Goal: Transaction & Acquisition: Purchase product/service

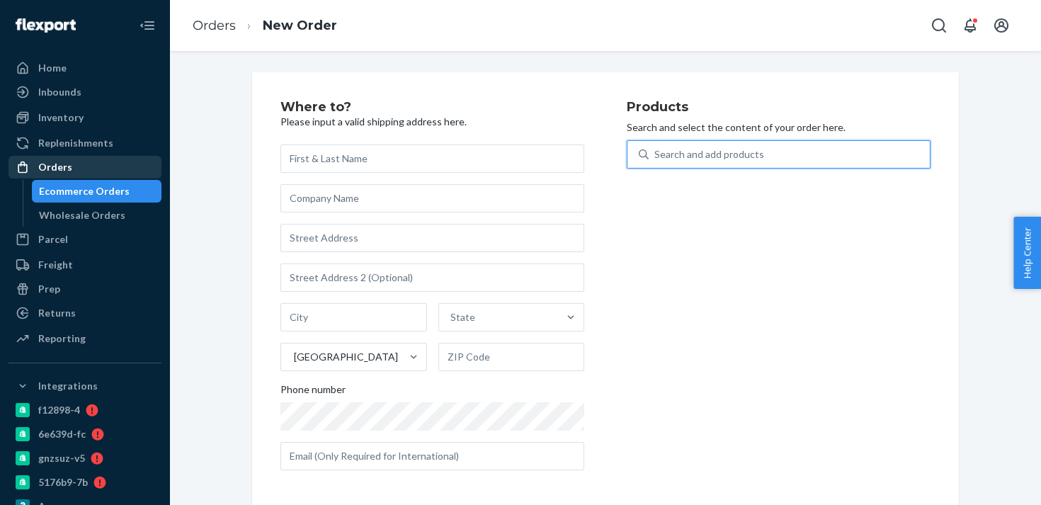
click at [94, 158] on div "Orders" at bounding box center [85, 167] width 150 height 20
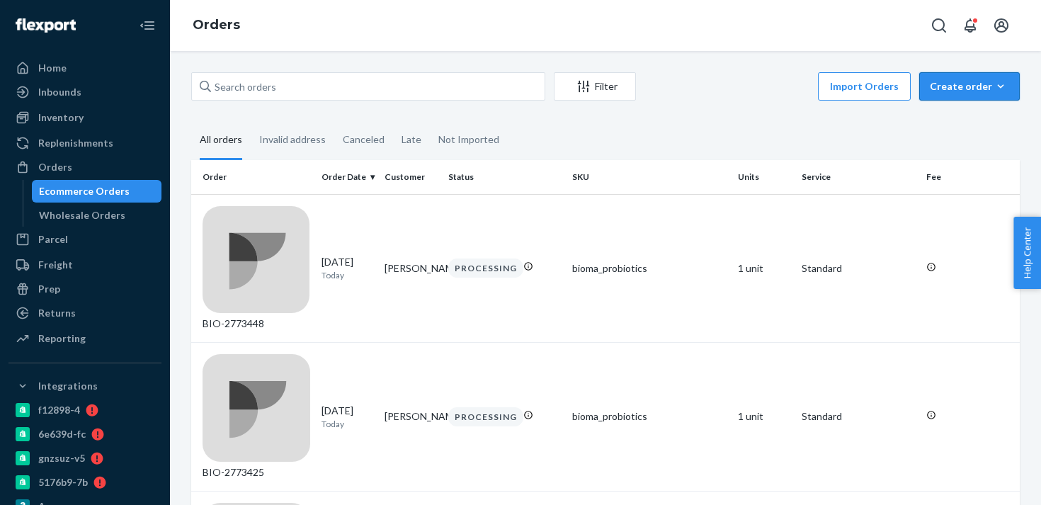
click at [985, 93] on div "Create order" at bounding box center [969, 86] width 79 height 14
click at [963, 123] on span "Ecommerce order" at bounding box center [978, 120] width 88 height 10
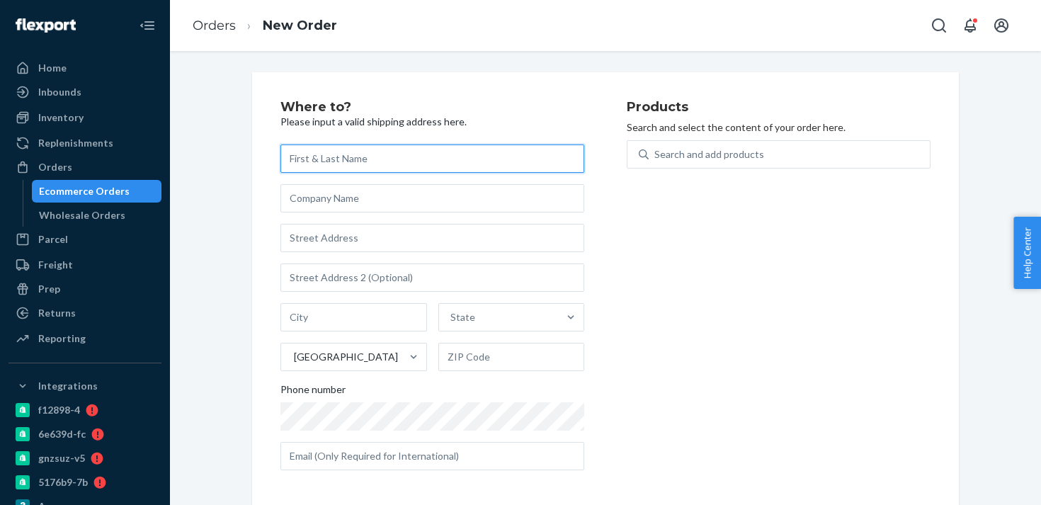
paste input "[PERSON_NAME]"
type input "[PERSON_NAME]"
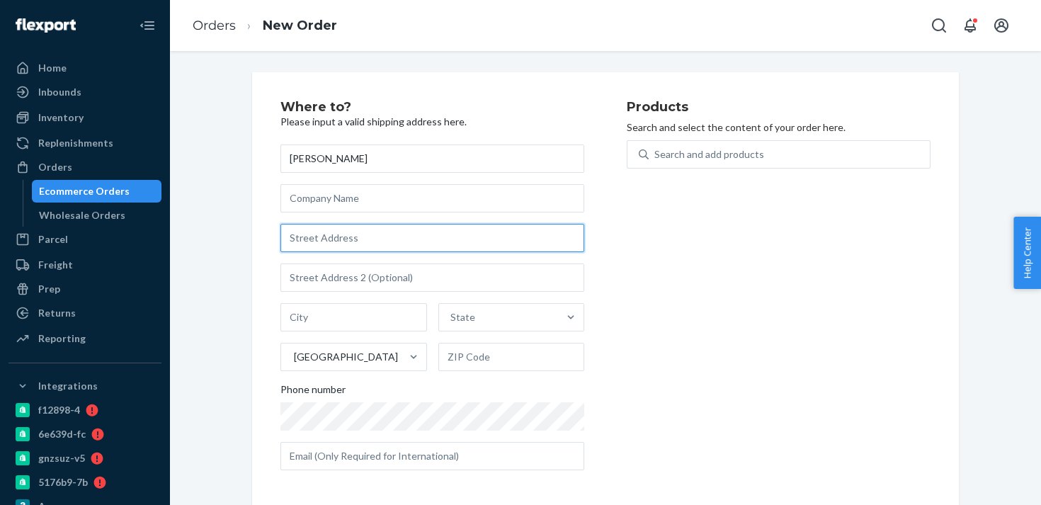
click at [333, 237] on input "text" at bounding box center [433, 238] width 304 height 28
paste input "2260 Ringling Blvd #148"
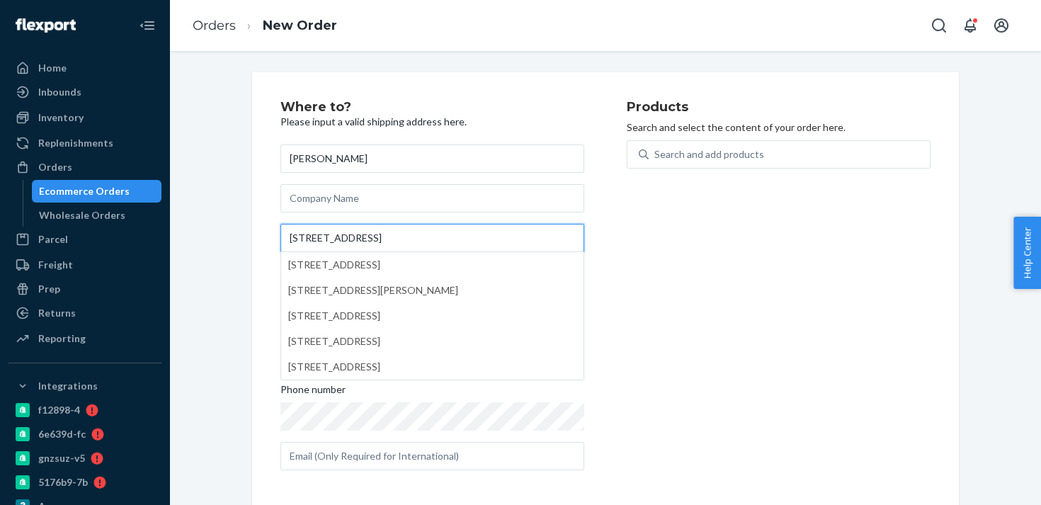
type input "2260 Ringling Blvd #148"
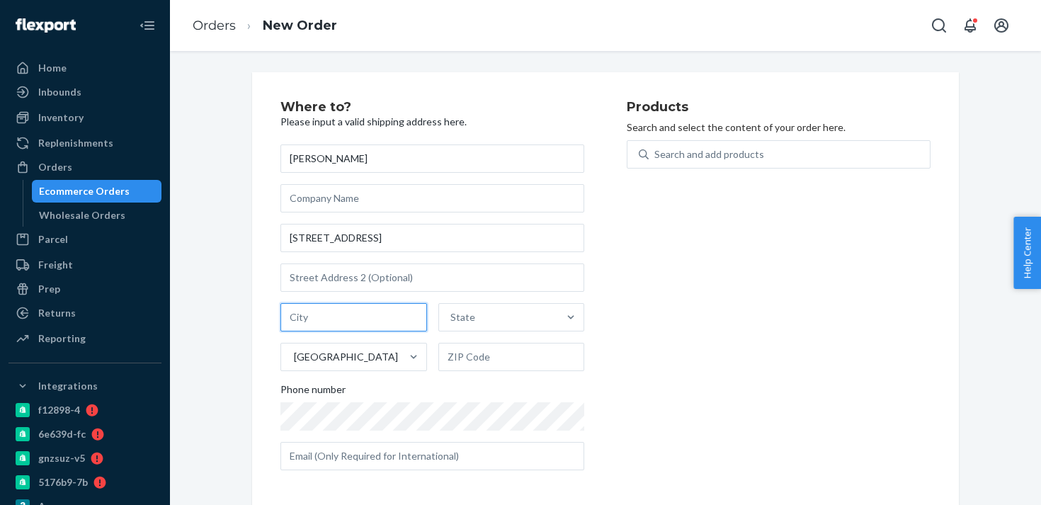
click at [348, 322] on input "text" at bounding box center [354, 317] width 147 height 28
paste input "Sarasota"
type input "Sarasota"
click at [478, 319] on div "State" at bounding box center [499, 317] width 120 height 28
click at [452, 319] on input "State" at bounding box center [451, 317] width 1 height 14
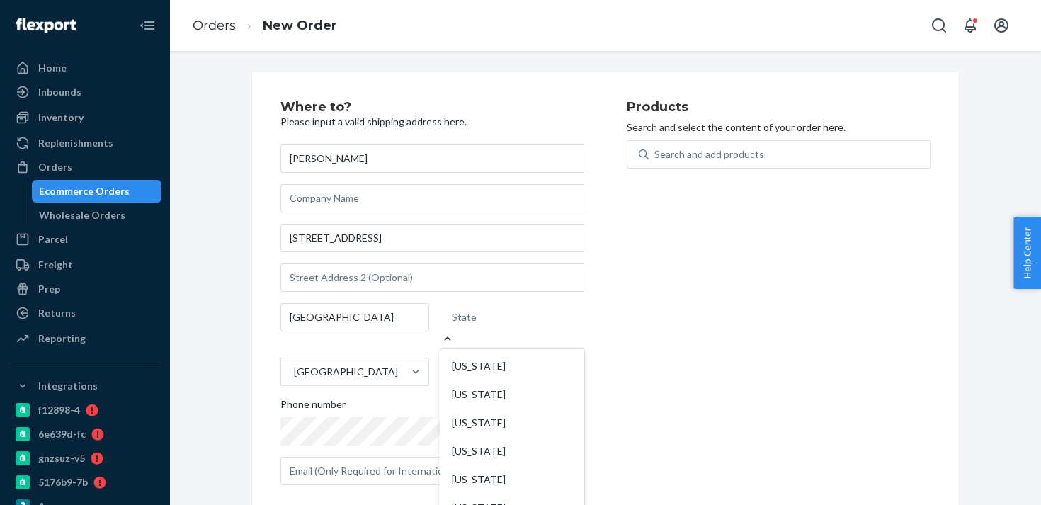
type input "fl"
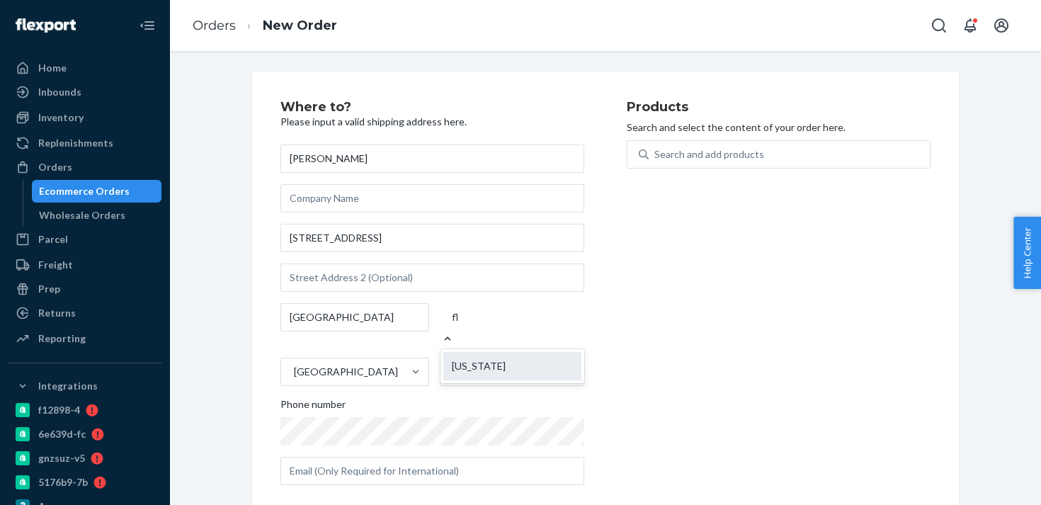
click at [498, 352] on div "Florida" at bounding box center [512, 366] width 138 height 28
click at [459, 324] on input "fl" at bounding box center [455, 317] width 7 height 14
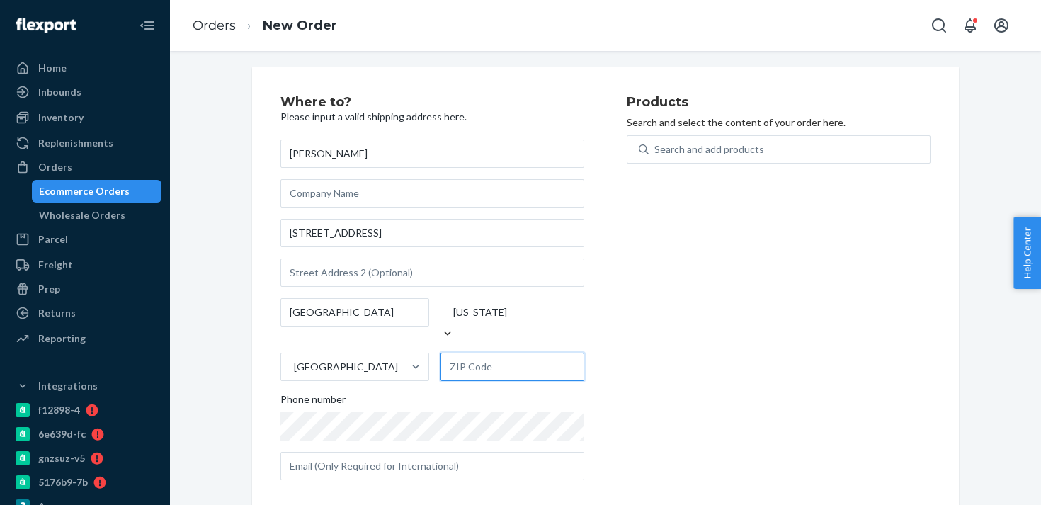
click at [482, 363] on input "text" at bounding box center [513, 367] width 144 height 28
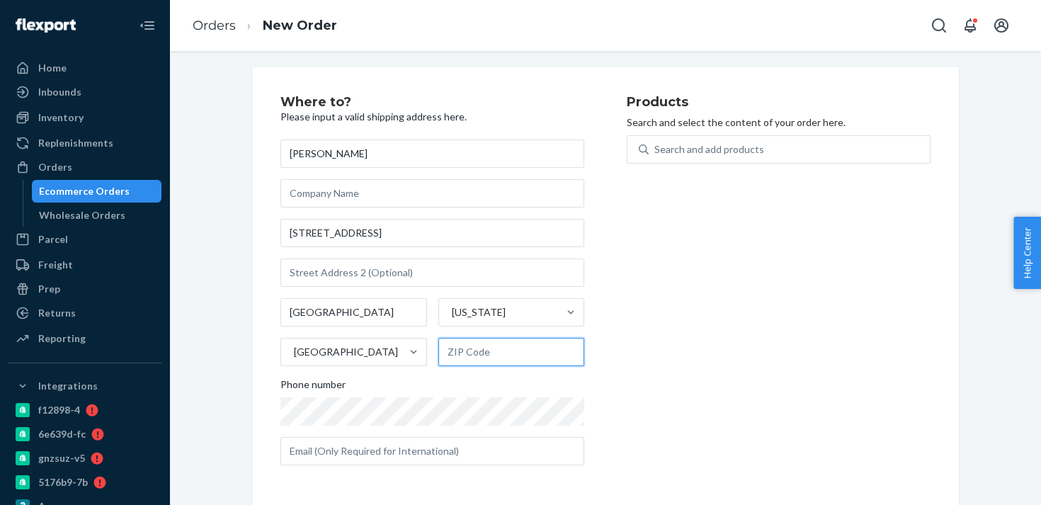
paste input "34237"
type input "34237"
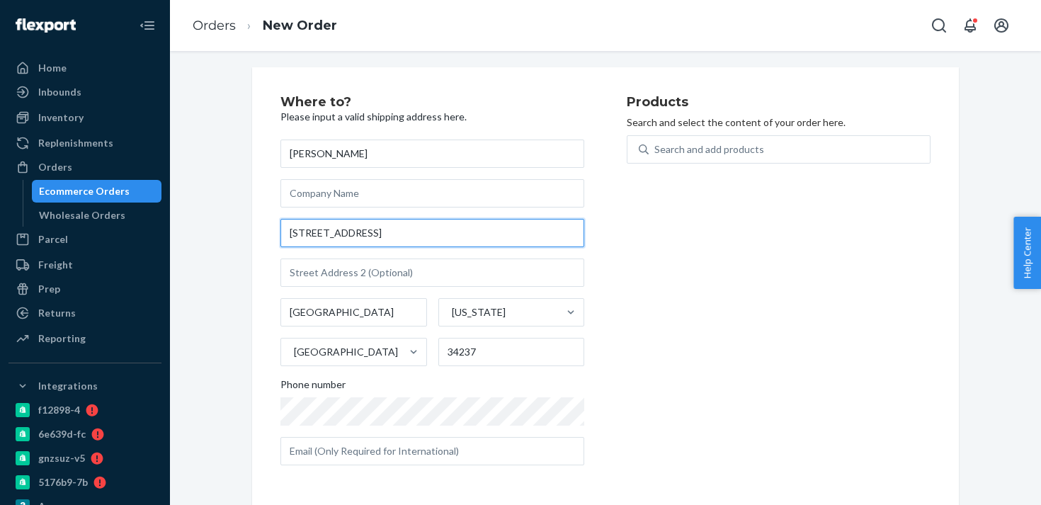
click at [378, 234] on input "2260 Ringling Blvd #148" at bounding box center [433, 233] width 304 height 28
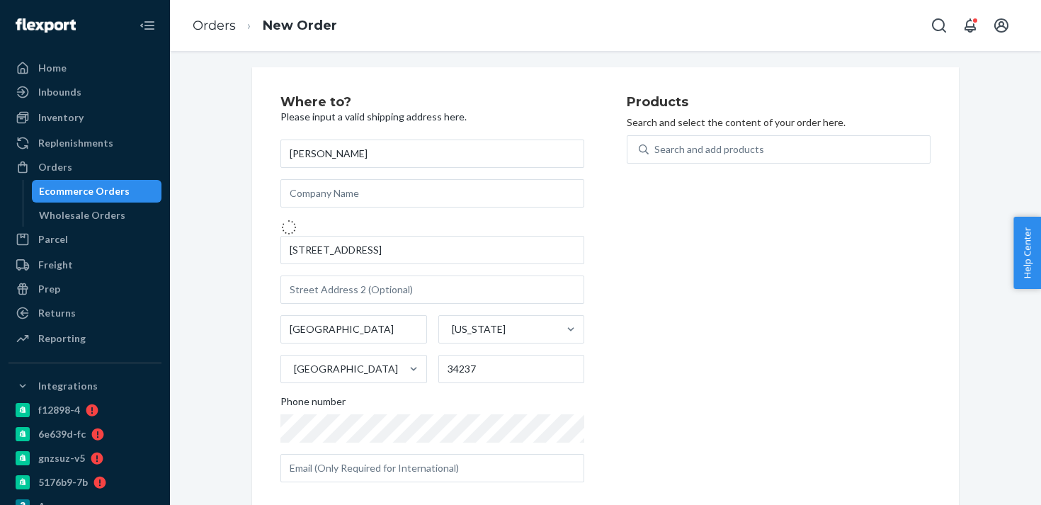
type input "2260 Ringling Blvd"
type input "UNIT 148"
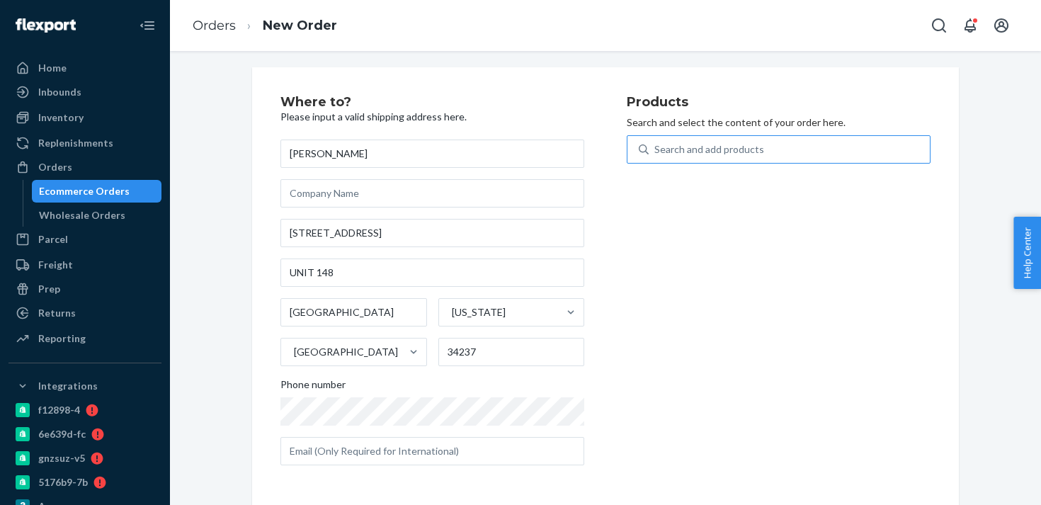
click at [646, 154] on icon at bounding box center [644, 150] width 10 height 10
click at [655, 154] on input "Search and add products" at bounding box center [655, 149] width 1 height 14
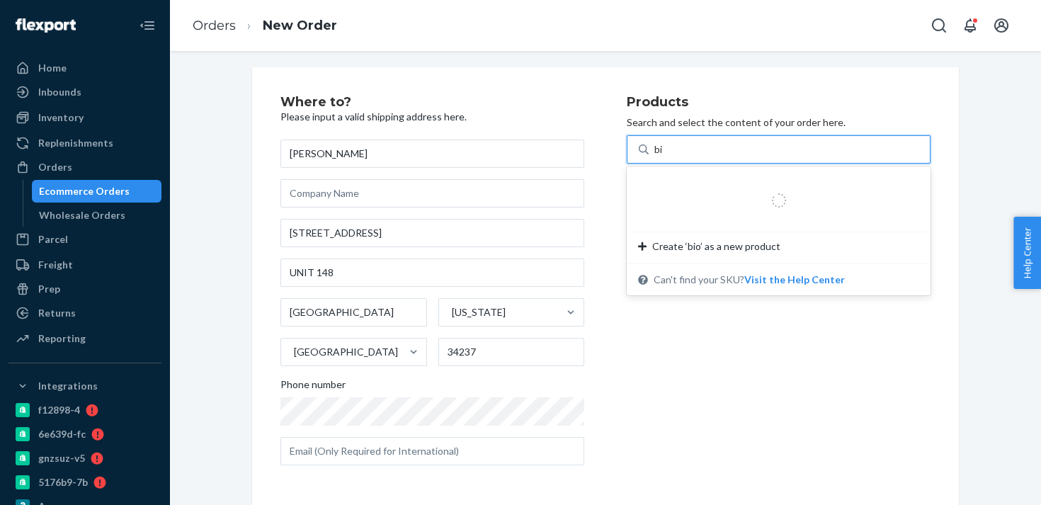
type input "b"
type input "femin"
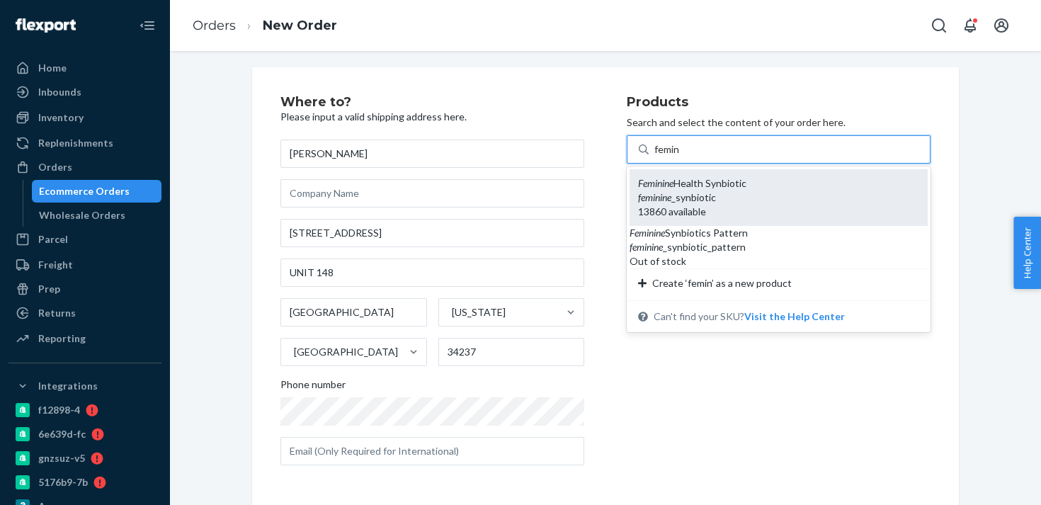
click at [750, 193] on div "feminine _synbiotic" at bounding box center [778, 198] width 281 height 14
click at [681, 157] on input "femin" at bounding box center [668, 149] width 26 height 14
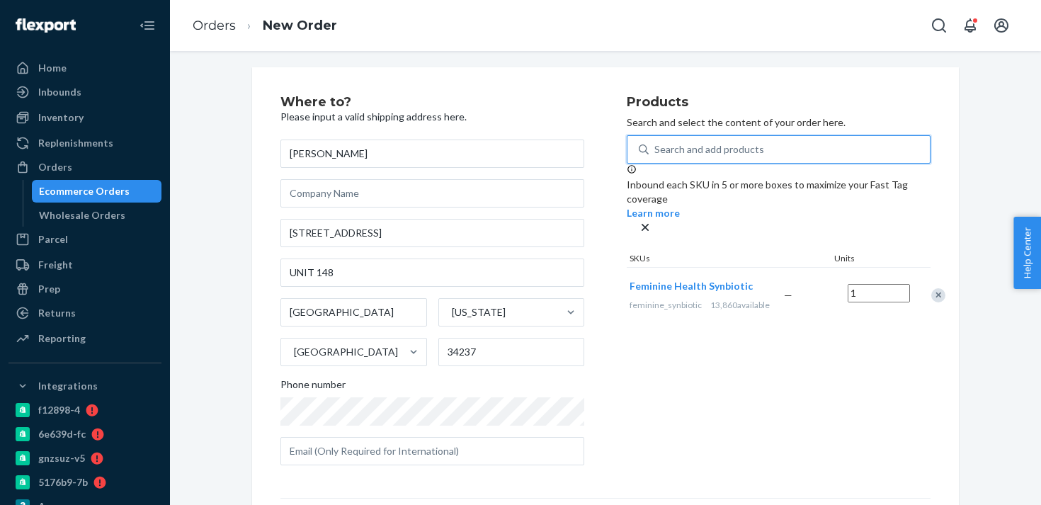
type input "2"
click at [848, 293] on input "1" at bounding box center [879, 293] width 62 height 18
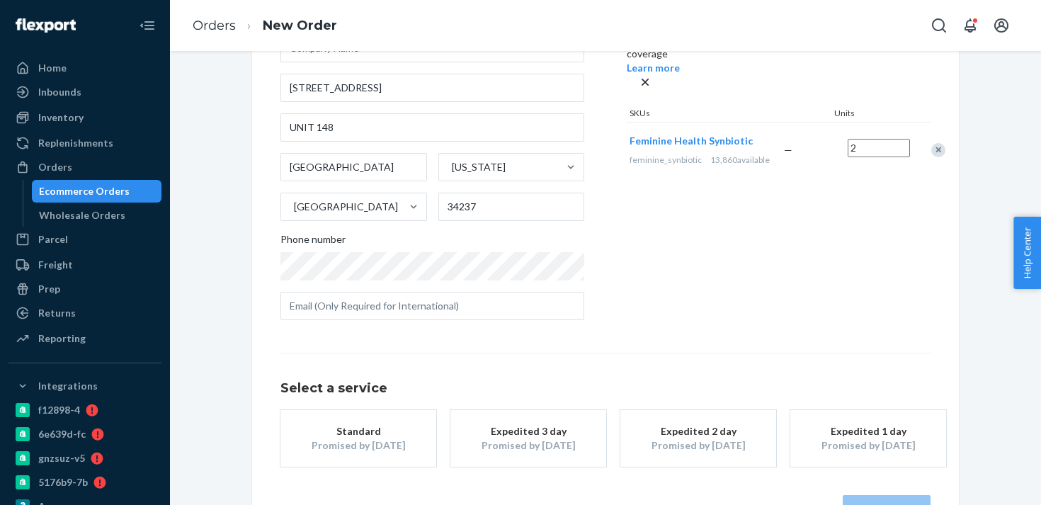
scroll to position [170, 0]
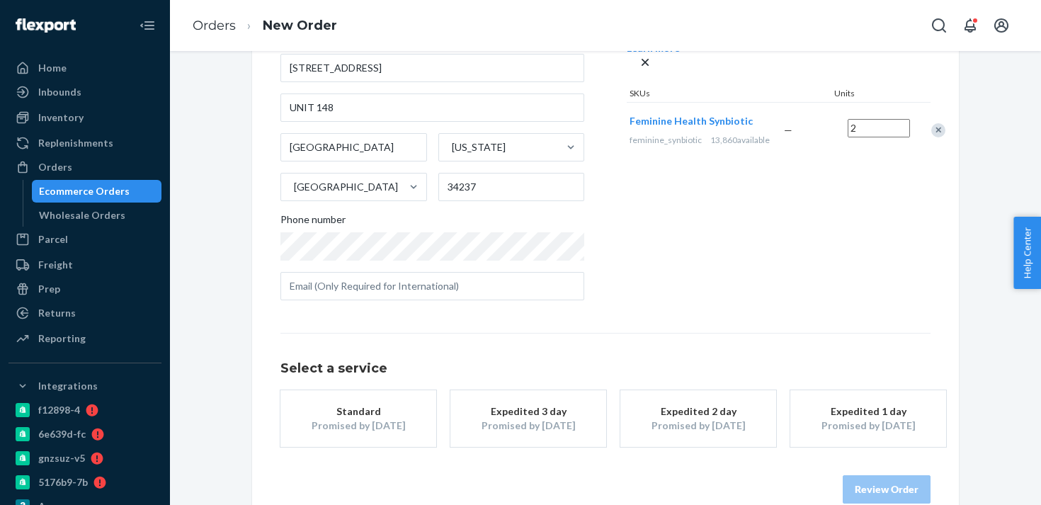
type input "2"
click at [559, 419] on div "Promised by [DATE]" at bounding box center [528, 426] width 113 height 14
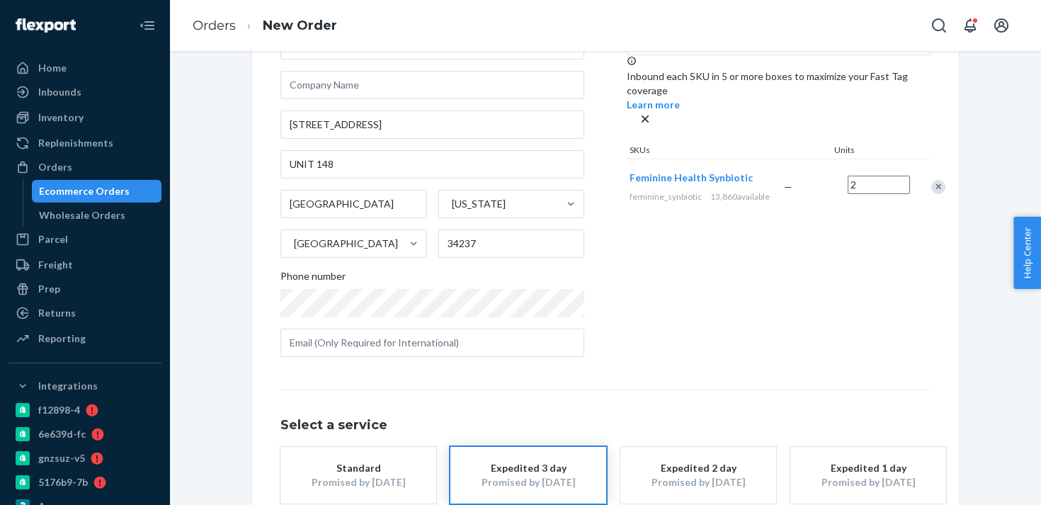
scroll to position [196, 0]
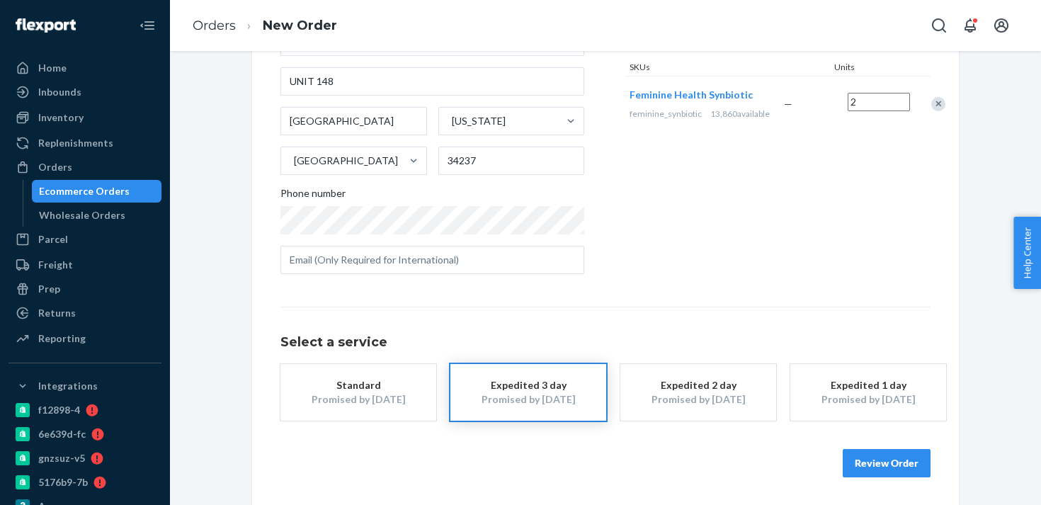
click at [857, 464] on button "Review Order" at bounding box center [887, 463] width 88 height 28
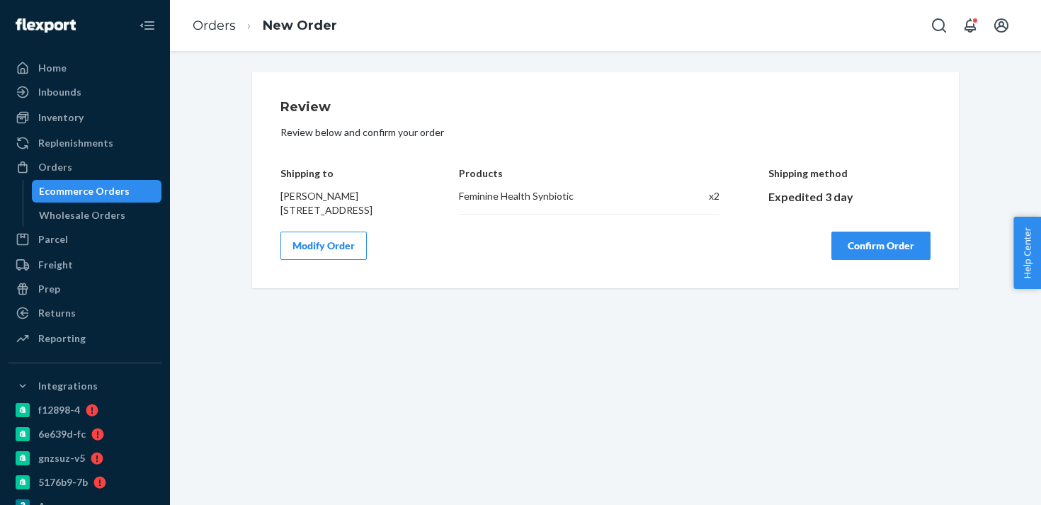
scroll to position [0, 0]
click at [866, 260] on button "Confirm Order" at bounding box center [881, 246] width 99 height 28
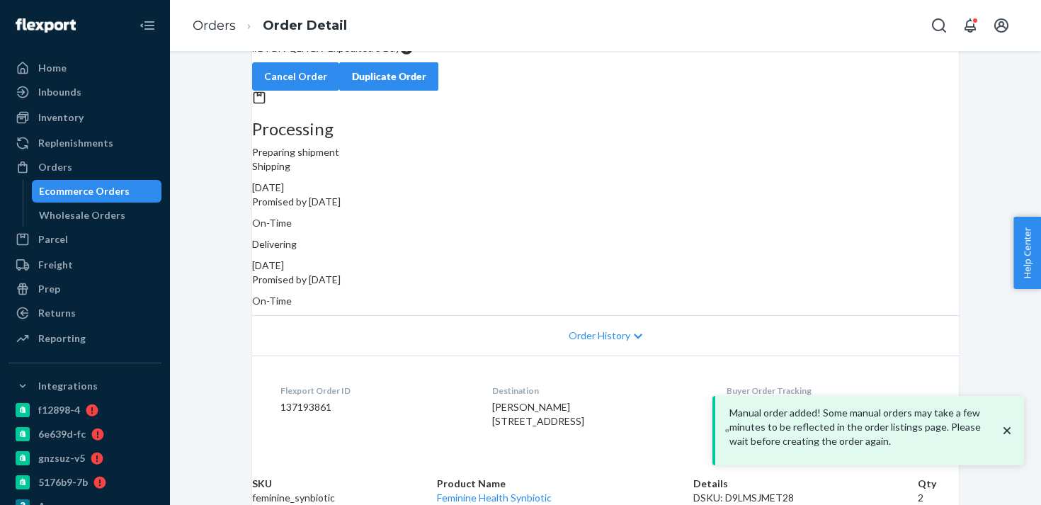
scroll to position [132, 0]
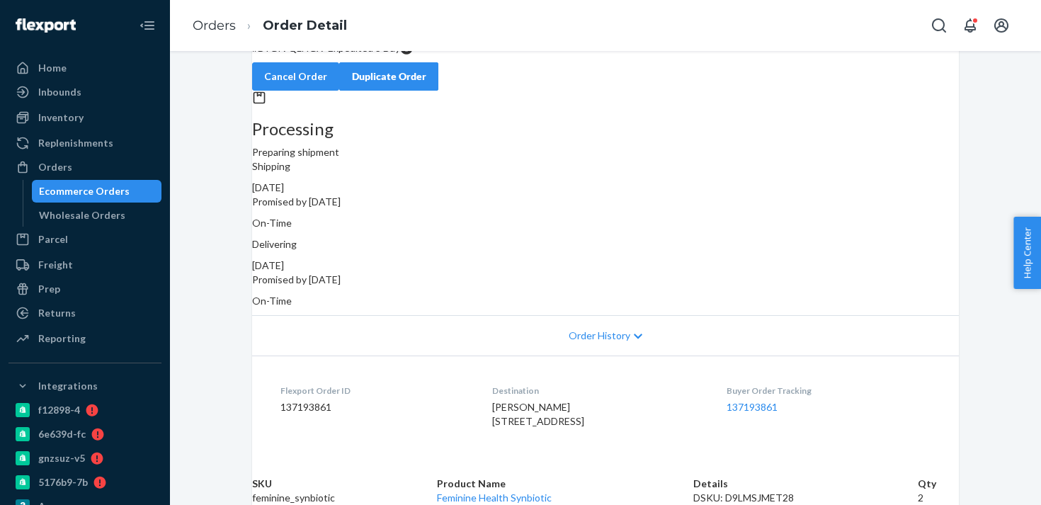
click at [318, 400] on dd "137193861" at bounding box center [375, 407] width 189 height 14
copy dd "137193861"
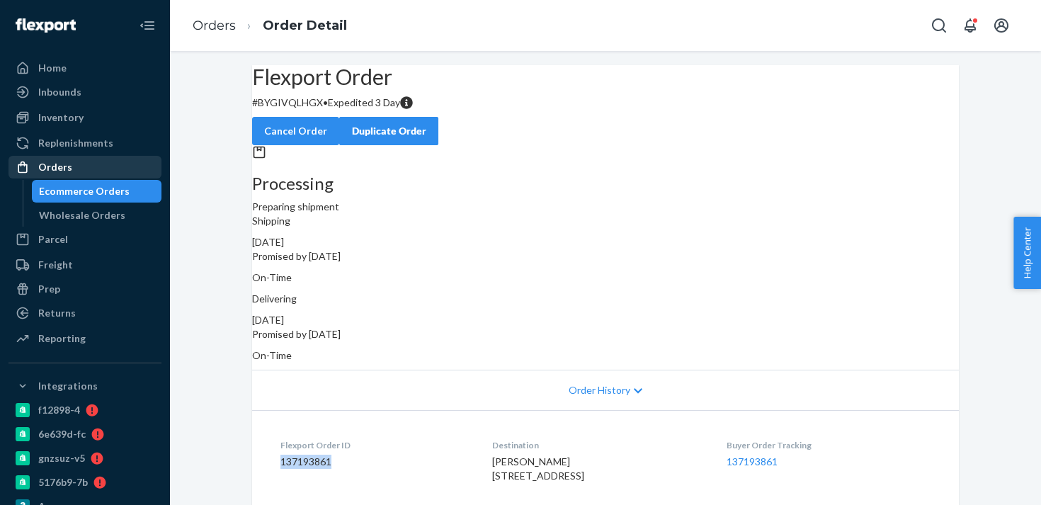
click at [96, 174] on div "Orders" at bounding box center [85, 167] width 150 height 20
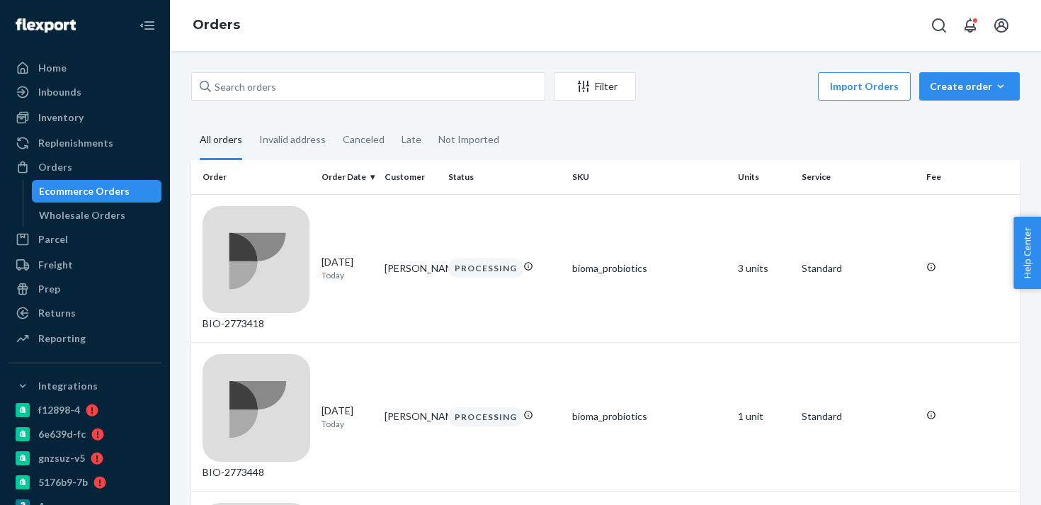
click at [963, 90] on div "Create order" at bounding box center [969, 86] width 79 height 14
click at [968, 125] on span "Ecommerce order" at bounding box center [978, 120] width 88 height 10
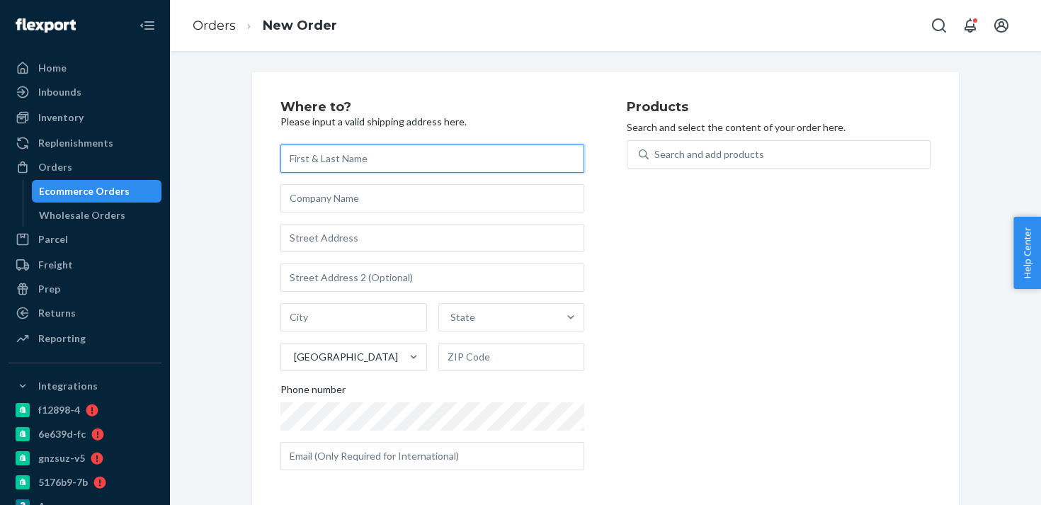
paste input "[PERSON_NAME]"
type input "[PERSON_NAME]"
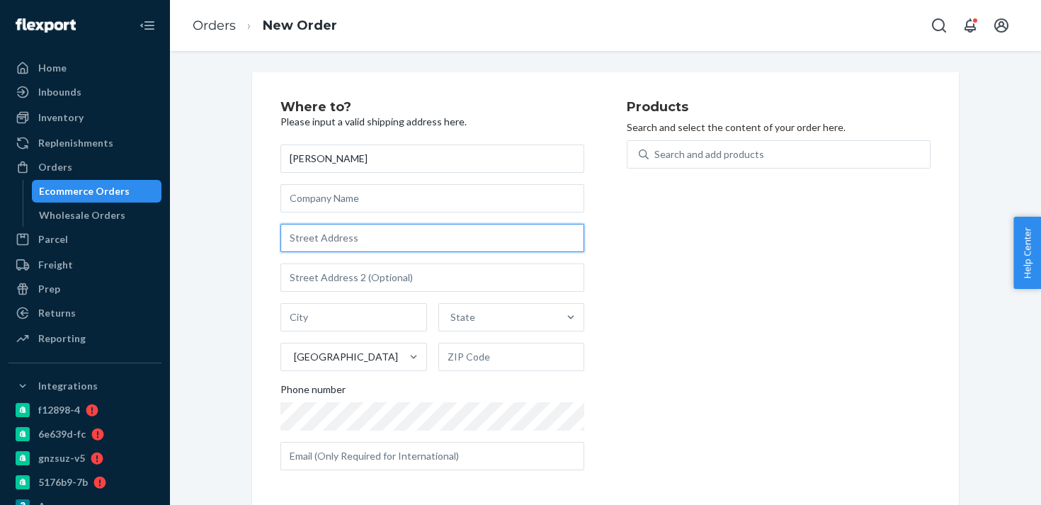
click at [352, 247] on input "text" at bounding box center [433, 238] width 304 height 28
paste input "[STREET_ADDRESS][PERSON_NAME]"
click at [423, 235] on input "[STREET_ADDRESS][PERSON_NAME]" at bounding box center [433, 238] width 304 height 28
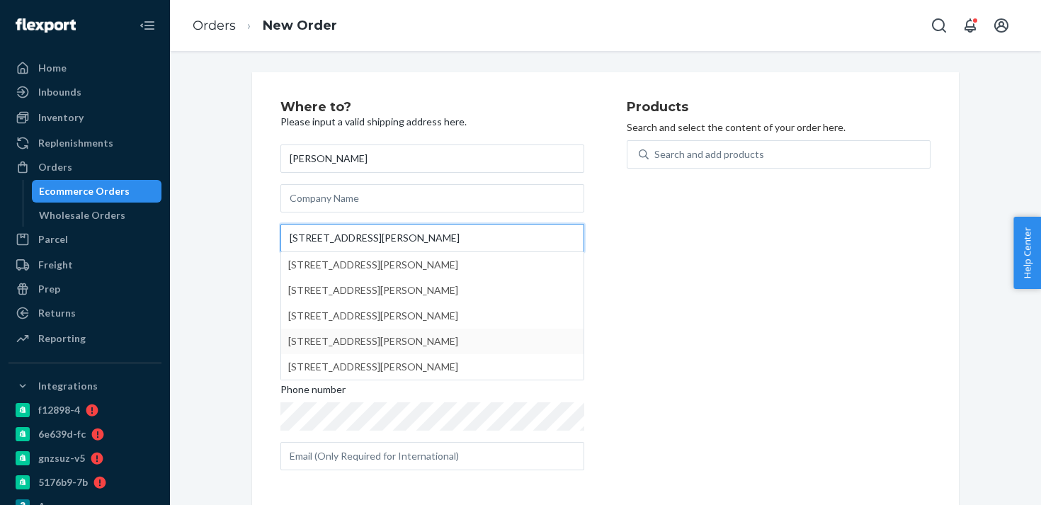
scroll to position [5, 0]
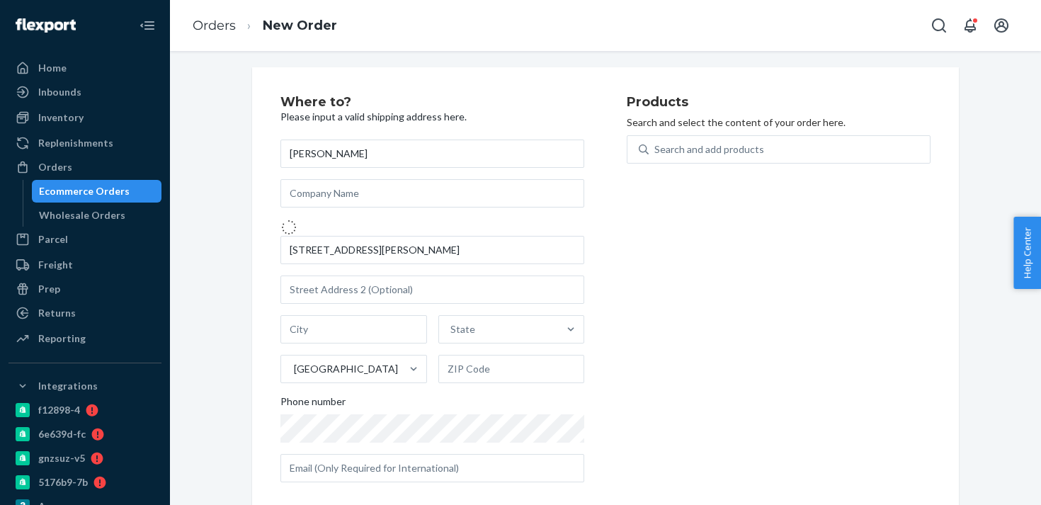
type input "[STREET_ADDRESS][PERSON_NAME]"
type input "Wooburn Green"
type input "HP10 0FD"
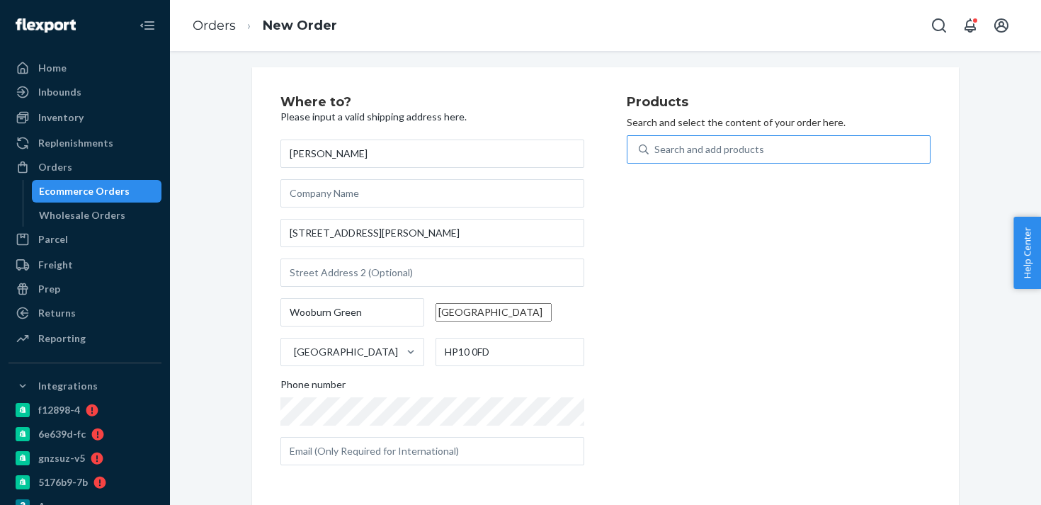
click at [742, 160] on div "Search and add products" at bounding box center [789, 150] width 281 height 26
click at [656, 157] on input "Search and add products" at bounding box center [655, 149] width 1 height 14
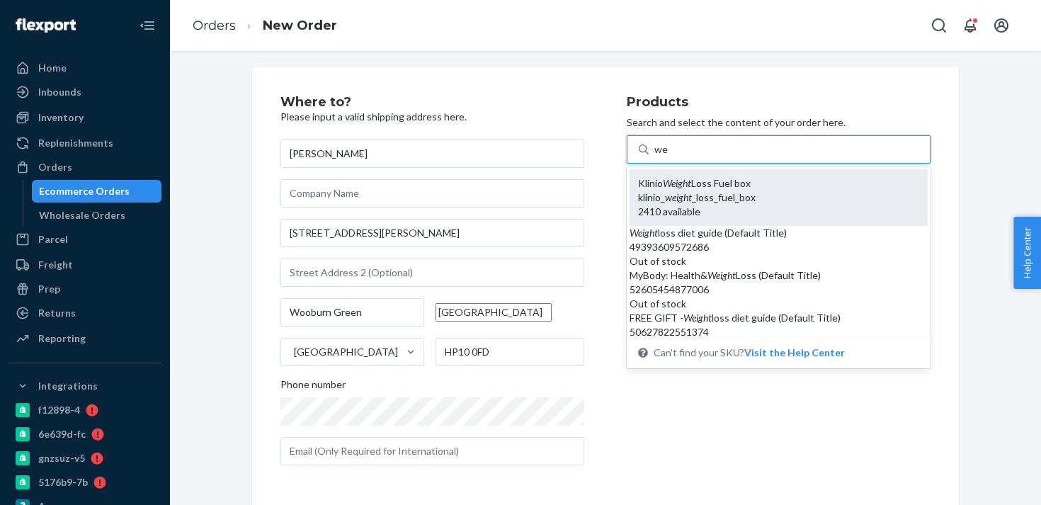
type input "w"
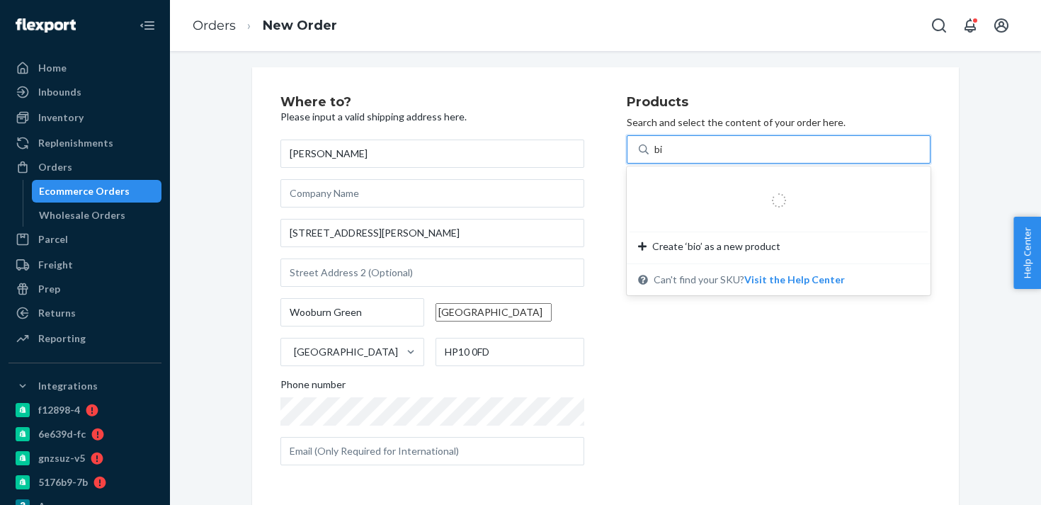
type input "b"
type input "nigh"
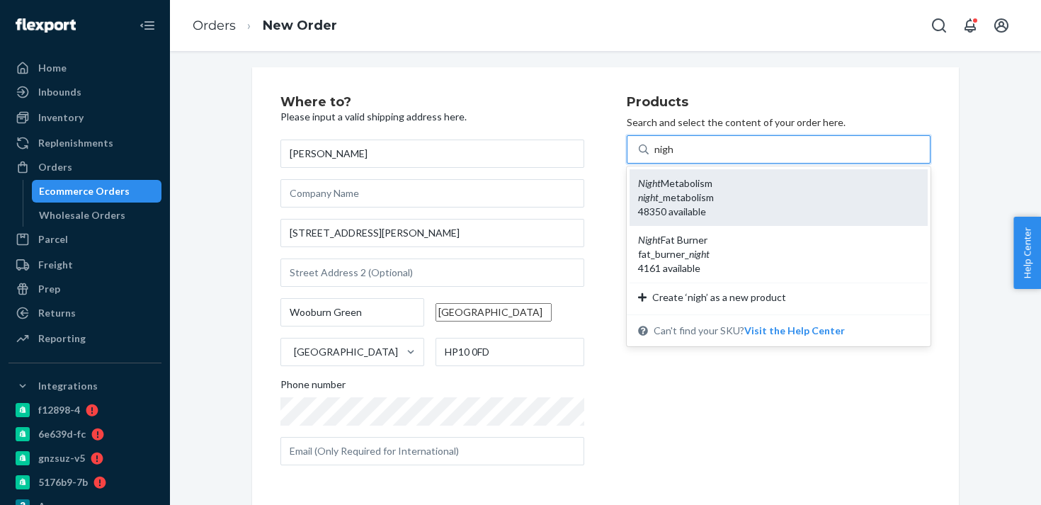
click at [736, 200] on div "night _metabolism" at bounding box center [778, 198] width 281 height 14
click at [674, 157] on input "nigh" at bounding box center [665, 149] width 20 height 14
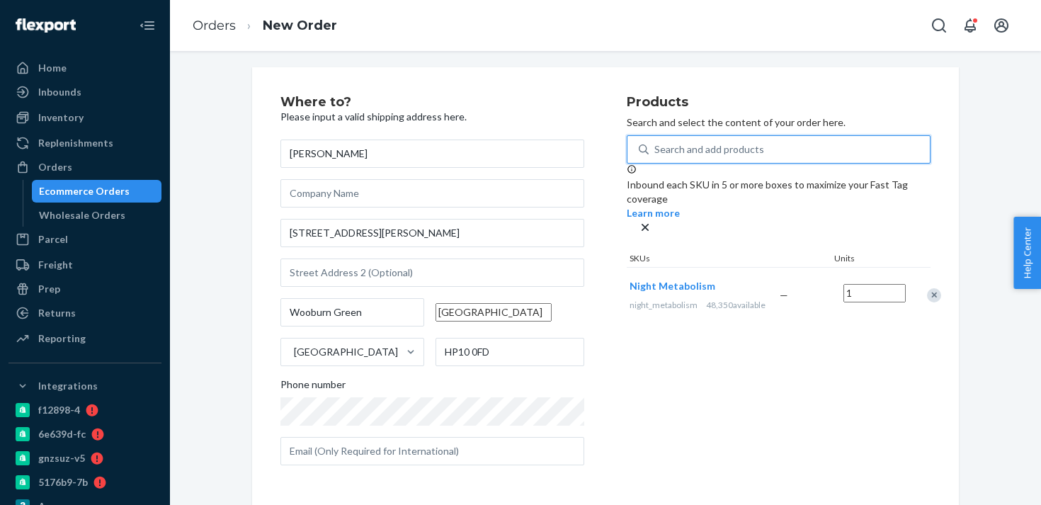
click at [689, 155] on div "Search and add products" at bounding box center [710, 149] width 110 height 14
click at [656, 155] on input "0 results available. Select is focused ,type to refine list, press Down to open…" at bounding box center [655, 149] width 1 height 14
type input "gl"
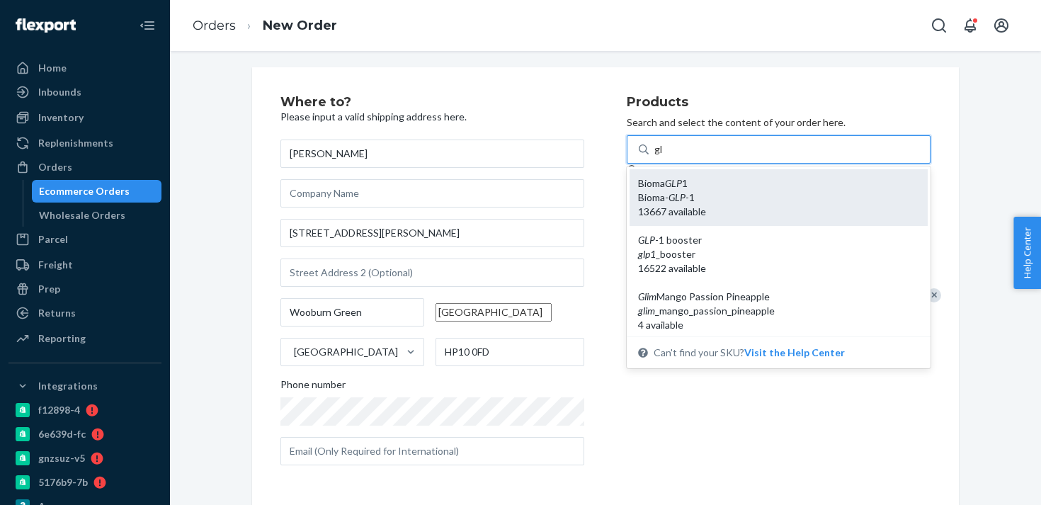
click at [720, 189] on div "Bioma GLP 1" at bounding box center [778, 183] width 281 height 14
click at [664, 157] on input "gl" at bounding box center [659, 149] width 9 height 14
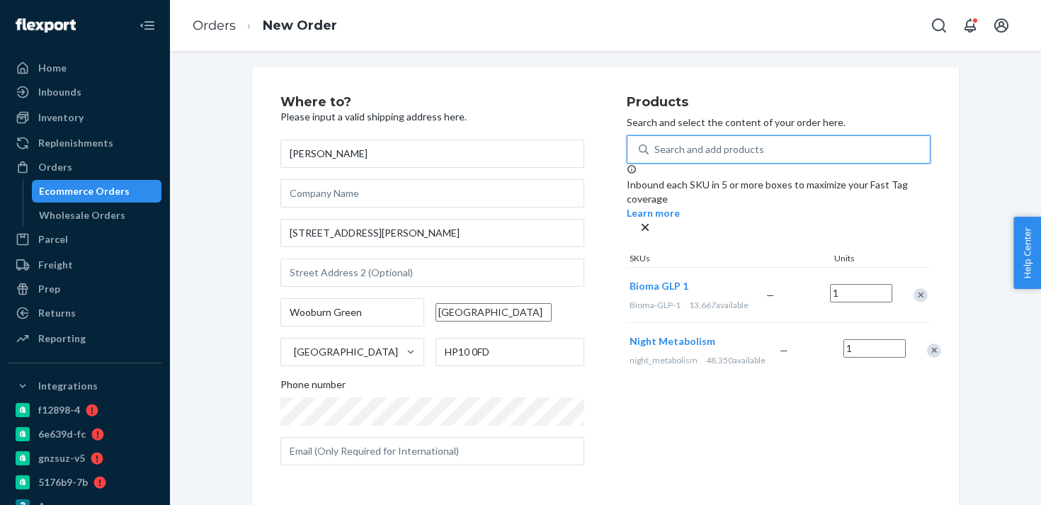
click at [858, 286] on input "1" at bounding box center [861, 293] width 62 height 18
type input "2"
click at [857, 357] on input "1" at bounding box center [875, 348] width 62 height 18
type input "2"
click at [711, 148] on div "Search and add products" at bounding box center [710, 149] width 110 height 14
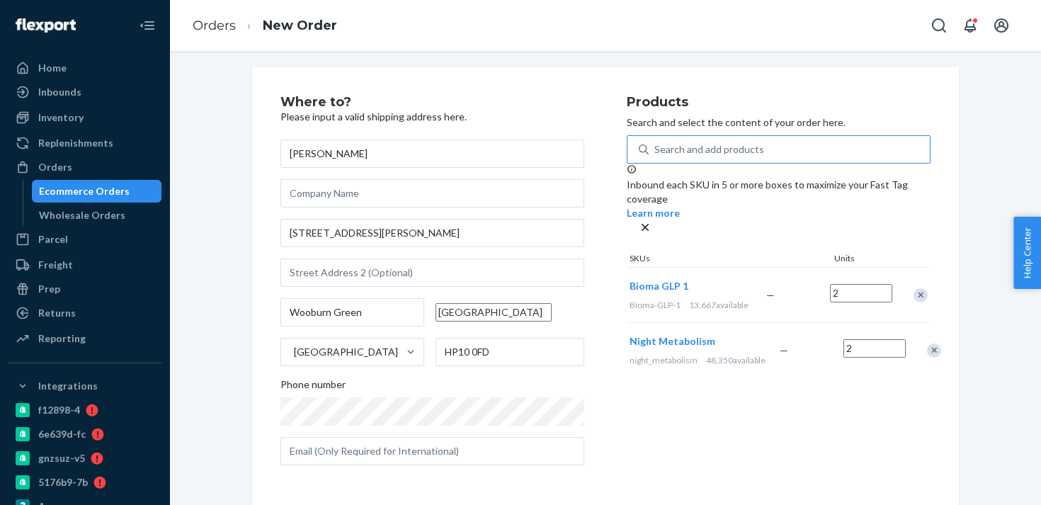
click at [656, 148] on input "Search and add products" at bounding box center [655, 149] width 1 height 14
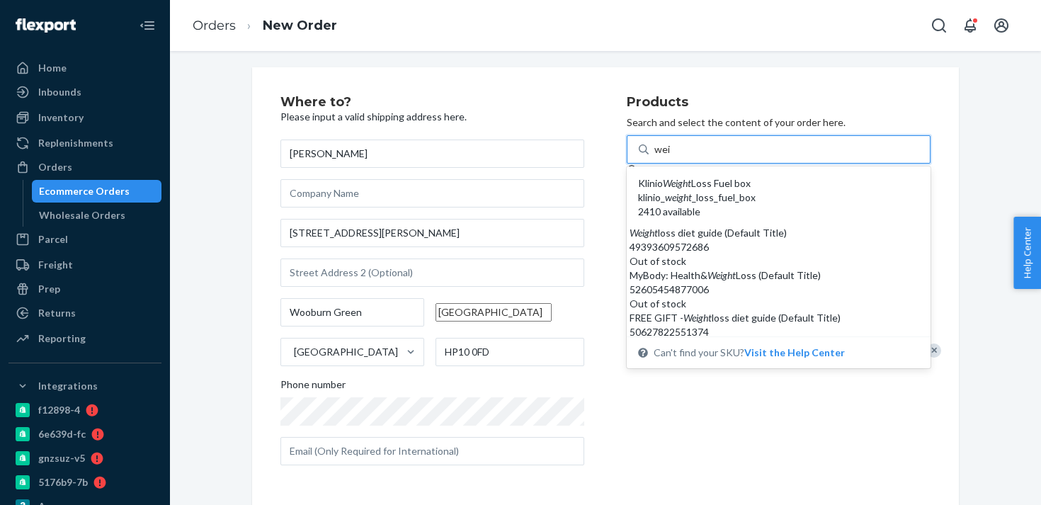
type input "wei"
type input "w"
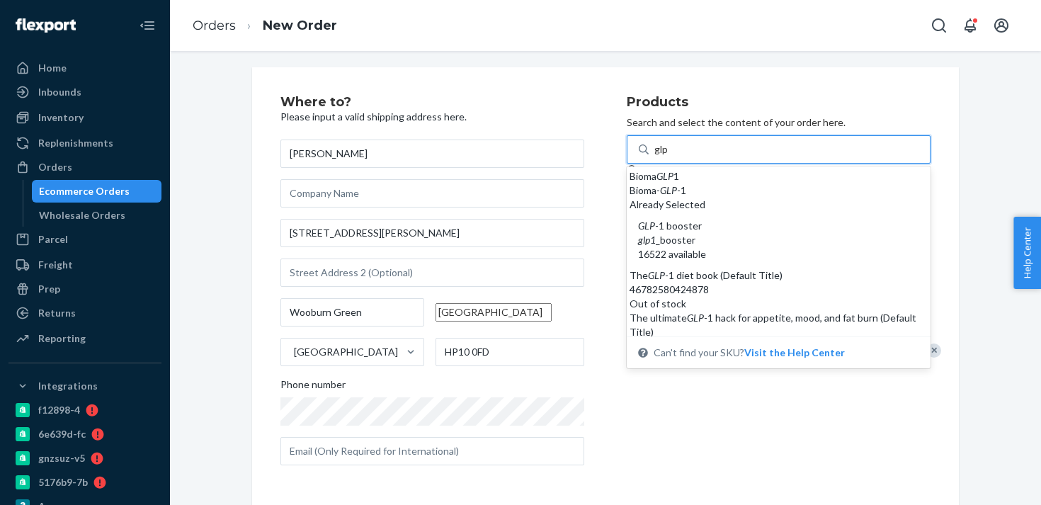
type input "glp"
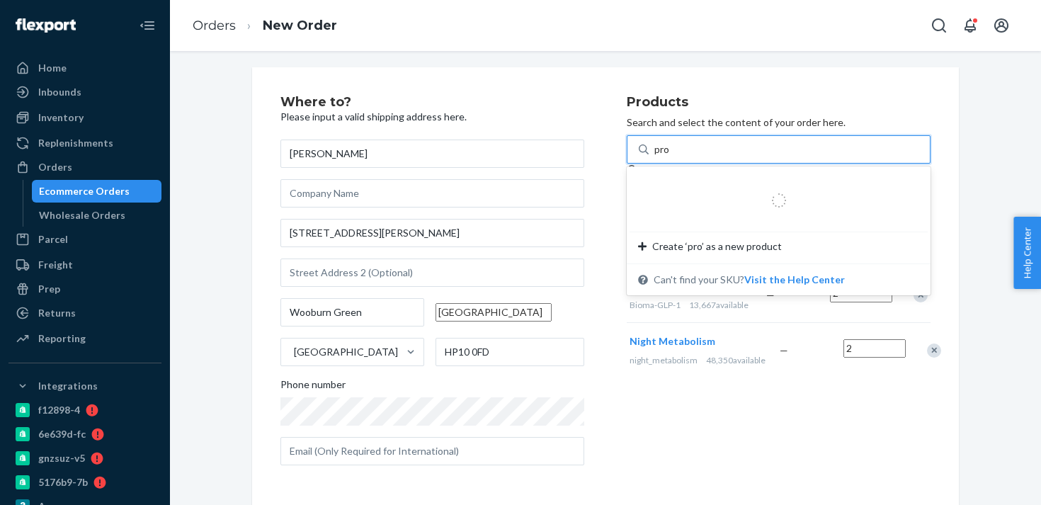
type input "prob"
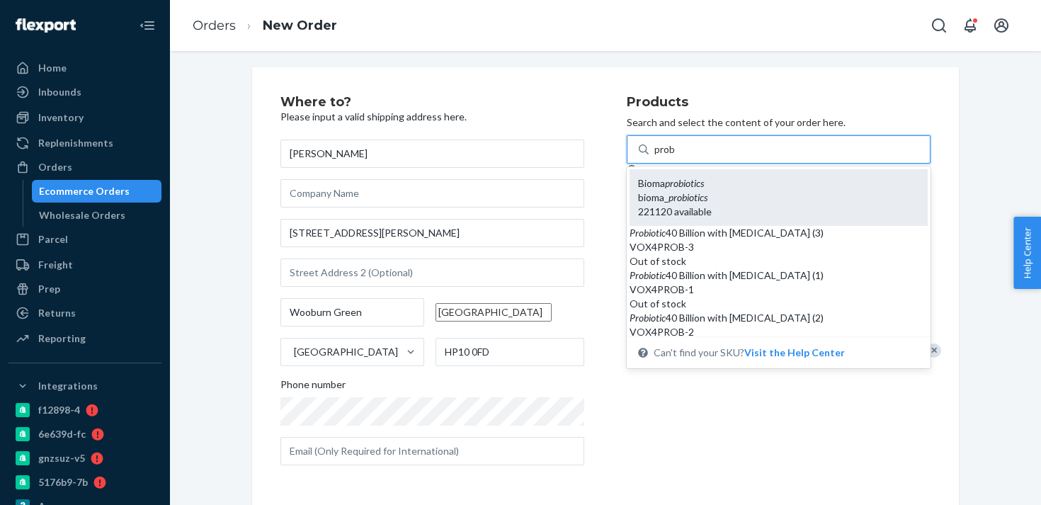
click at [800, 182] on div "Bioma probiotics" at bounding box center [778, 183] width 281 height 14
click at [676, 157] on input "prob" at bounding box center [666, 149] width 22 height 14
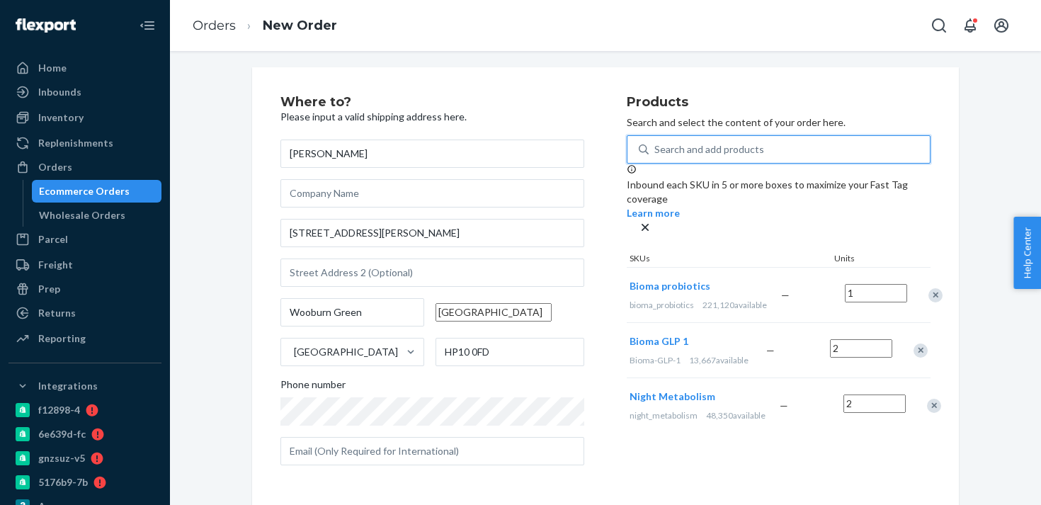
click at [892, 299] on input "1" at bounding box center [876, 293] width 62 height 18
type input "2"
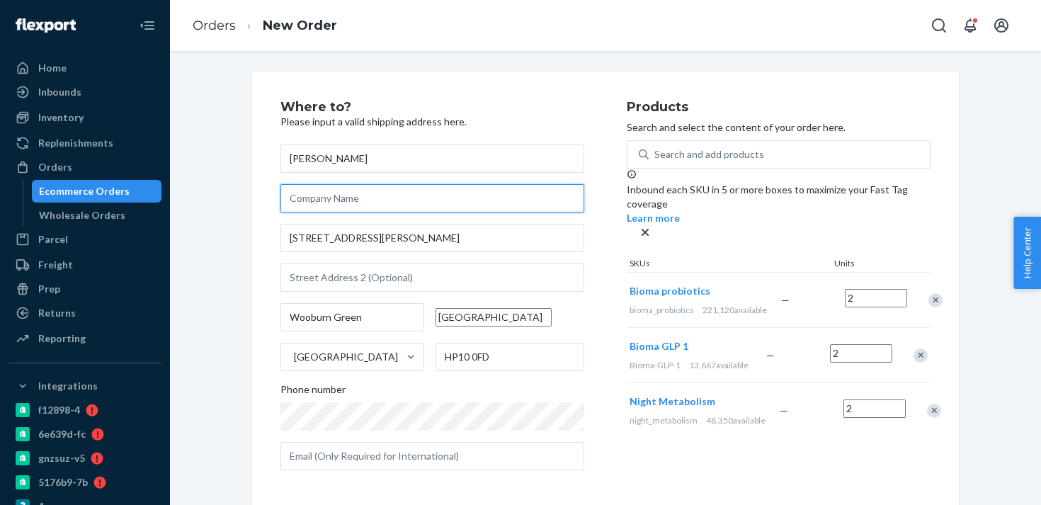
click at [517, 190] on input "text" at bounding box center [433, 198] width 304 height 28
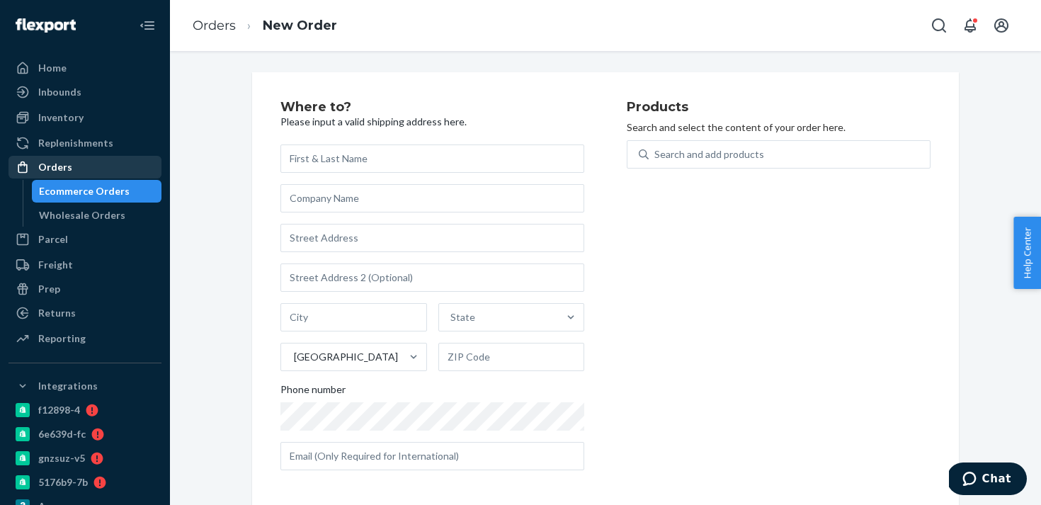
click at [117, 171] on div "Orders" at bounding box center [85, 167] width 150 height 20
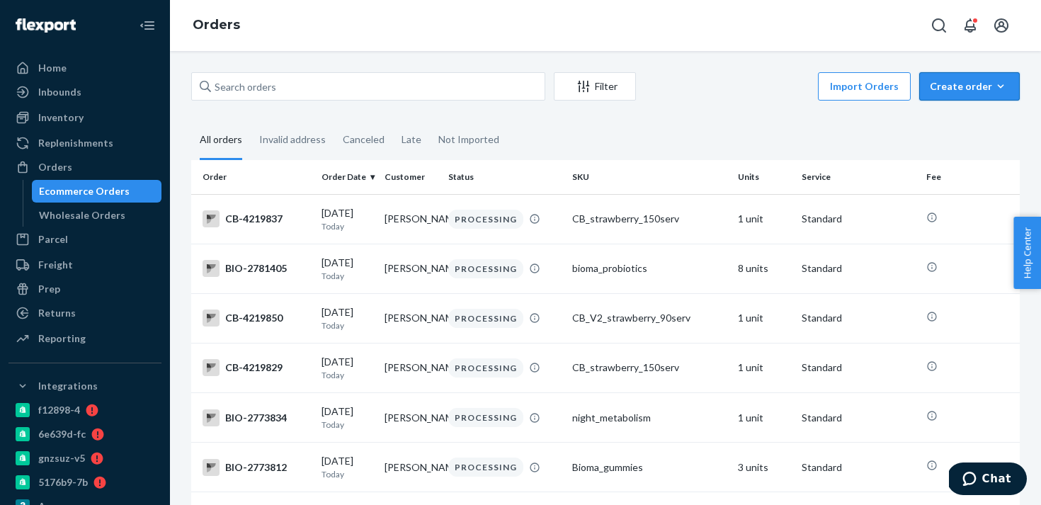
click at [945, 91] on div "Create order" at bounding box center [969, 86] width 79 height 14
click at [962, 128] on button "Ecommerce order" at bounding box center [991, 121] width 136 height 30
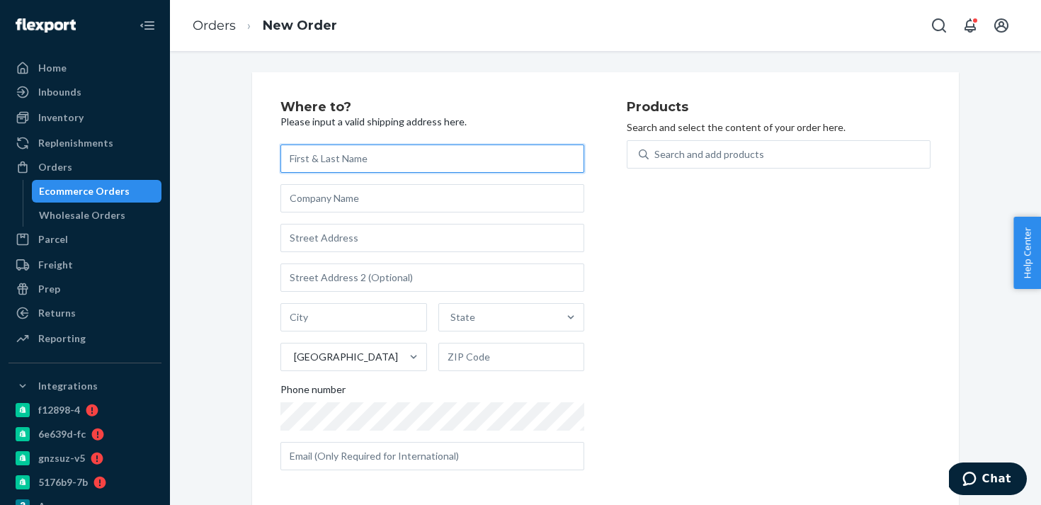
click at [312, 166] on input "text" at bounding box center [433, 159] width 304 height 28
paste input "Shannon Sperber Northington"
type input "Shannon Sperber Northington"
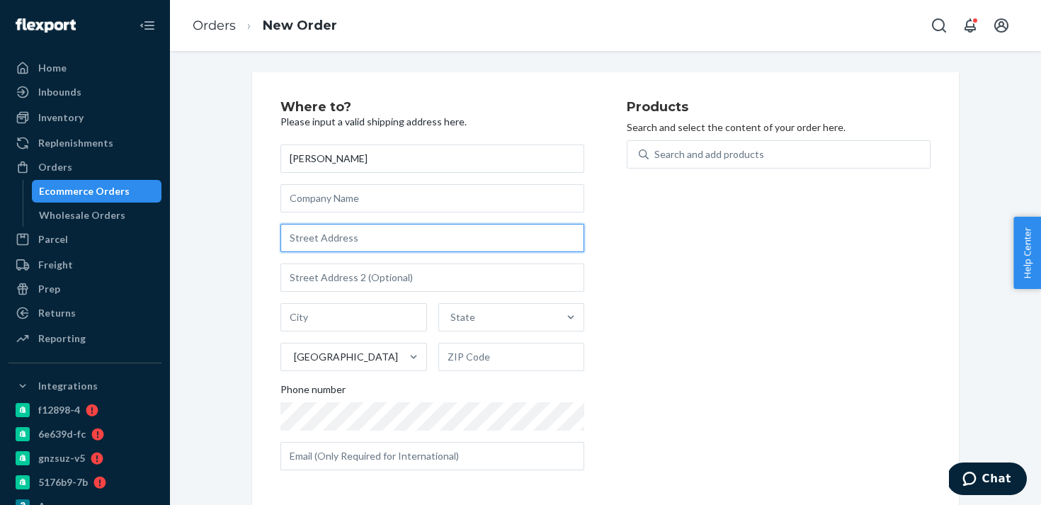
click at [361, 244] on input "text" at bounding box center [433, 238] width 304 height 28
paste input "2321 East Aquarius Pl"
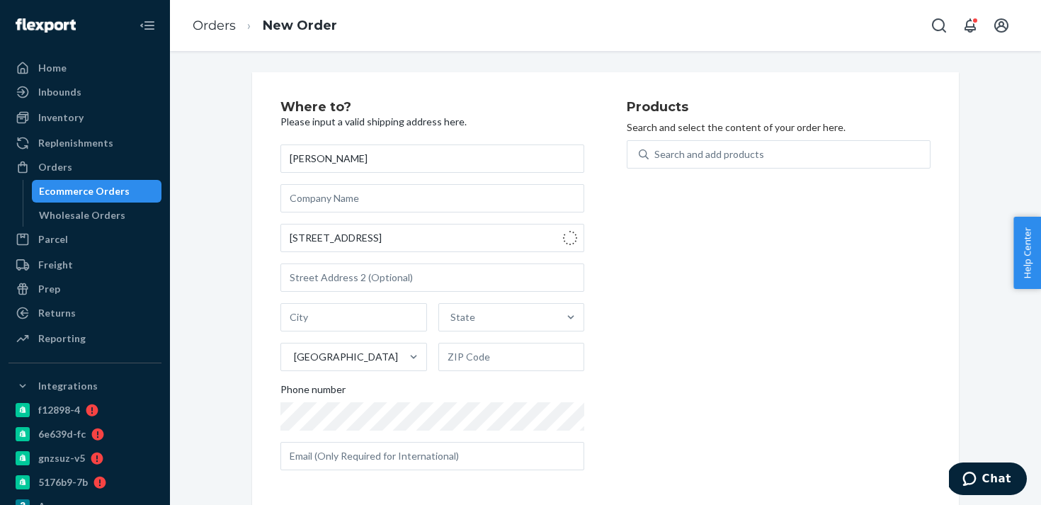
type input "2321 E Aquarius Pl"
type input "Chandler"
type input "85249"
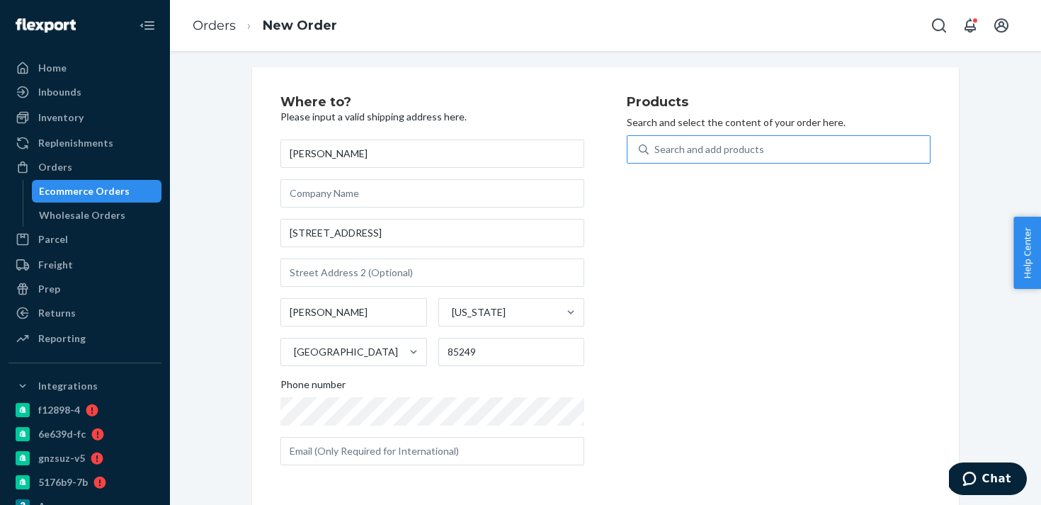
click at [681, 139] on div "Search and add products" at bounding box center [789, 150] width 281 height 26
click at [656, 142] on input "Search and add products" at bounding box center [655, 149] width 1 height 14
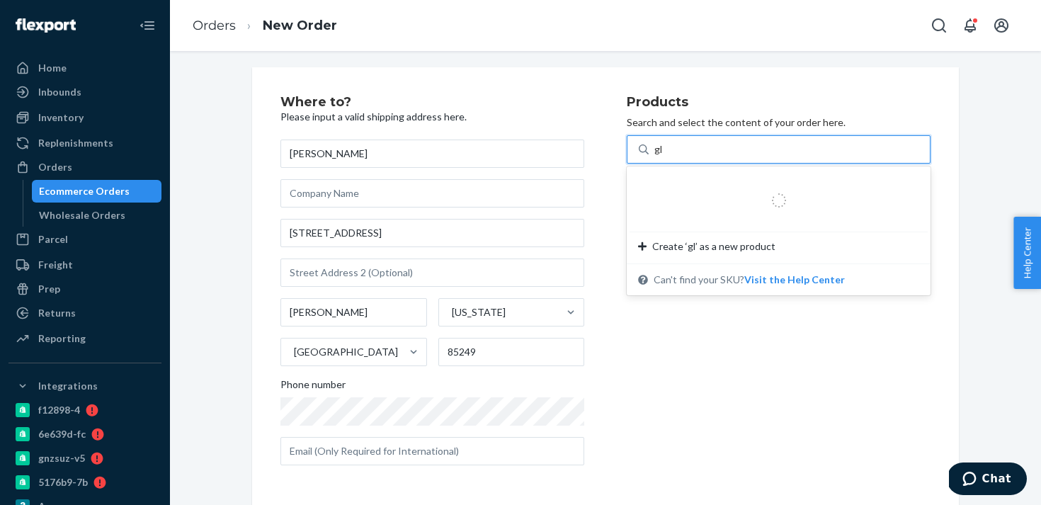
type input "glp"
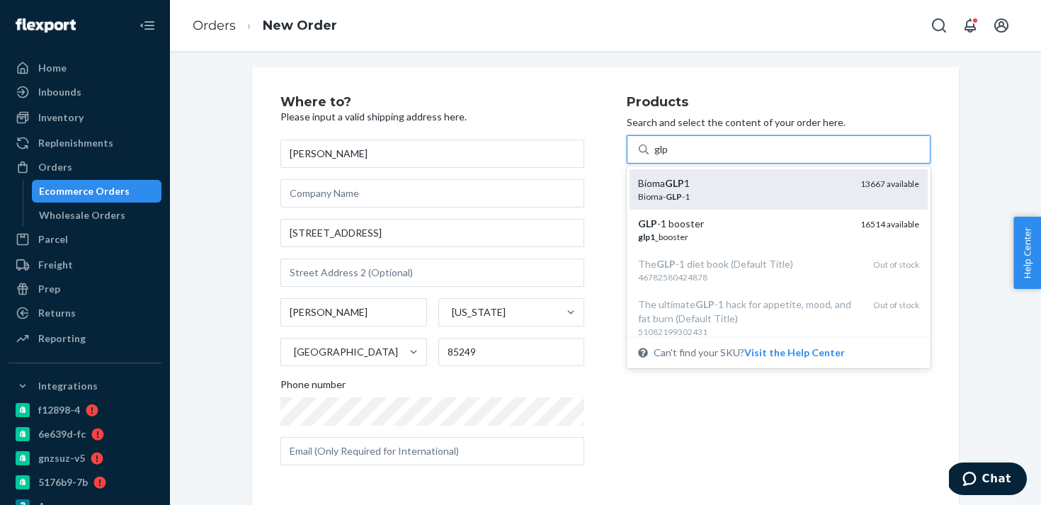
click at [687, 188] on div "Bioma GLP 1" at bounding box center [743, 183] width 211 height 14
click at [669, 157] on input "glp" at bounding box center [662, 149] width 14 height 14
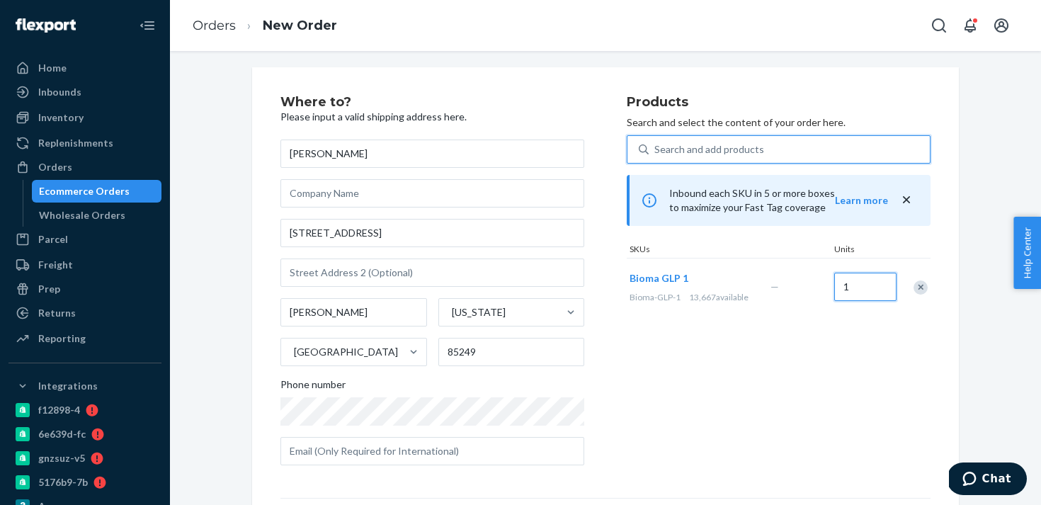
click at [859, 289] on input "1" at bounding box center [865, 287] width 62 height 28
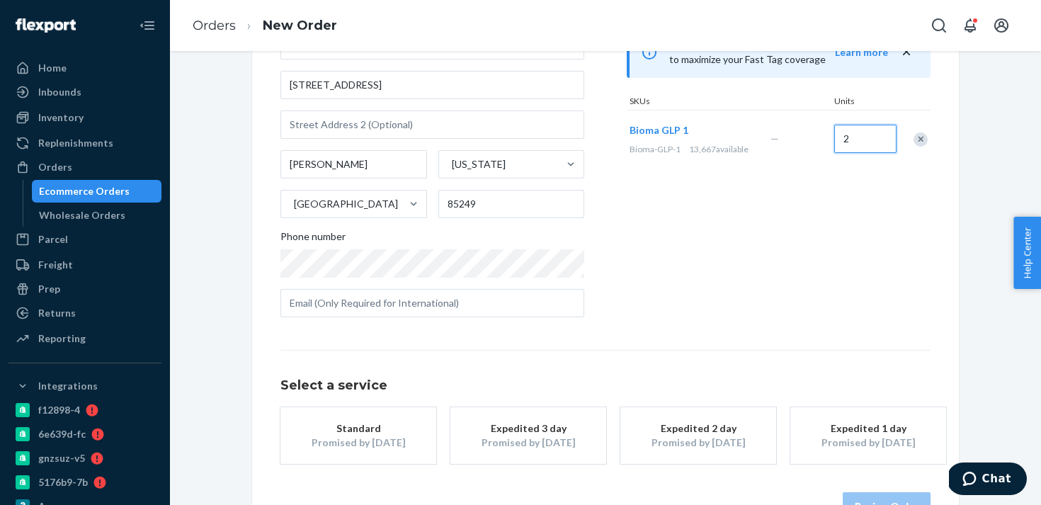
scroll to position [154, 0]
type input "2"
click at [591, 423] on button "Expedited 3 day Promised by [DATE]" at bounding box center [529, 434] width 156 height 57
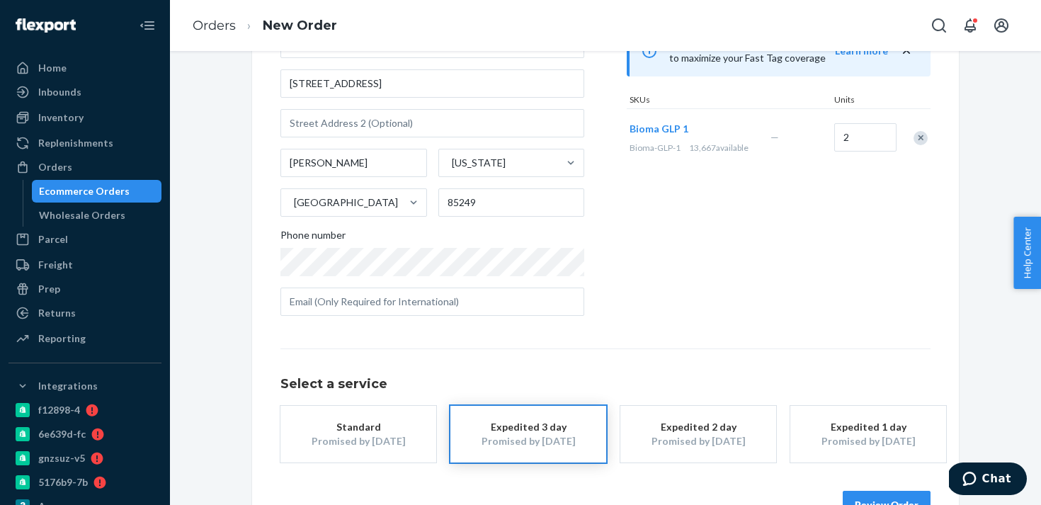
scroll to position [196, 0]
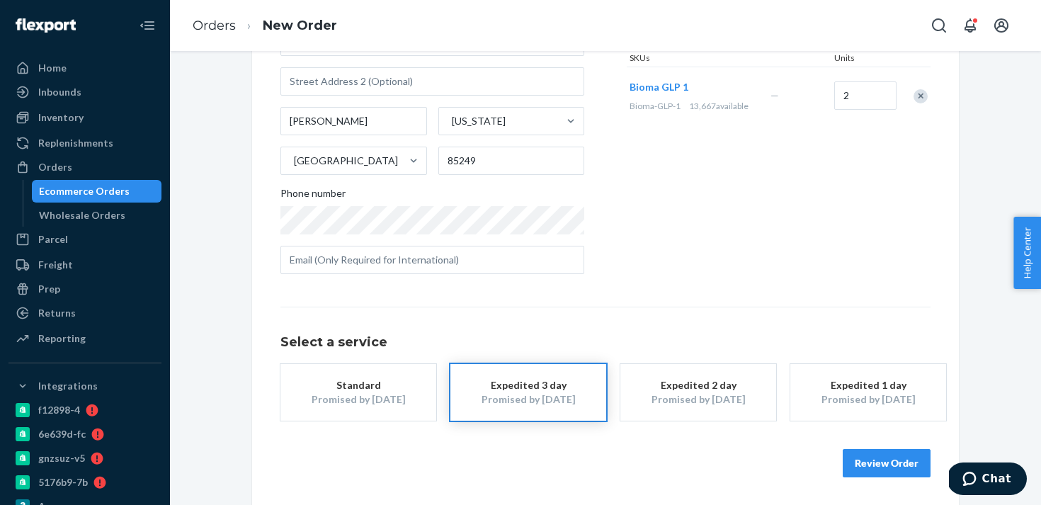
click at [890, 468] on button "Review Order" at bounding box center [887, 463] width 88 height 28
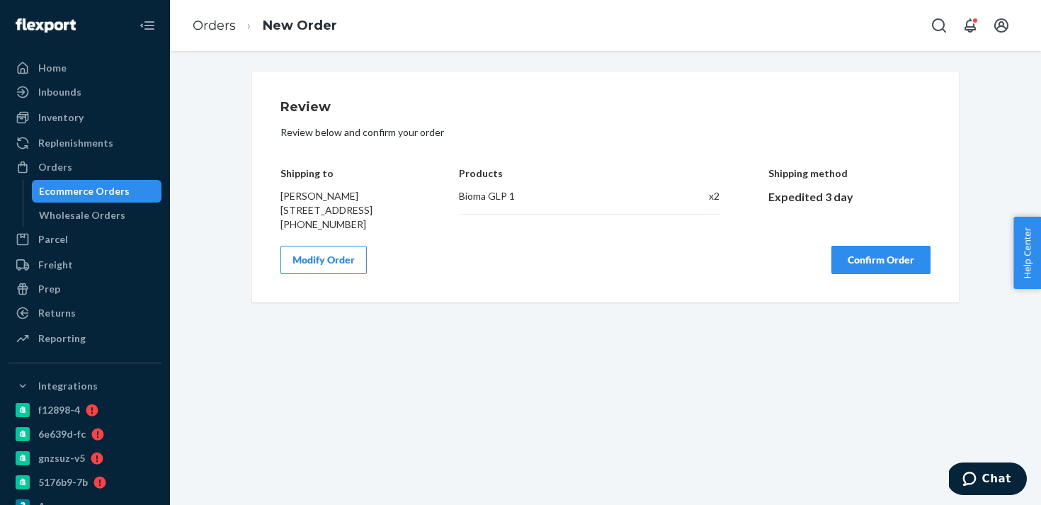
click at [878, 274] on button "Confirm Order" at bounding box center [881, 260] width 99 height 28
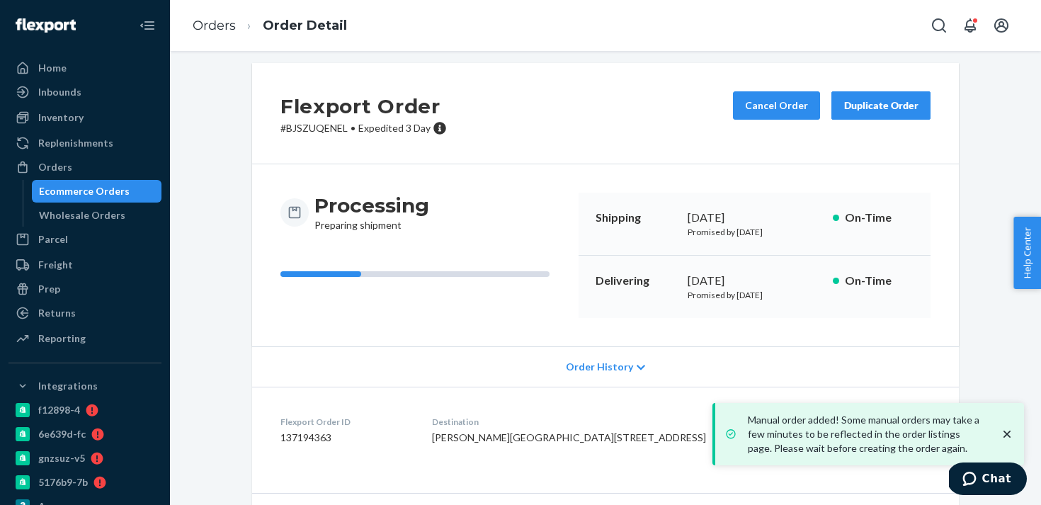
scroll to position [10, 0]
click at [310, 431] on dd "137194363" at bounding box center [345, 437] width 129 height 14
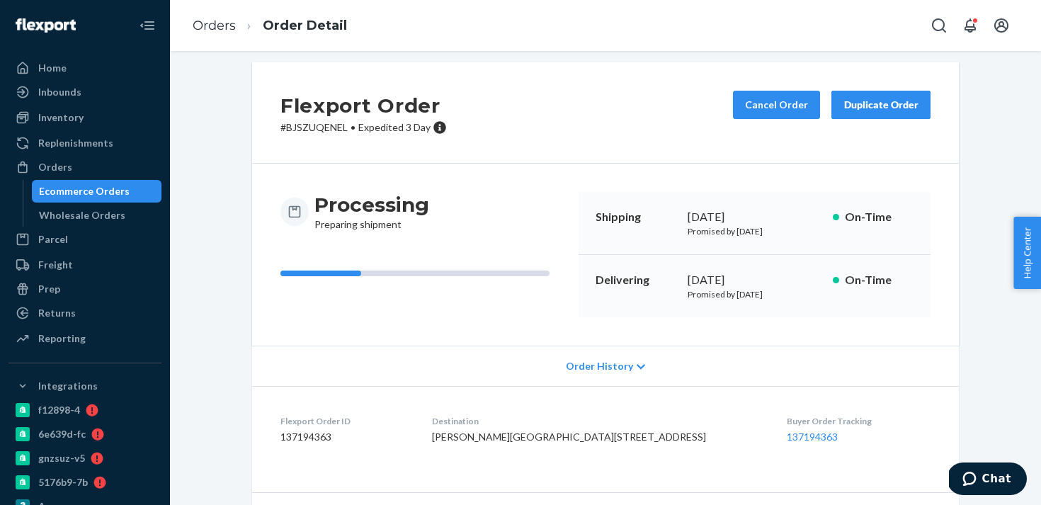
click at [310, 431] on dd "137194363" at bounding box center [345, 437] width 129 height 14
copy dd "137194363"
click at [74, 162] on div "Orders" at bounding box center [85, 167] width 150 height 20
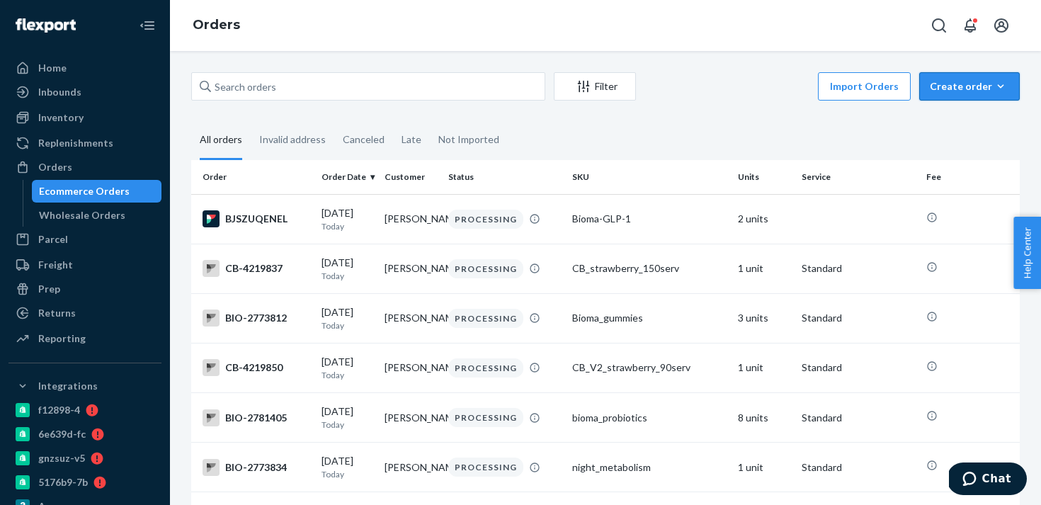
click at [966, 92] on div "Create order" at bounding box center [969, 86] width 79 height 14
click at [967, 118] on span "Ecommerce order" at bounding box center [978, 120] width 88 height 10
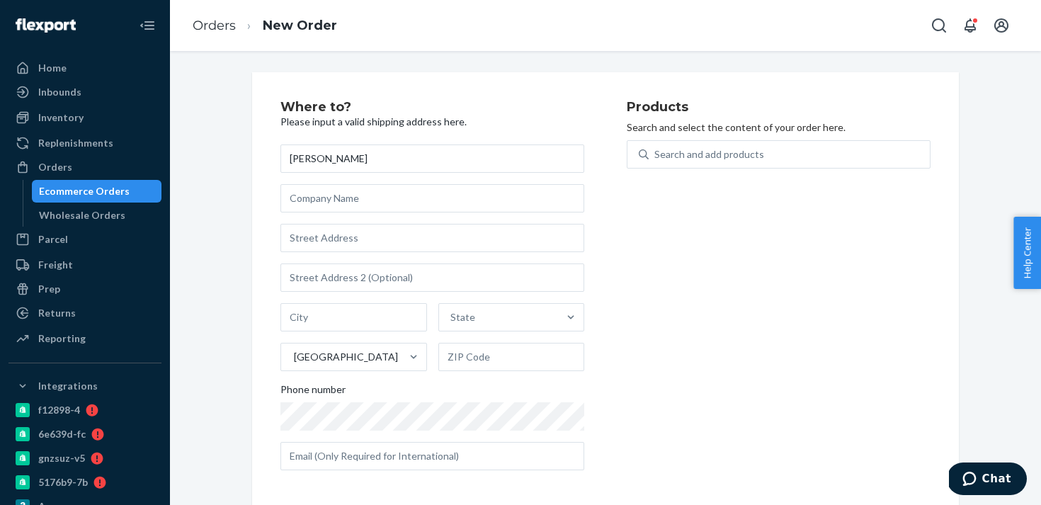
type input "Jill Pfefer"
click at [391, 206] on input "text" at bounding box center [433, 198] width 304 height 28
click at [365, 239] on input "text" at bounding box center [433, 238] width 304 height 28
paste input "6893 S. Netherland Way"
type input "6893 S Netherland Way"
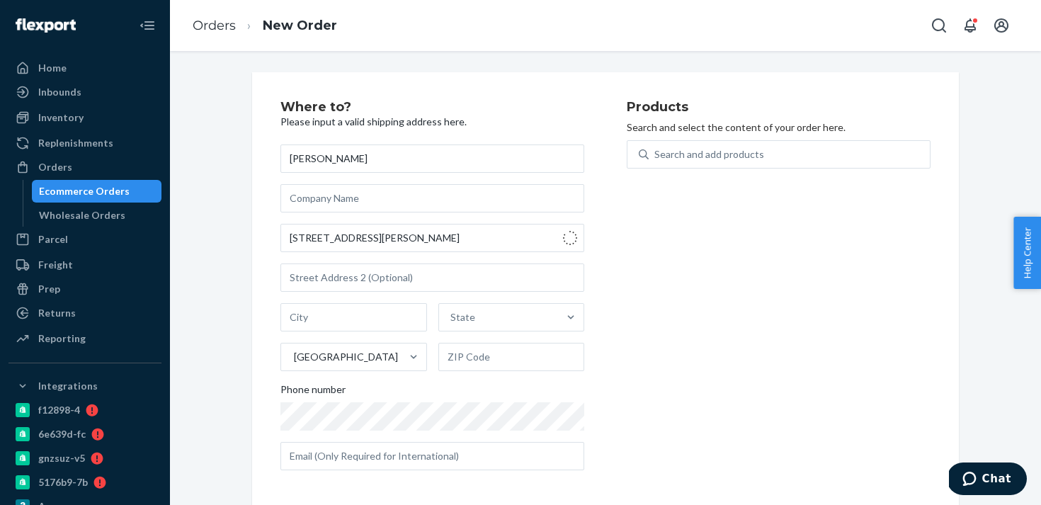
type input "Aurora"
type input "80016"
click at [742, 151] on div "Search and add products" at bounding box center [710, 154] width 110 height 14
click at [656, 151] on input "Search and add products" at bounding box center [655, 154] width 1 height 14
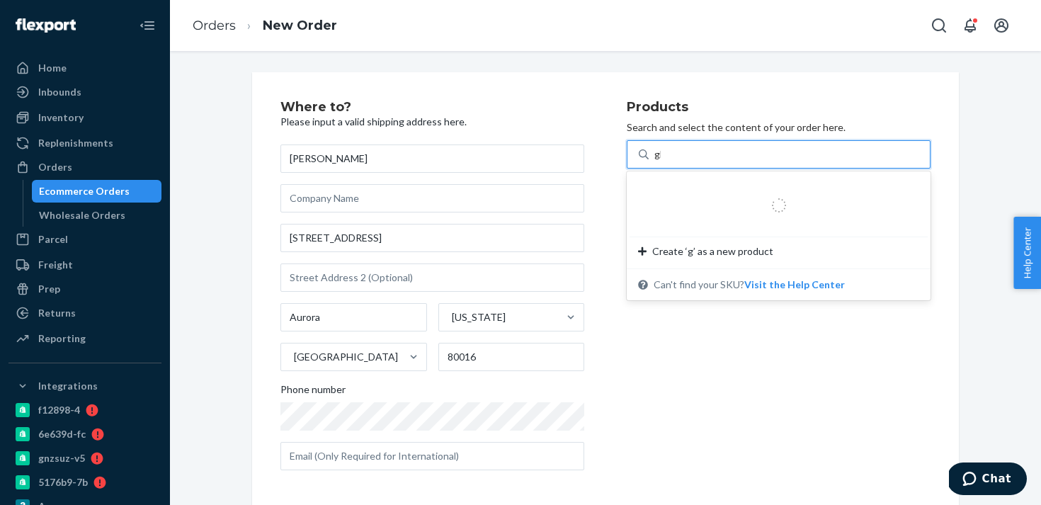
type input "glp"
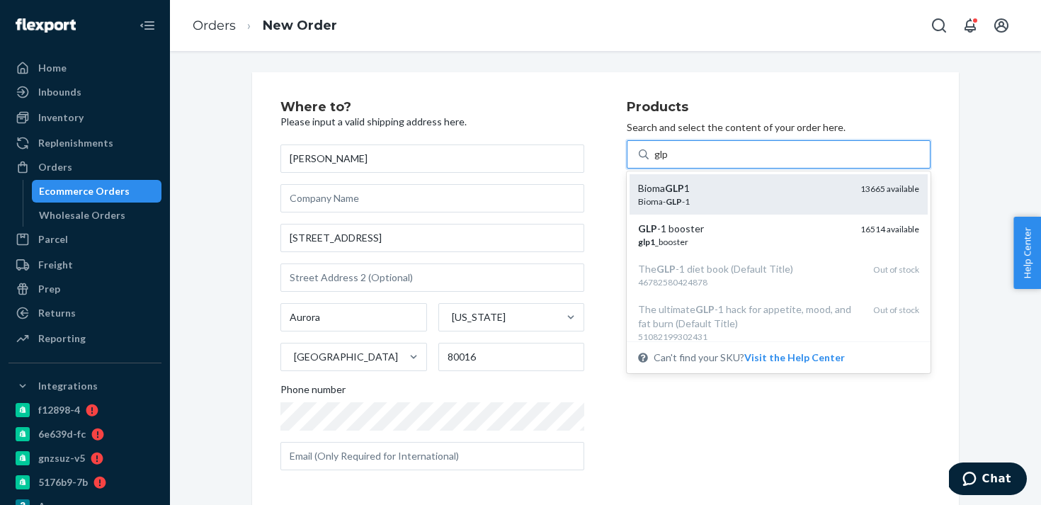
click at [762, 183] on div "Bioma GLP 1" at bounding box center [743, 188] width 211 height 14
click at [669, 162] on input "glp" at bounding box center [662, 154] width 14 height 14
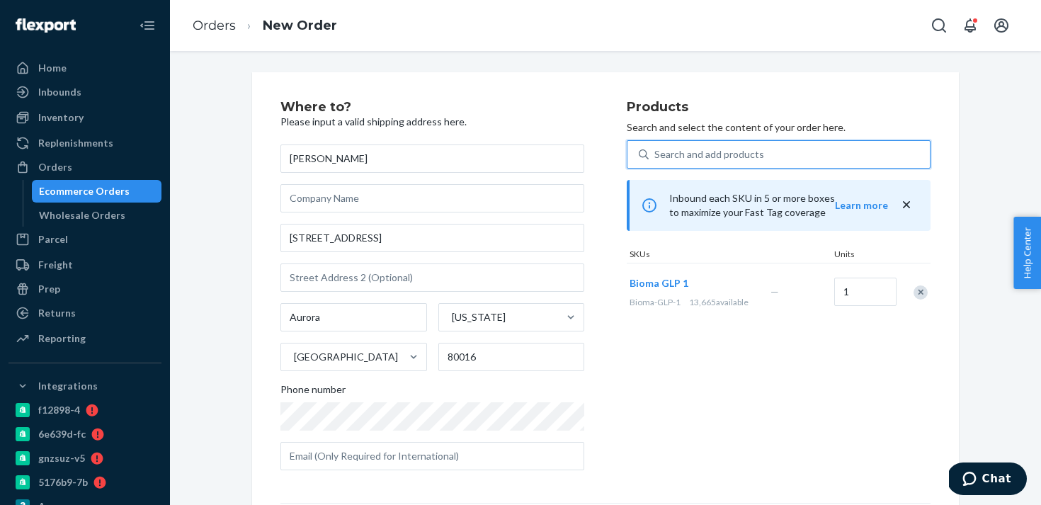
click at [856, 309] on div "1" at bounding box center [864, 292] width 64 height 57
click at [864, 293] on input "1" at bounding box center [865, 292] width 62 height 28
type input "2"
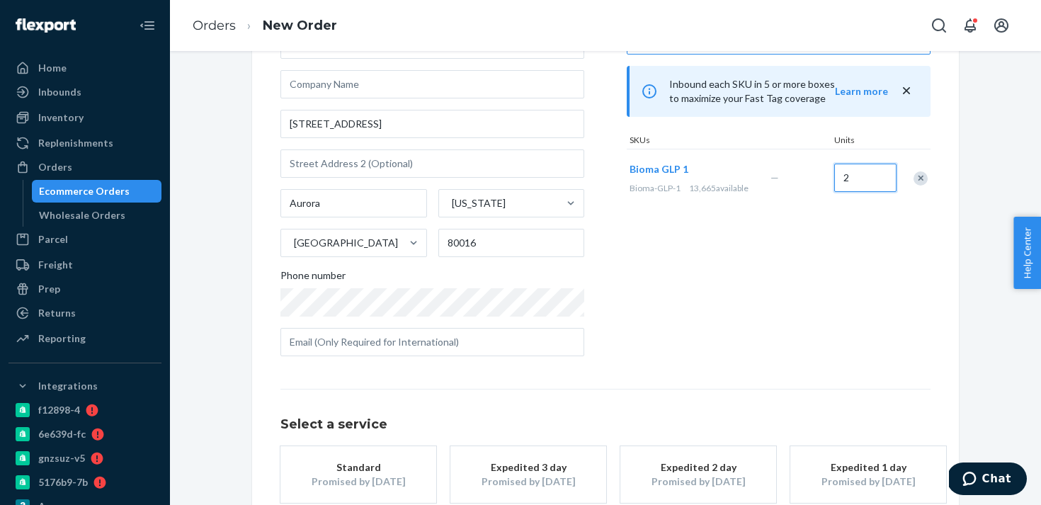
scroll to position [196, 0]
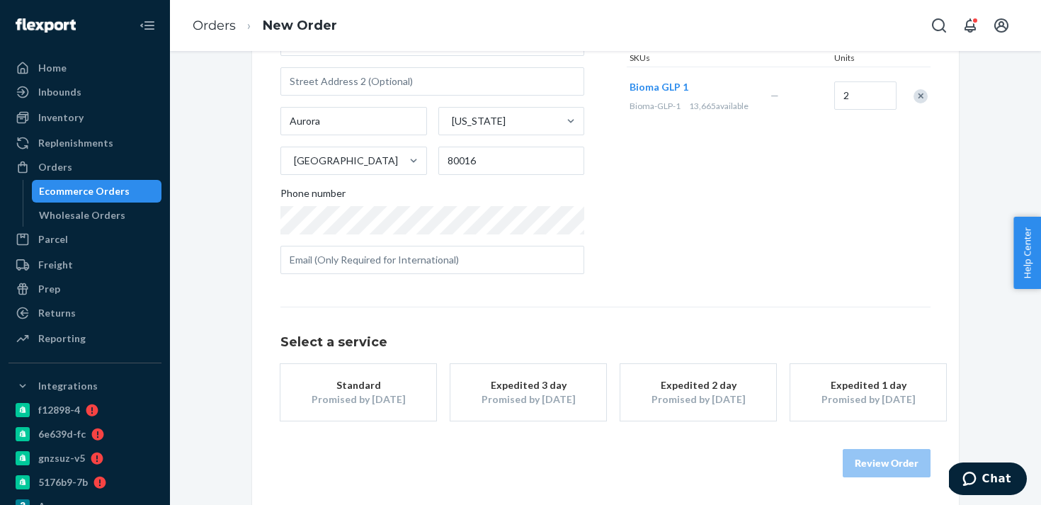
click at [550, 382] on div "Expedited 3 day" at bounding box center [528, 385] width 113 height 14
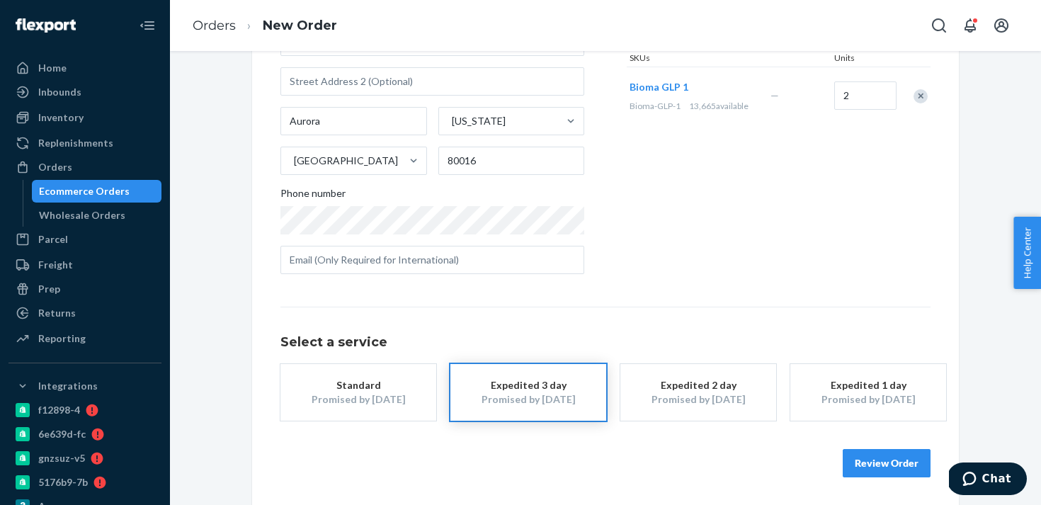
click at [69, 179] on div "Orders Ecommerce Orders Wholesale Orders" at bounding box center [85, 191] width 153 height 71
click at [89, 174] on div "Orders" at bounding box center [85, 167] width 150 height 20
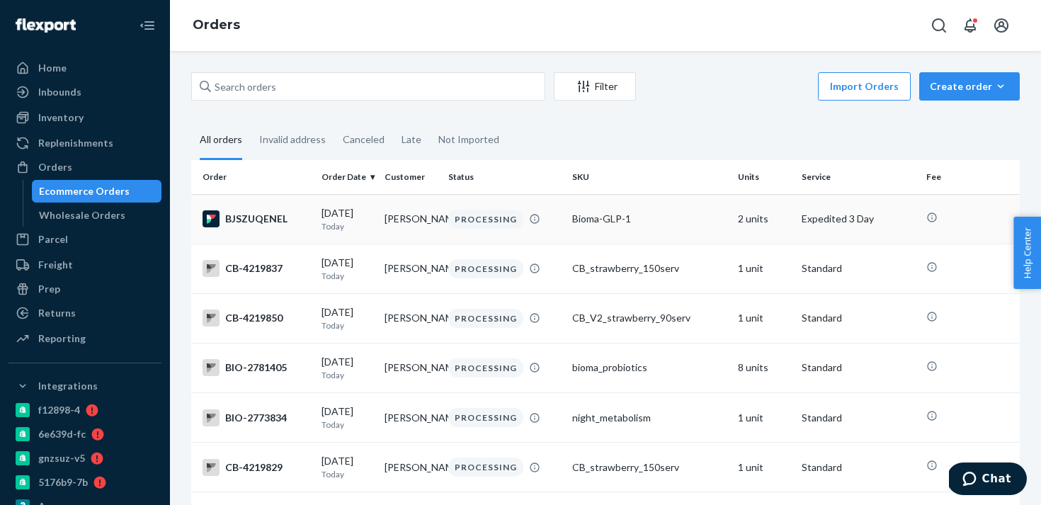
click at [396, 239] on td "[PERSON_NAME]" at bounding box center [411, 219] width 64 height 50
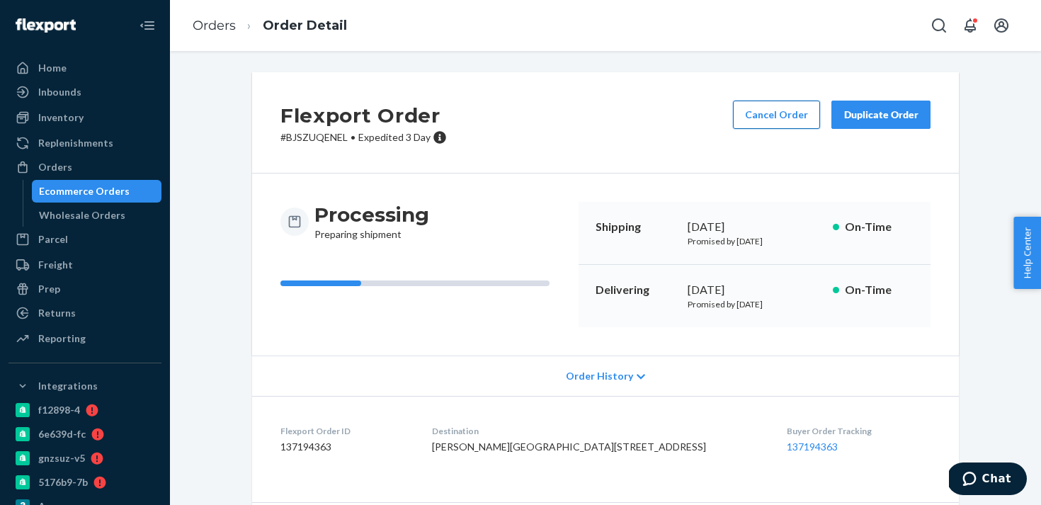
click at [794, 114] on button "Cancel Order" at bounding box center [776, 115] width 87 height 28
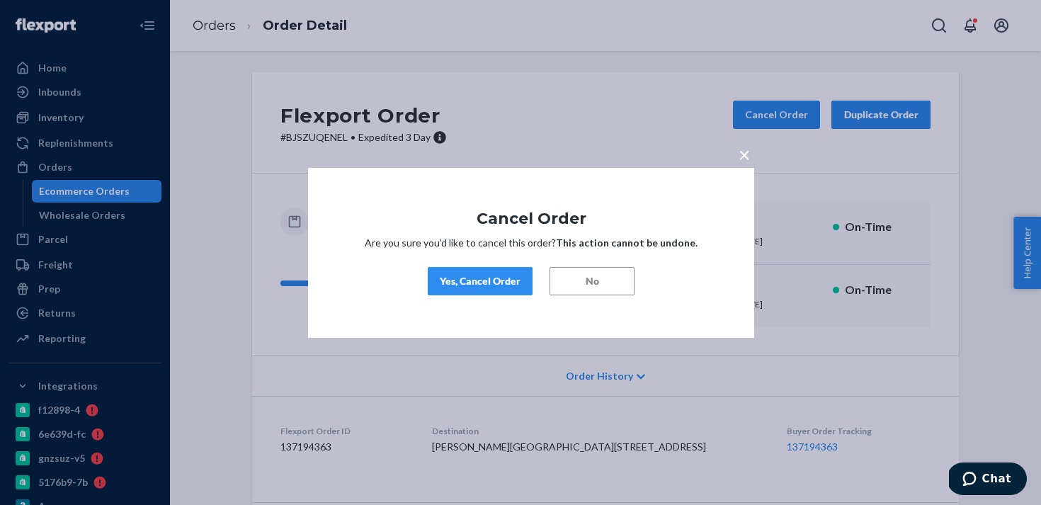
click at [479, 281] on div "Yes, Cancel Order" at bounding box center [480, 281] width 81 height 14
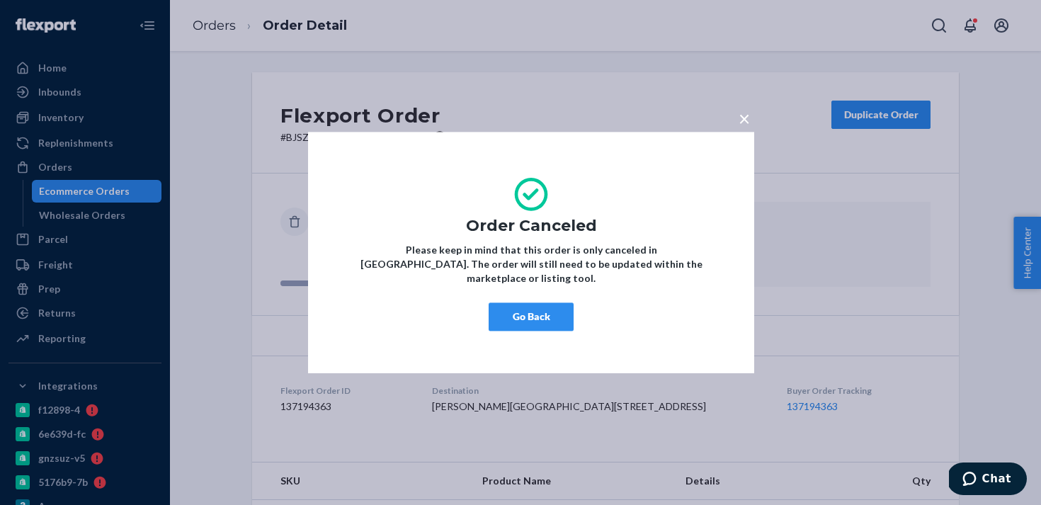
click at [525, 311] on button "Go Back" at bounding box center [531, 316] width 85 height 28
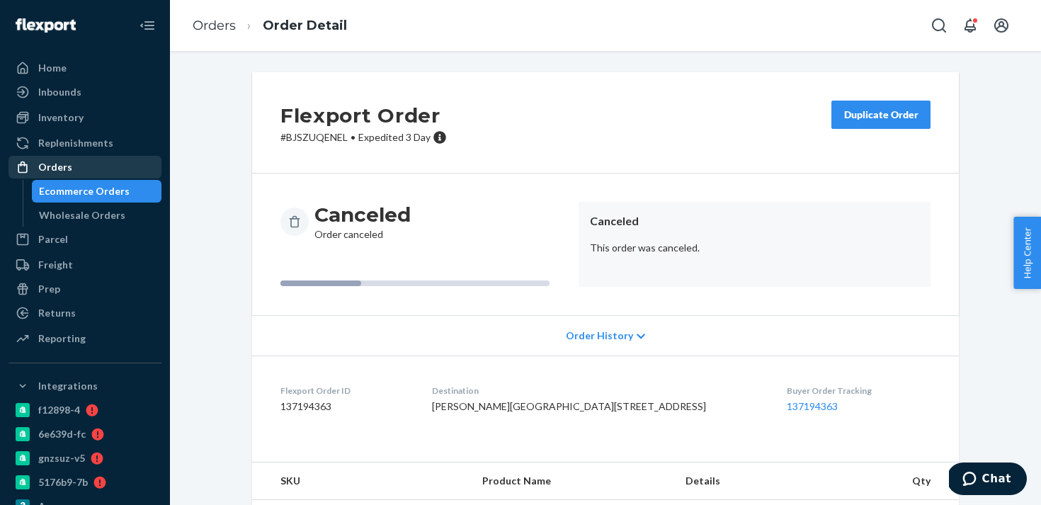
click at [118, 166] on div "Orders" at bounding box center [85, 167] width 150 height 20
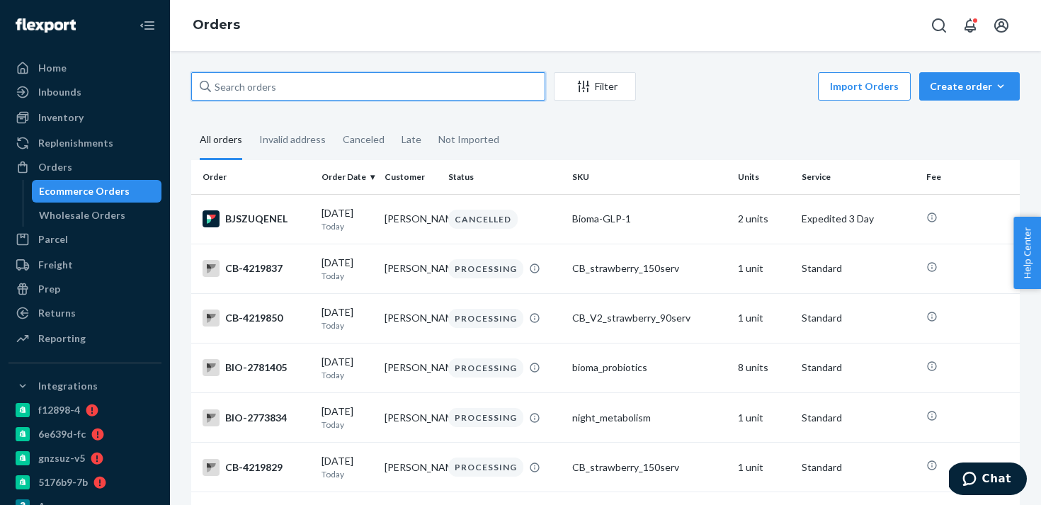
click at [375, 85] on input "text" at bounding box center [368, 86] width 354 height 28
paste input "137193861"
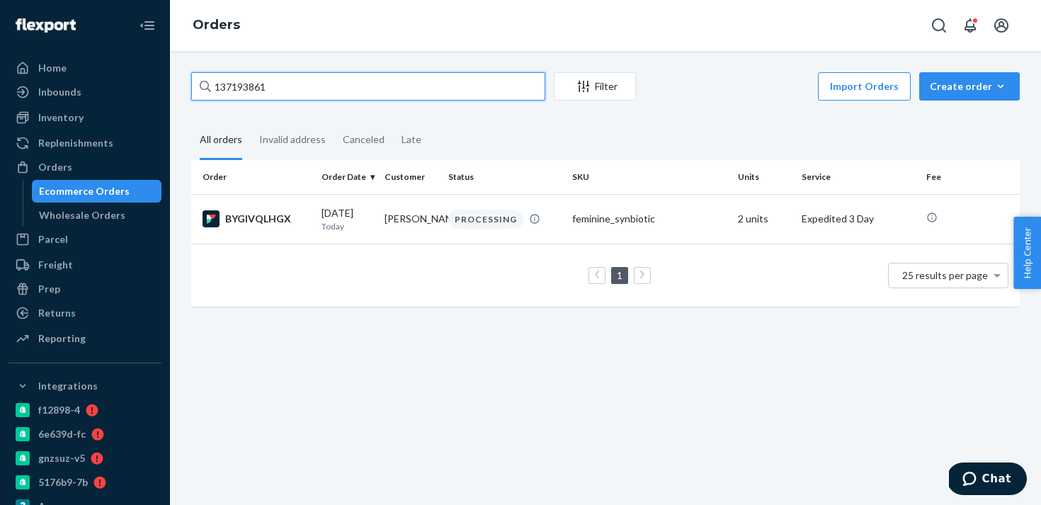
type input "137193861"
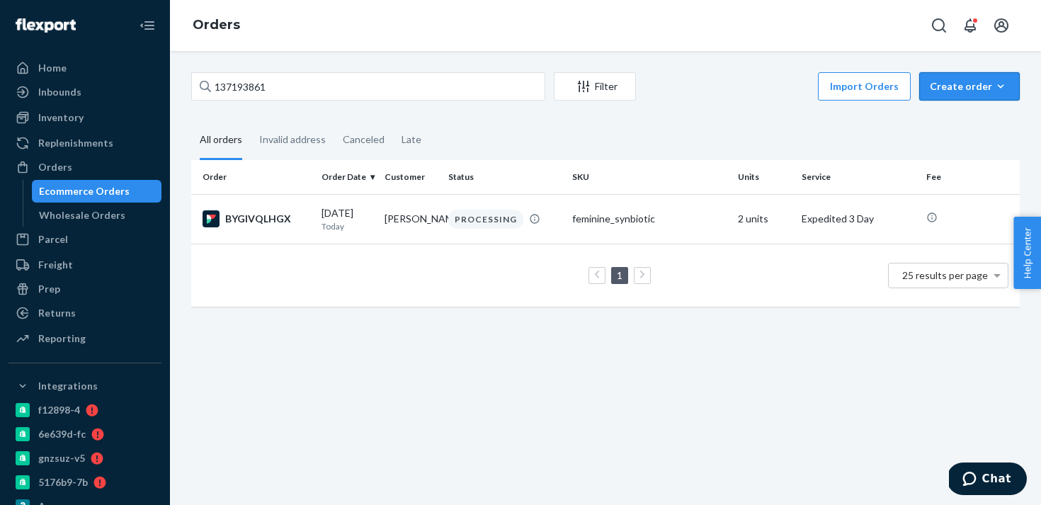
click at [981, 88] on div "Create order" at bounding box center [969, 86] width 79 height 14
click at [940, 123] on span "Ecommerce order" at bounding box center [978, 120] width 88 height 10
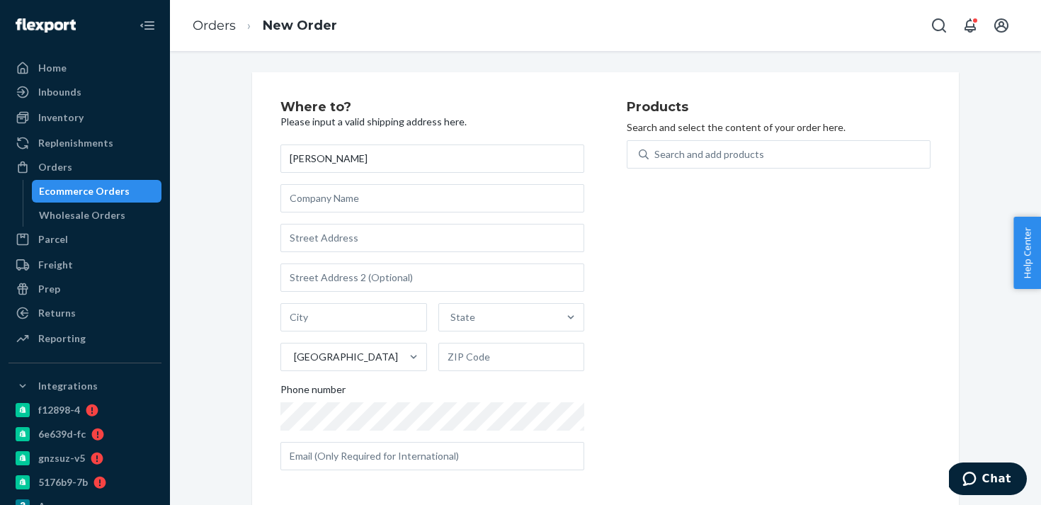
type input "[PERSON_NAME]"
click at [326, 191] on input "text" at bounding box center [433, 198] width 304 height 28
click at [329, 234] on input "text" at bounding box center [433, 238] width 304 height 28
paste input "[STREET_ADDRESS][PERSON_NAME]"
type input "[STREET_ADDRESS][PERSON_NAME]"
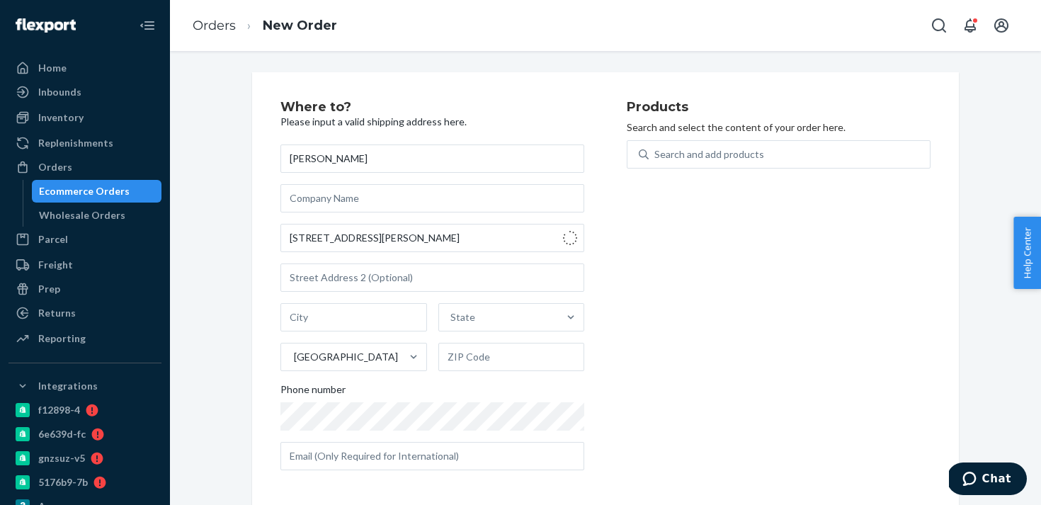
type input "Wooburn Green"
type input "HP10 0FD"
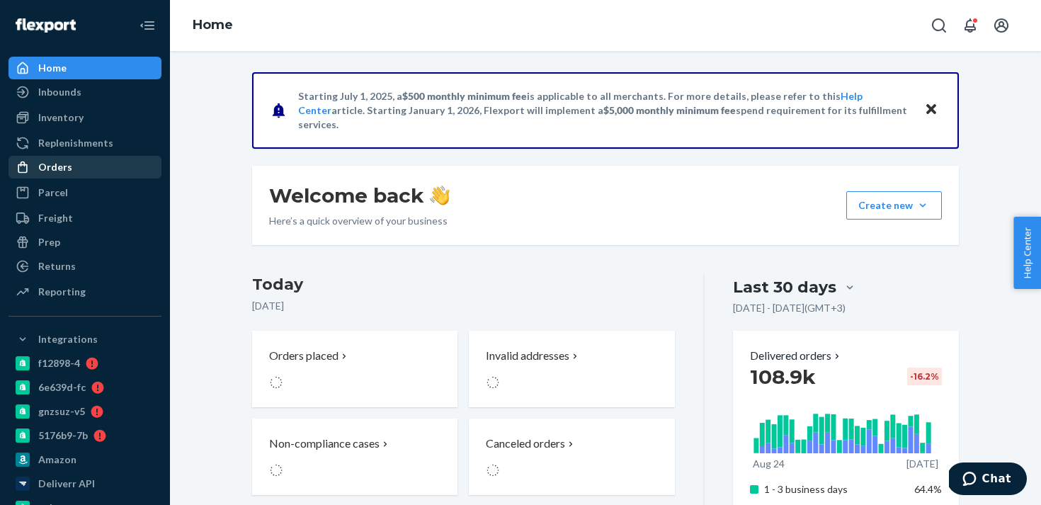
click at [88, 172] on div "Orders" at bounding box center [85, 167] width 150 height 20
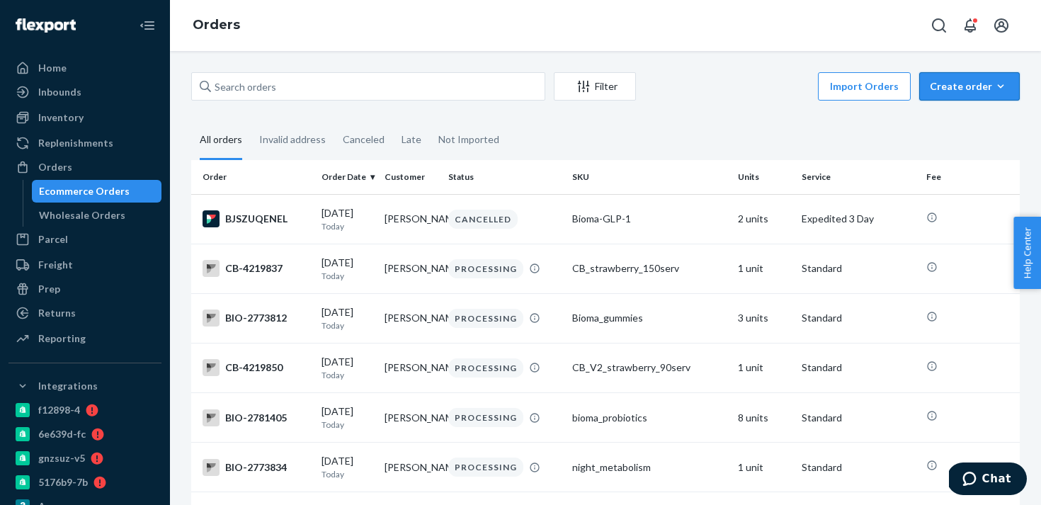
click at [973, 85] on div "Create order" at bounding box center [969, 86] width 79 height 14
click at [962, 119] on span "Ecommerce order" at bounding box center [978, 120] width 88 height 10
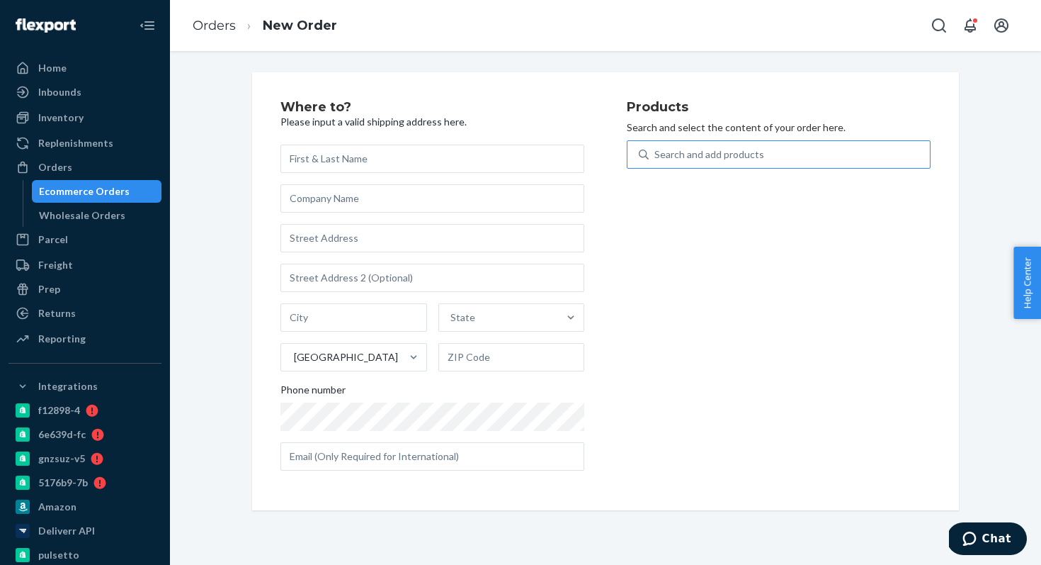
click at [693, 158] on div "Search and add products" at bounding box center [710, 154] width 110 height 14
click at [656, 158] on input "Search and add products" at bounding box center [655, 154] width 1 height 14
click at [346, 159] on input "text" at bounding box center [433, 159] width 304 height 28
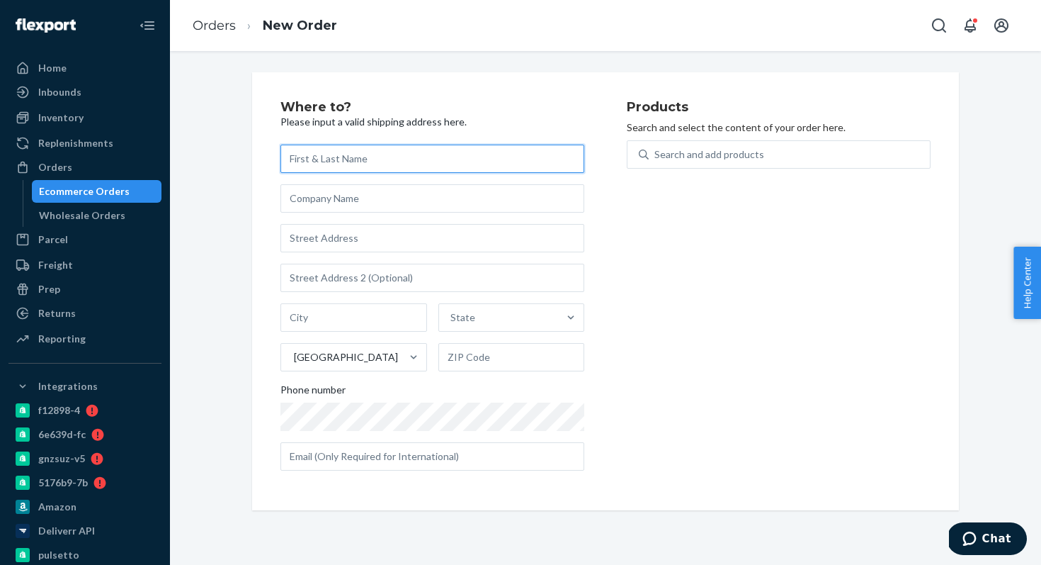
paste input "[PERSON_NAME]"
type input "[PERSON_NAME]"
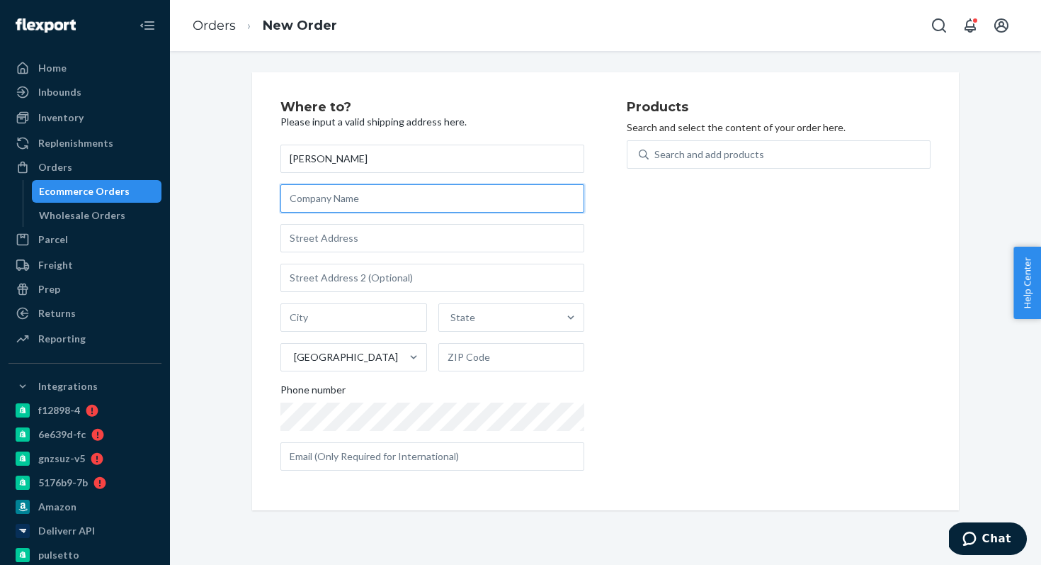
click at [354, 203] on input "text" at bounding box center [433, 198] width 304 height 28
paste input "[STREET_ADDRESS][PERSON_NAME]"
type input "[STREET_ADDRESS][PERSON_NAME]"
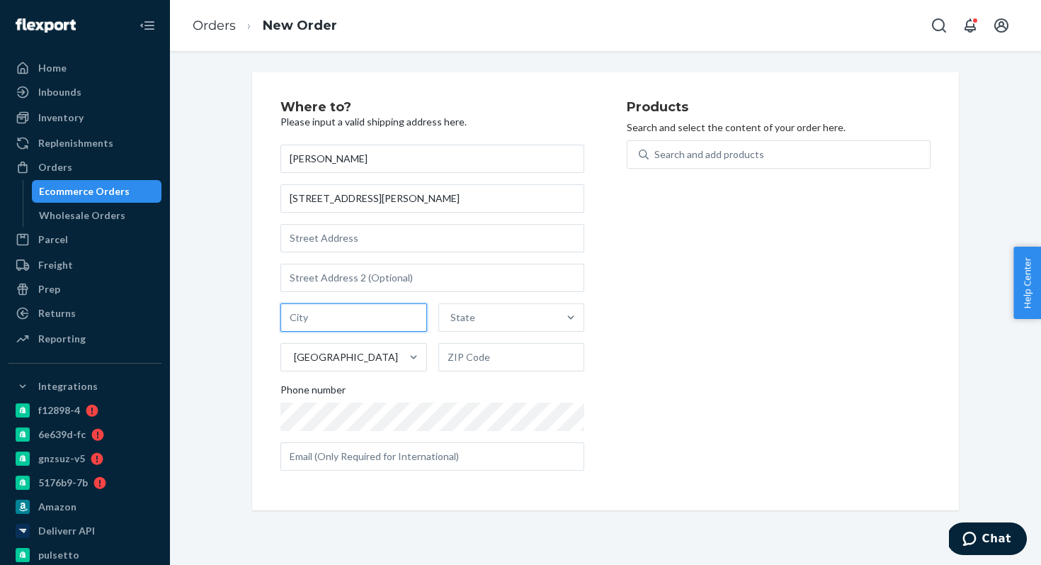
click at [356, 309] on input "text" at bounding box center [354, 317] width 147 height 28
paste input "Wooburn Green"
type input "Wooburn Green"
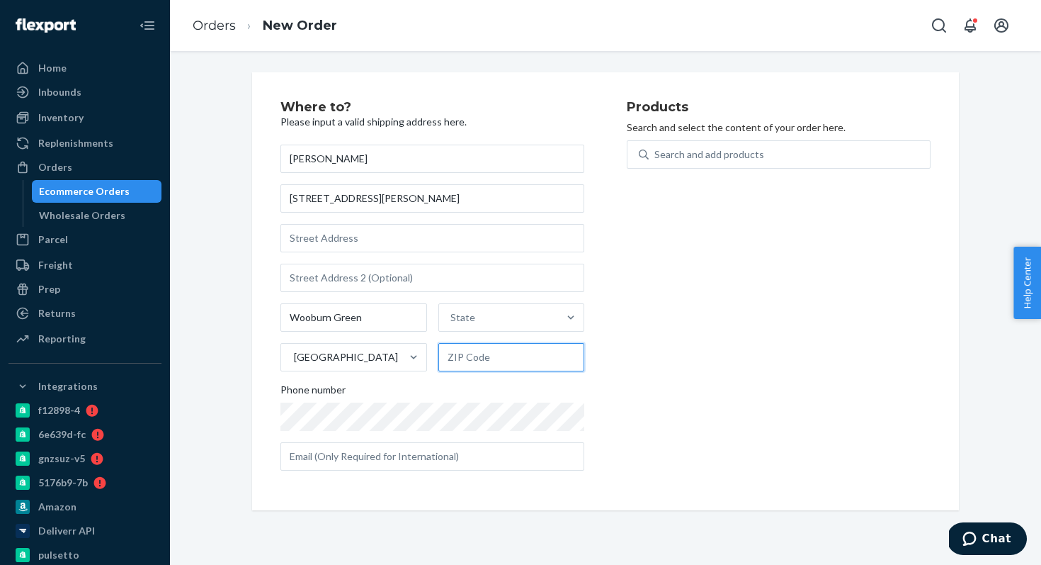
click at [470, 354] on input "text" at bounding box center [511, 357] width 147 height 28
paste input "HP10 0FD"
type input "HP10 0FD"
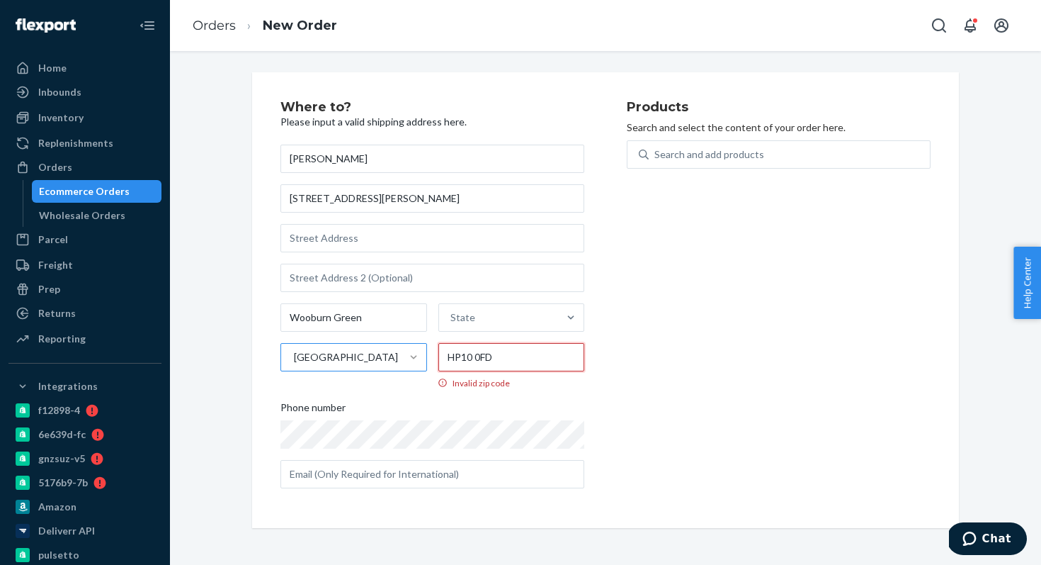
drag, startPoint x: 511, startPoint y: 361, endPoint x: 413, endPoint y: 361, distance: 97.8
click at [413, 361] on div "Wooburn Green State United States HP10 0FD Invalid zip code" at bounding box center [433, 346] width 304 height 86
click at [392, 322] on input "Wooburn Green" at bounding box center [354, 317] width 147 height 28
click at [384, 334] on div "Wooburn Green State United States Invalid zip code" at bounding box center [433, 346] width 304 height 86
drag, startPoint x: 385, startPoint y: 318, endPoint x: 264, endPoint y: 318, distance: 121.1
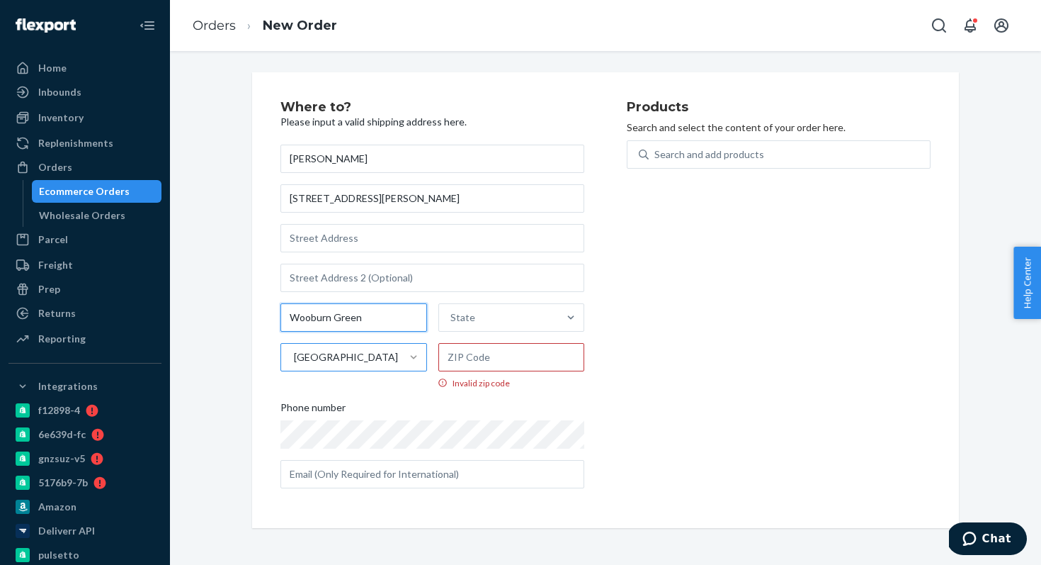
click at [264, 318] on div "Where to? Please input a valid shipping address here. Abbe Muschallik 32 Patter…" at bounding box center [605, 299] width 707 height 455
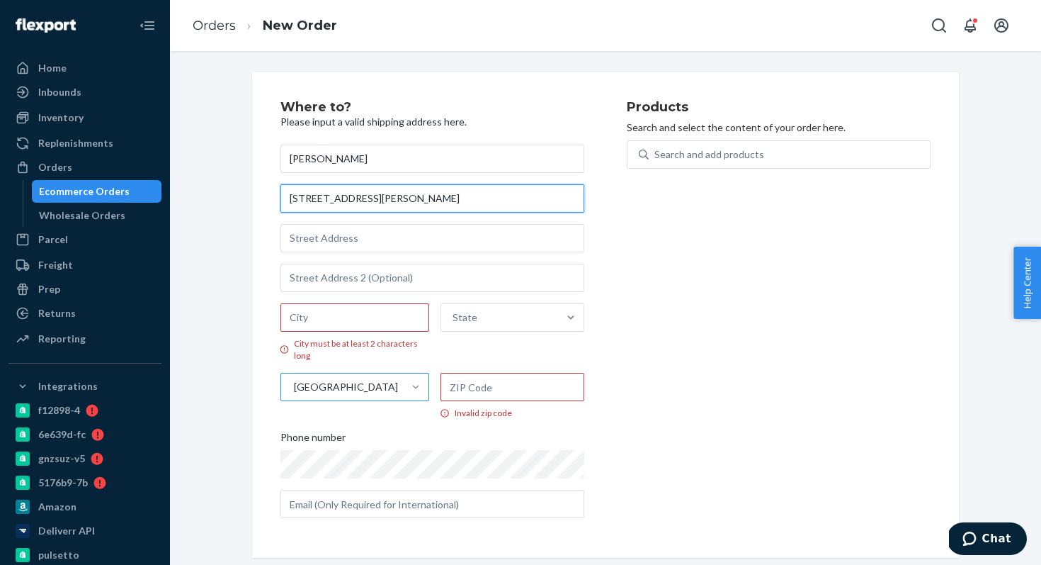
click at [385, 200] on input "[STREET_ADDRESS][PERSON_NAME]" at bounding box center [433, 198] width 304 height 28
type input "[STREET_ADDRESS][PERSON_NAME]"
click at [391, 396] on div "[GEOGRAPHIC_DATA]" at bounding box center [342, 387] width 122 height 28
click at [294, 394] on input "[GEOGRAPHIC_DATA]" at bounding box center [293, 387] width 1 height 14
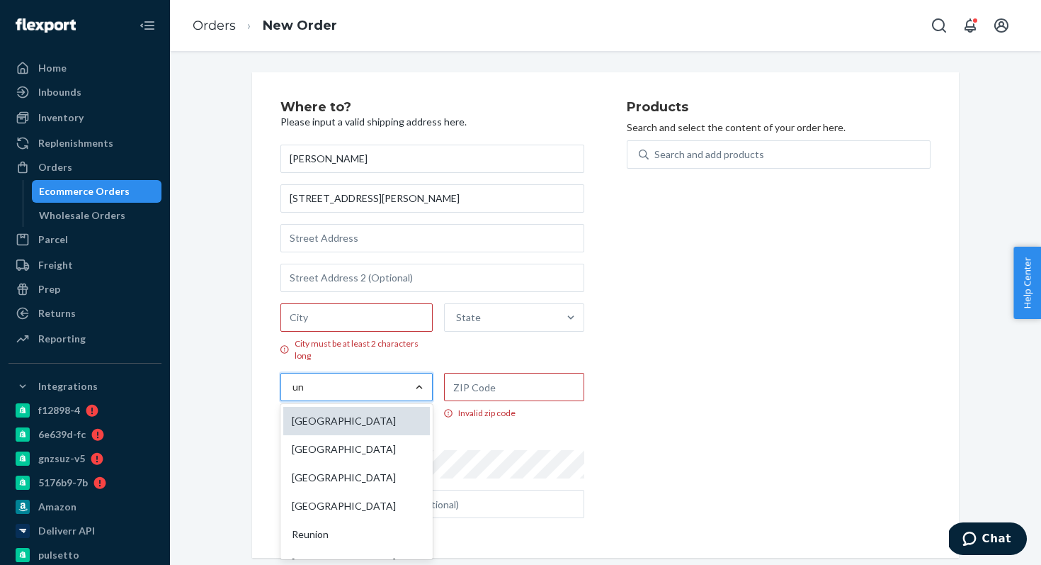
type input "uni"
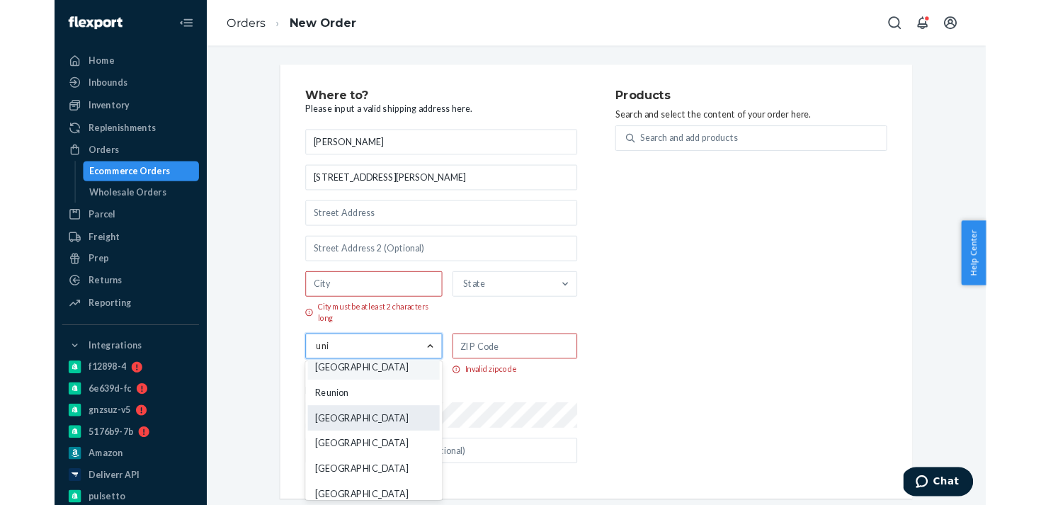
scroll to position [11, 0]
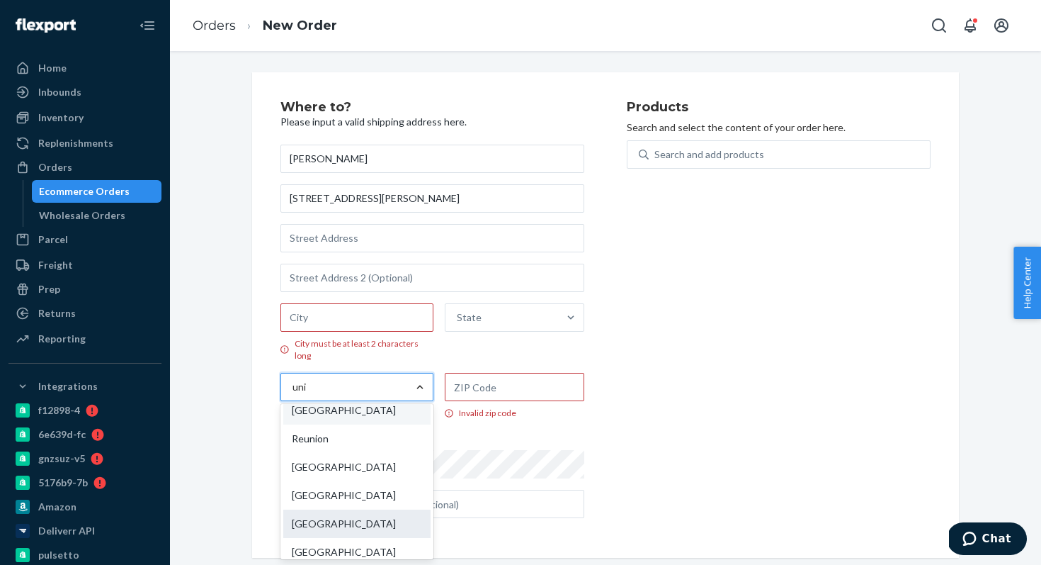
click at [373, 504] on div "[GEOGRAPHIC_DATA]" at bounding box center [356, 523] width 147 height 28
click at [307, 394] on input "uni" at bounding box center [300, 387] width 15 height 14
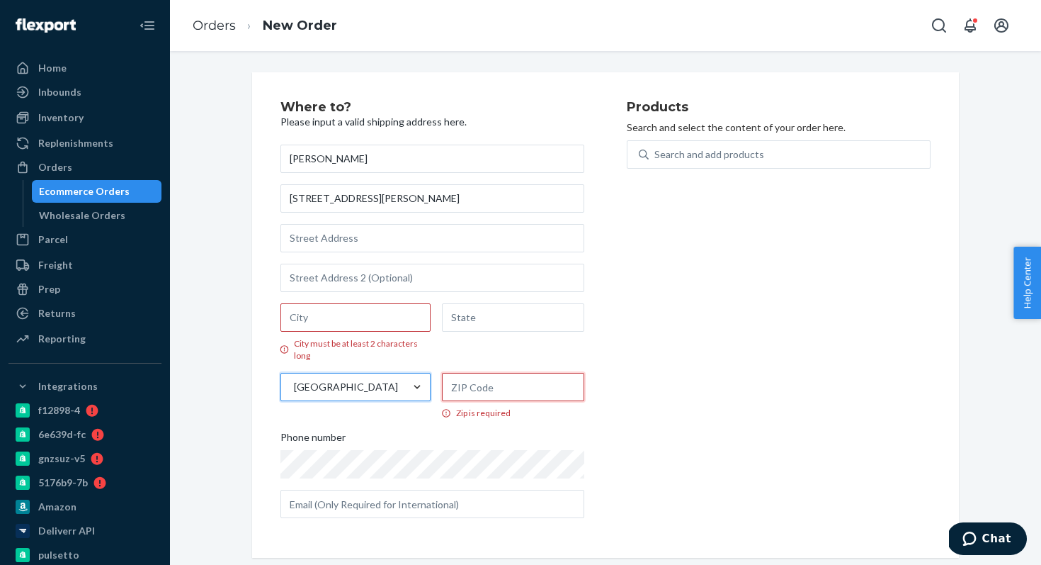
click at [468, 387] on input "Zip is required" at bounding box center [513, 387] width 143 height 28
paste input "HP10 0FD"
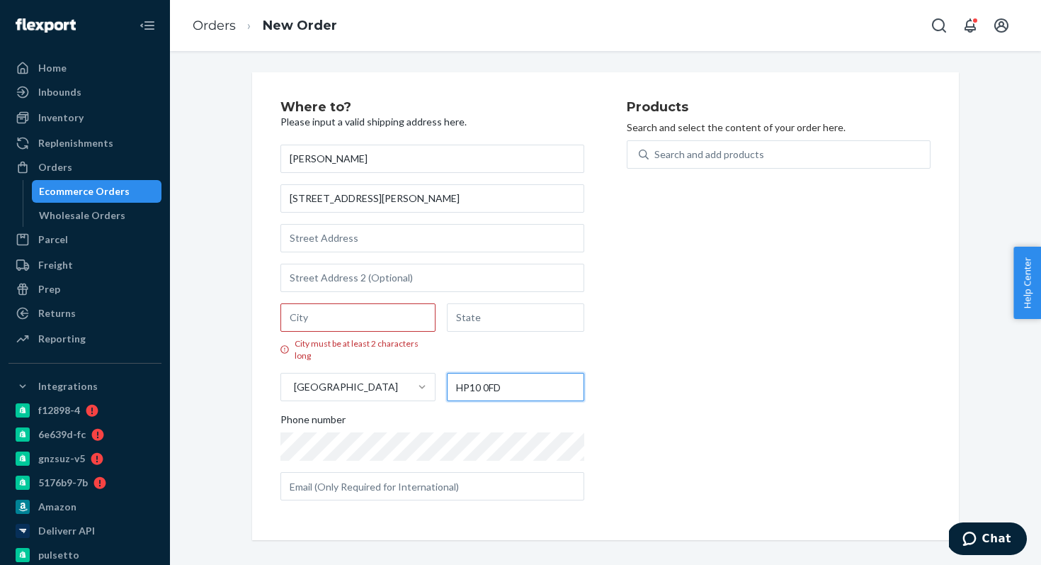
type input "HP10 0FD"
click at [306, 317] on input "City must be at least 2 characters long" at bounding box center [358, 317] width 155 height 28
paste input "Wooburn Green"
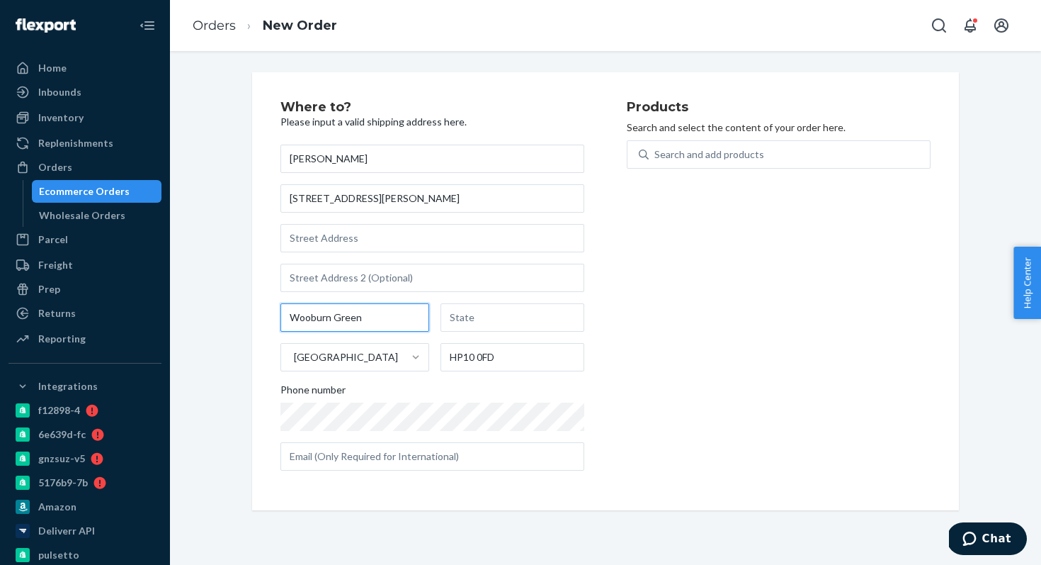
type input "Wooburn Green"
click at [431, 321] on div "Wooburn Green United Kingdom HP10 0FD" at bounding box center [433, 337] width 304 height 68
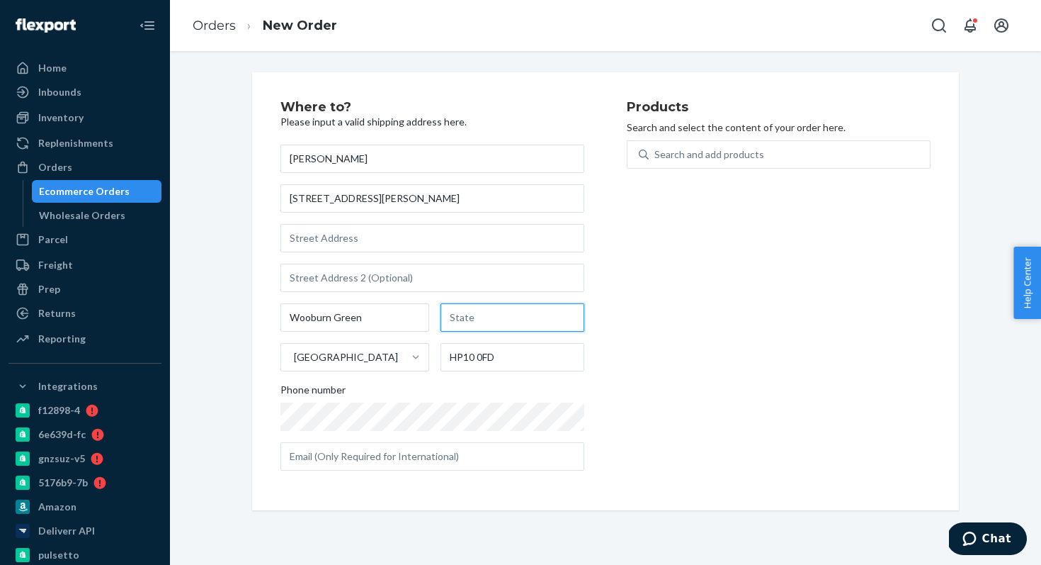
click at [455, 321] on input "text" at bounding box center [513, 317] width 144 height 28
type input "[GEOGRAPHIC_DATA]"
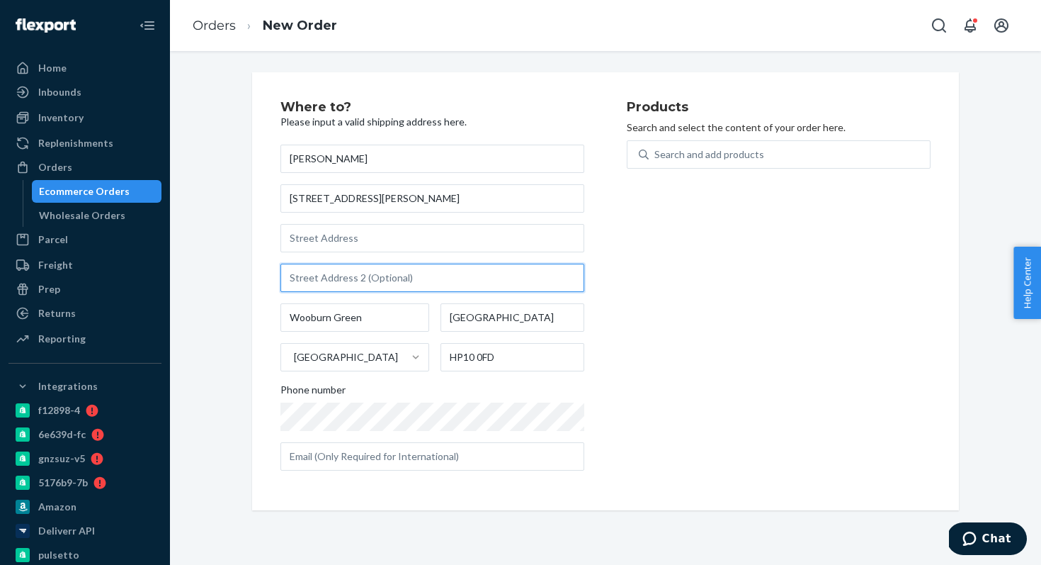
click at [378, 282] on input "text" at bounding box center [433, 278] width 304 height 28
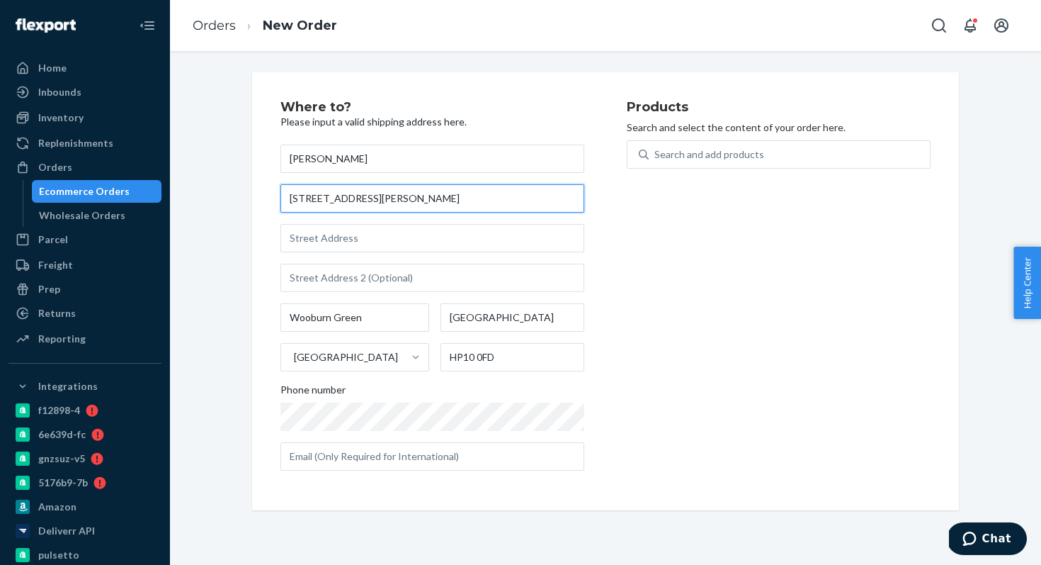
drag, startPoint x: 404, startPoint y: 205, endPoint x: 250, endPoint y: 205, distance: 153.7
click at [250, 205] on div "Where to? Please input a valid shipping address here. Abbe Muschallik 32 Patter…" at bounding box center [606, 291] width 728 height 438
drag, startPoint x: 386, startPoint y: 198, endPoint x: 245, endPoint y: 190, distance: 141.2
click at [245, 190] on div "Where to? Please input a valid shipping address here. Abbe Muschallik 32 Patter…" at bounding box center [606, 291] width 728 height 438
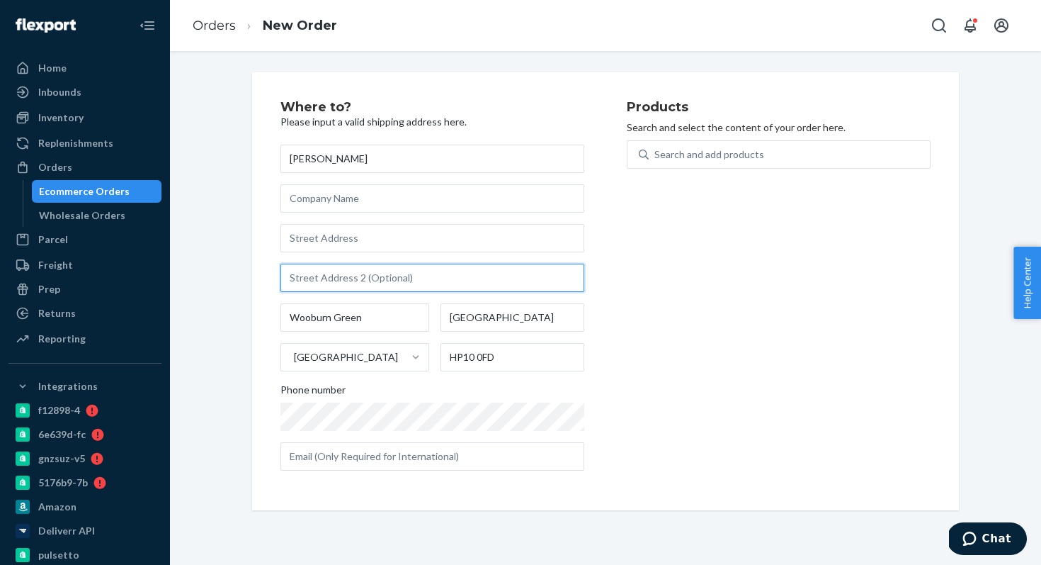
click at [308, 266] on input "text" at bounding box center [433, 278] width 304 height 28
paste input "[STREET_ADDRESS][PERSON_NAME]"
type input "[STREET_ADDRESS][PERSON_NAME]"
drag, startPoint x: 402, startPoint y: 278, endPoint x: 242, endPoint y: 278, distance: 159.4
click at [242, 278] on div "Where to? Please input a valid shipping address here. Abbe Muschallik 32 Patter…" at bounding box center [606, 291] width 728 height 438
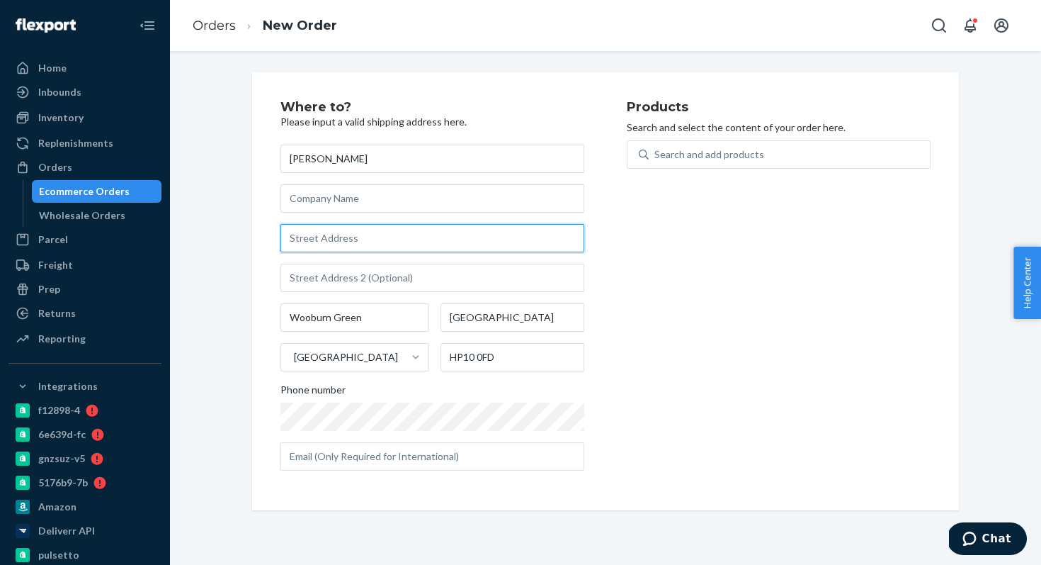
click at [330, 240] on input "text" at bounding box center [433, 238] width 304 height 28
paste input "[STREET_ADDRESS][PERSON_NAME]"
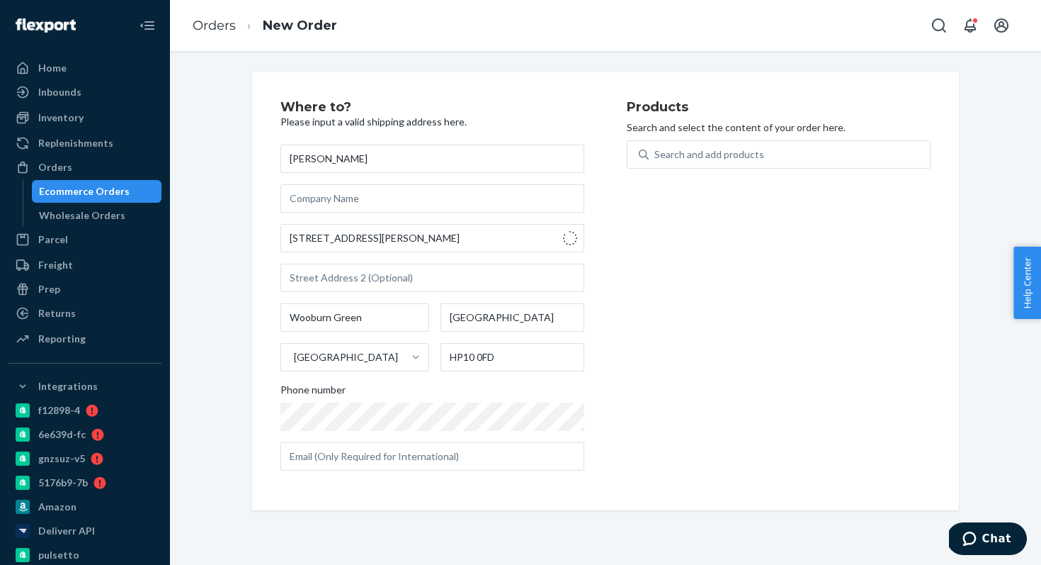
type input "[STREET_ADDRESS][PERSON_NAME]"
click at [670, 163] on div "Search and add products" at bounding box center [789, 155] width 281 height 26
click at [656, 162] on input "Search and add products" at bounding box center [655, 154] width 1 height 14
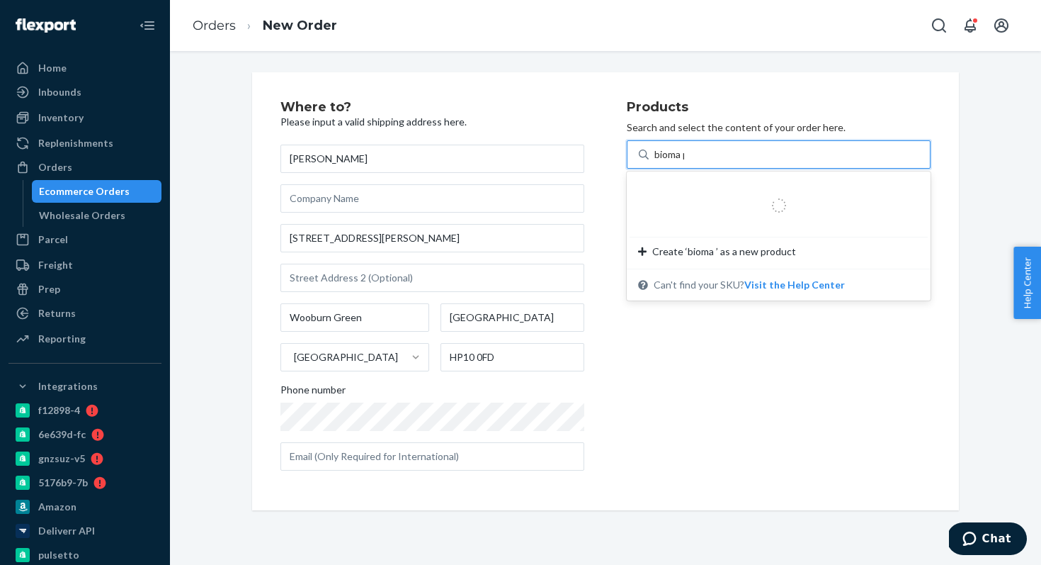
type input "bioma pr"
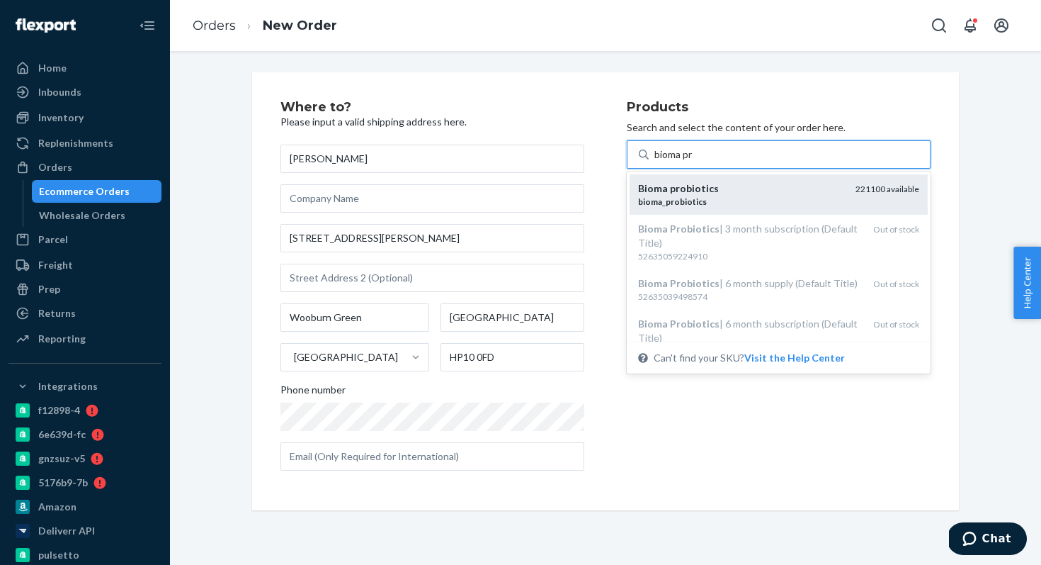
click at [699, 193] on em "probiotics" at bounding box center [694, 188] width 49 height 12
click at [694, 162] on input "bioma pr" at bounding box center [675, 154] width 40 height 14
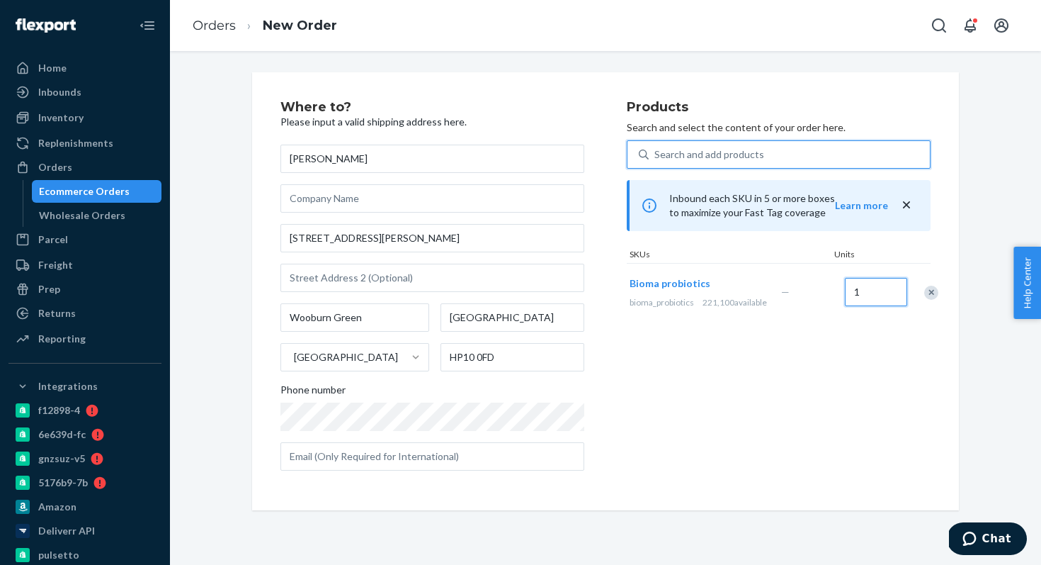
click at [845, 290] on input "1" at bounding box center [876, 292] width 62 height 28
type input "2"
click at [765, 150] on div "Search and add products" at bounding box center [789, 155] width 281 height 26
click at [656, 150] on input "Search and add products" at bounding box center [655, 154] width 1 height 14
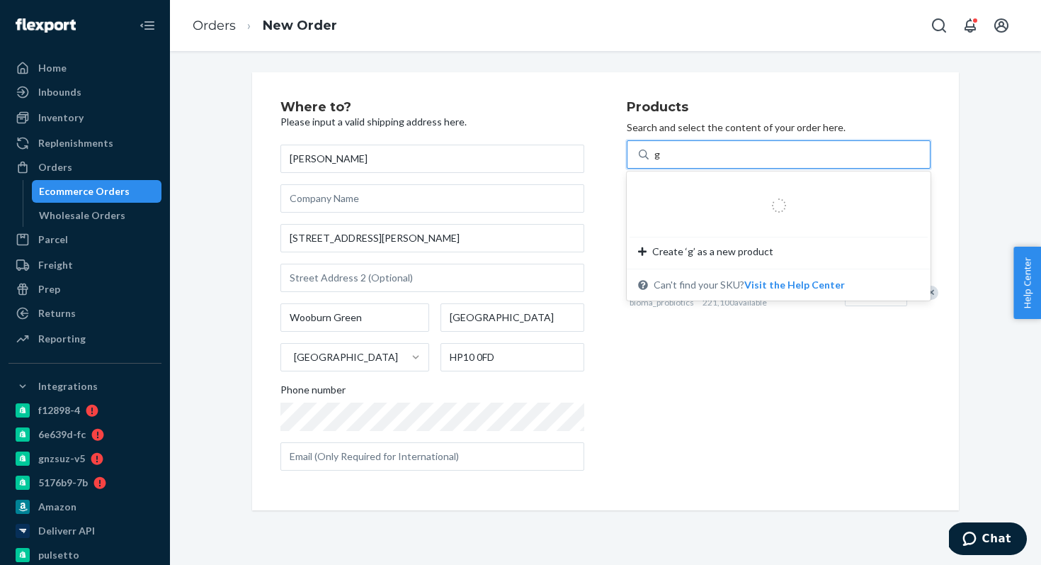
type input "gl"
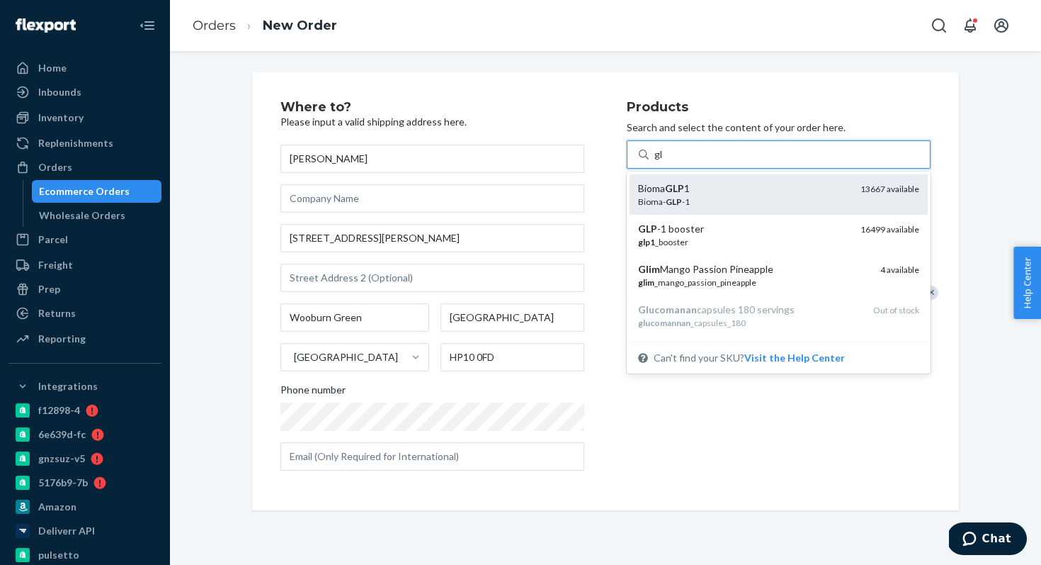
click at [764, 191] on div "Bioma GLP 1" at bounding box center [743, 188] width 211 height 14
click at [664, 162] on input "gl" at bounding box center [659, 154] width 9 height 14
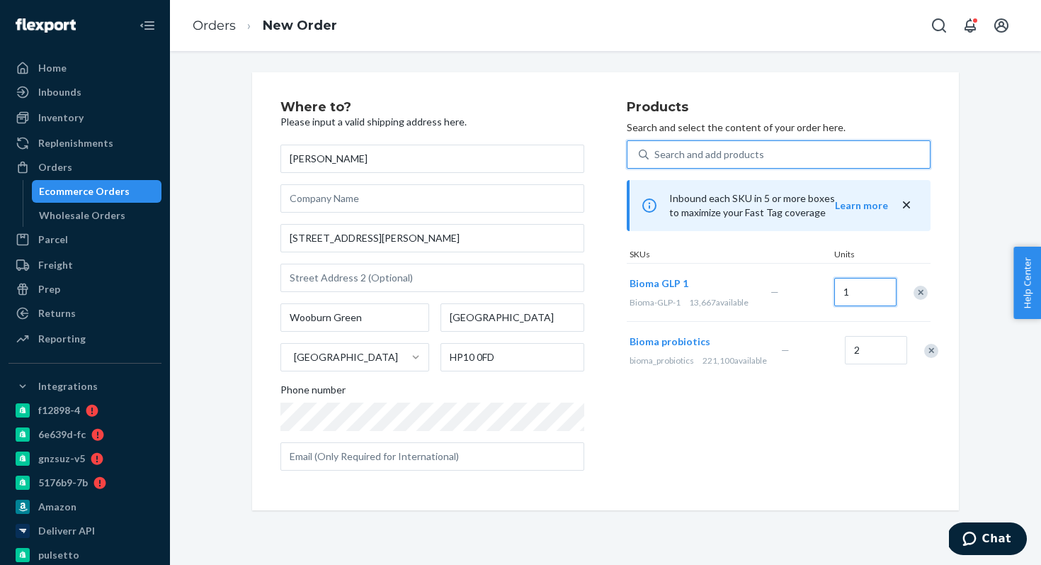
click at [867, 303] on input "1" at bounding box center [865, 292] width 62 height 28
type input "2"
click at [798, 147] on div "Search and add products" at bounding box center [789, 155] width 281 height 26
click at [656, 147] on input "Search and add products" at bounding box center [655, 154] width 1 height 14
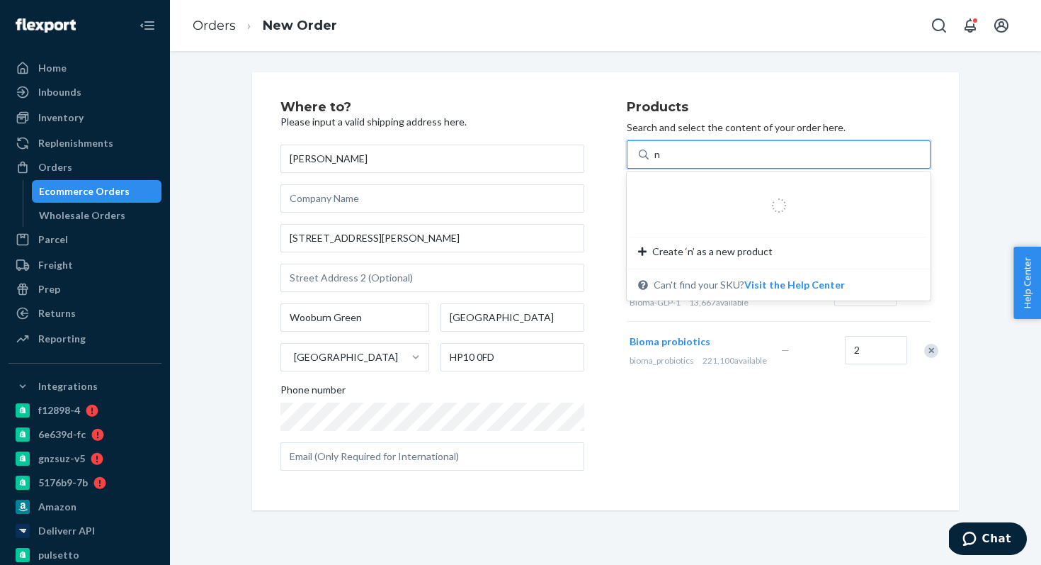
type input "ni"
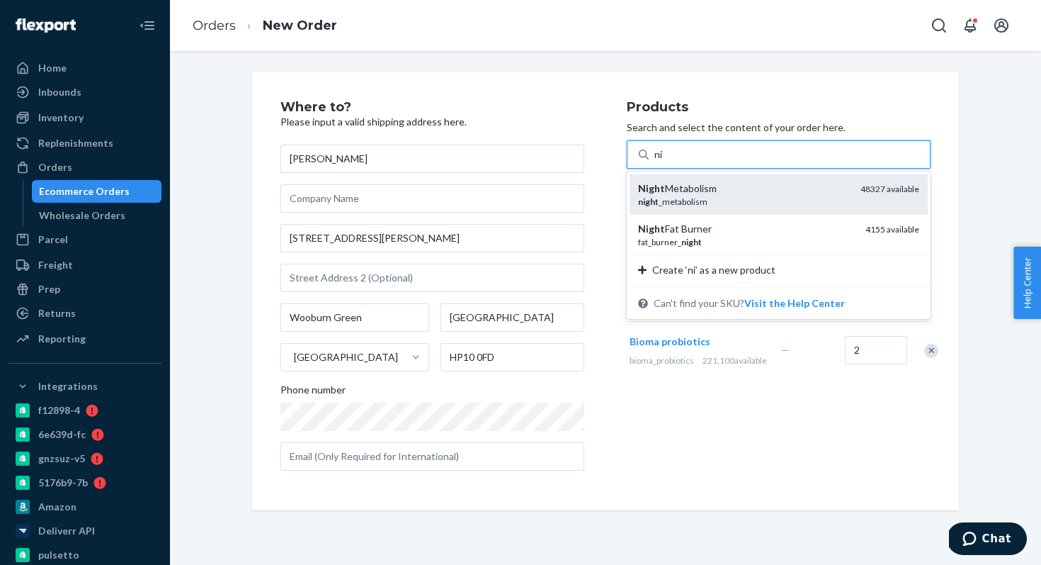
click at [787, 188] on div "Night Metabolism" at bounding box center [743, 188] width 211 height 14
click at [664, 162] on input "ni" at bounding box center [659, 154] width 9 height 14
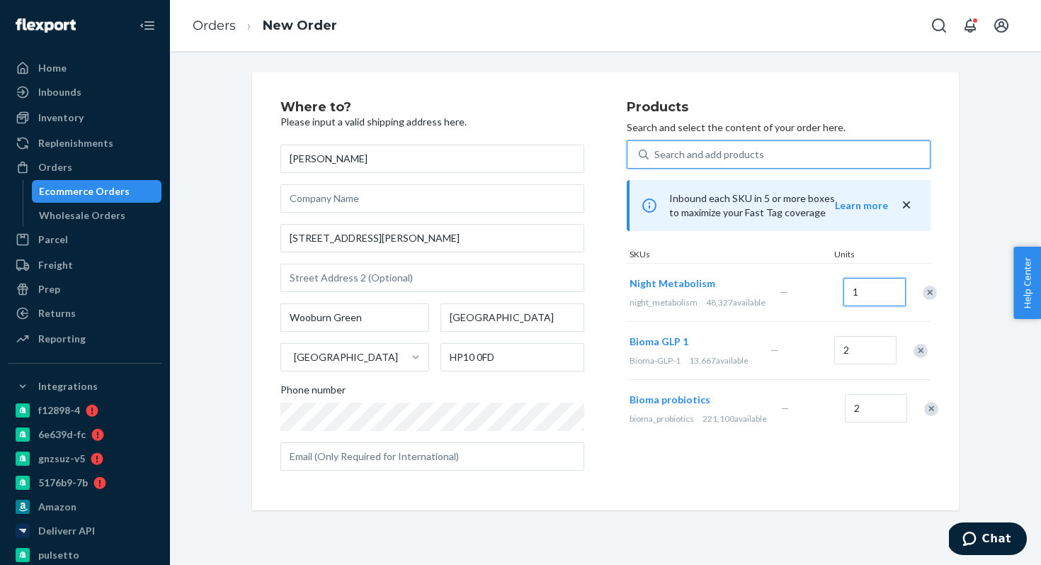
click at [868, 305] on input "1" at bounding box center [875, 292] width 62 height 28
type input "2"
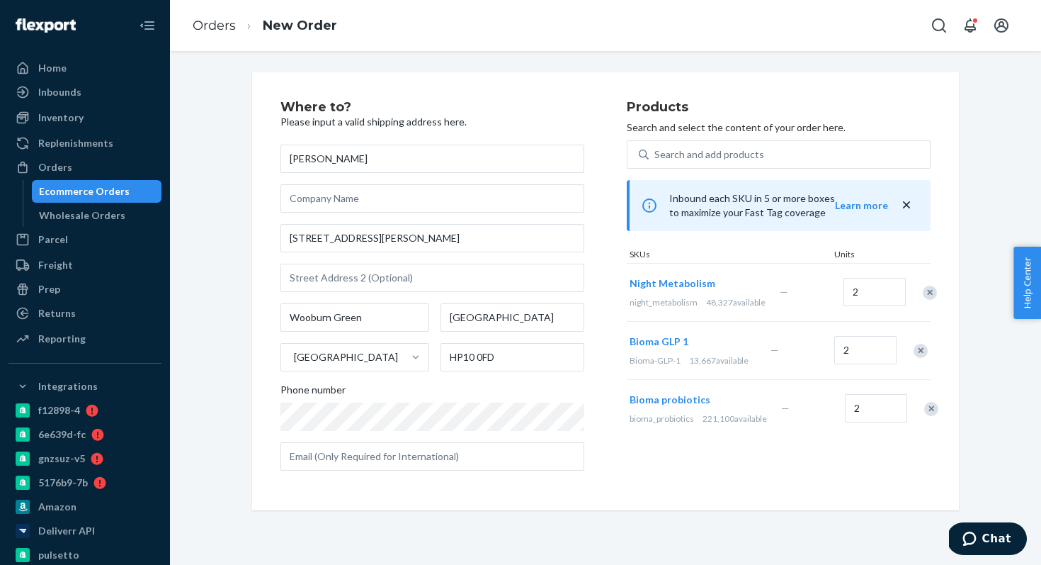
click at [657, 436] on div "Bioma probiotics bioma_probiotics 221,100 available" at bounding box center [703, 408] width 152 height 55
click at [908, 206] on icon "close" at bounding box center [906, 204] width 7 height 7
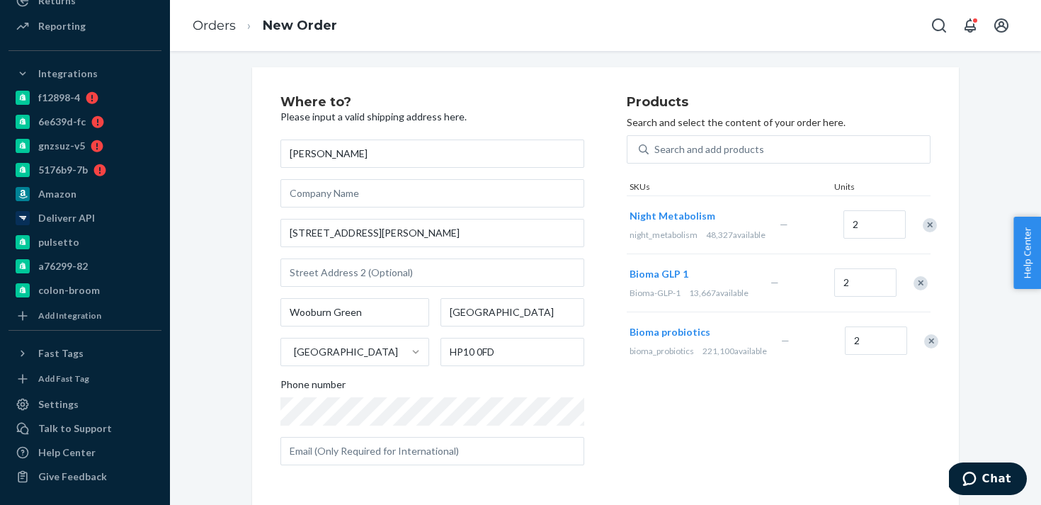
scroll to position [0, 0]
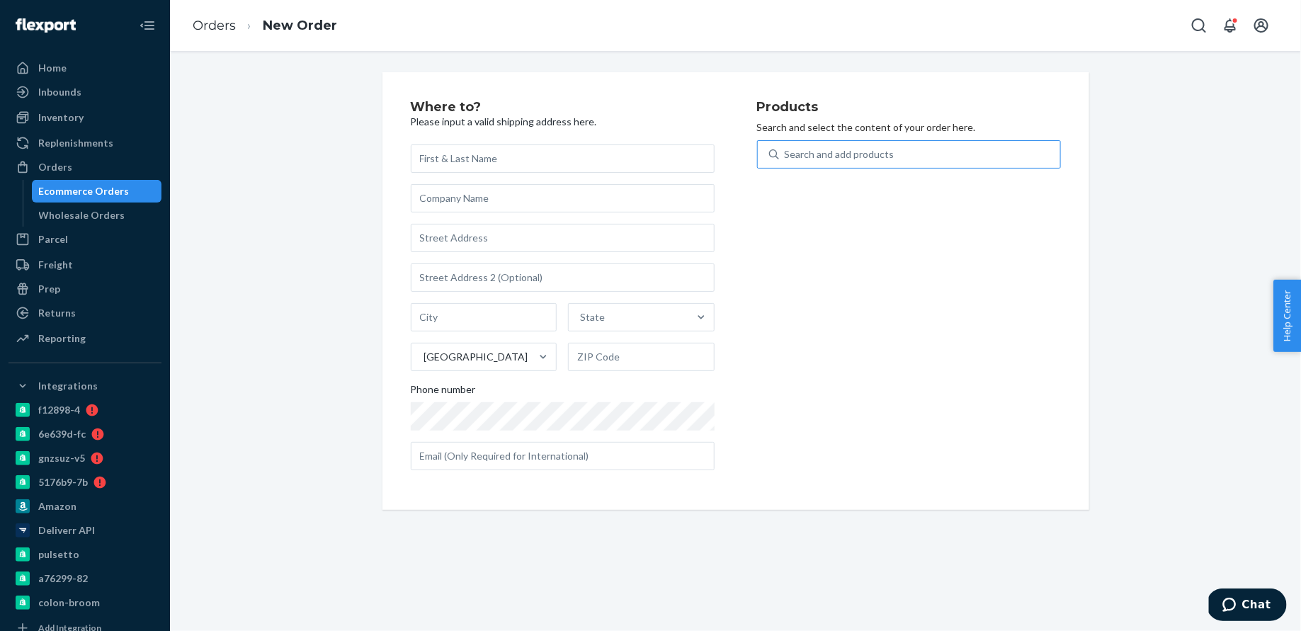
click at [847, 148] on div "Search and add products" at bounding box center [840, 154] width 110 height 14
click at [786, 148] on input "Search and add products" at bounding box center [785, 154] width 1 height 14
type input "bioma pr"
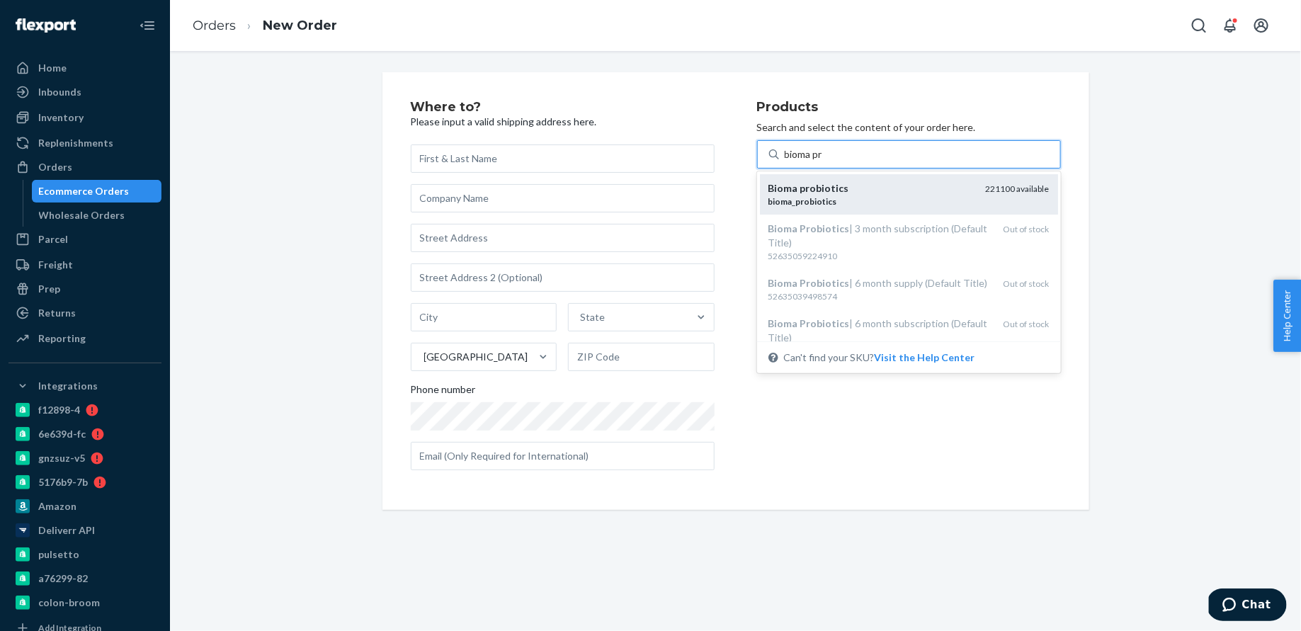
click at [969, 196] on div "bioma _ probiotics" at bounding box center [872, 202] width 206 height 12
click at [825, 162] on input "bioma pr" at bounding box center [805, 154] width 40 height 14
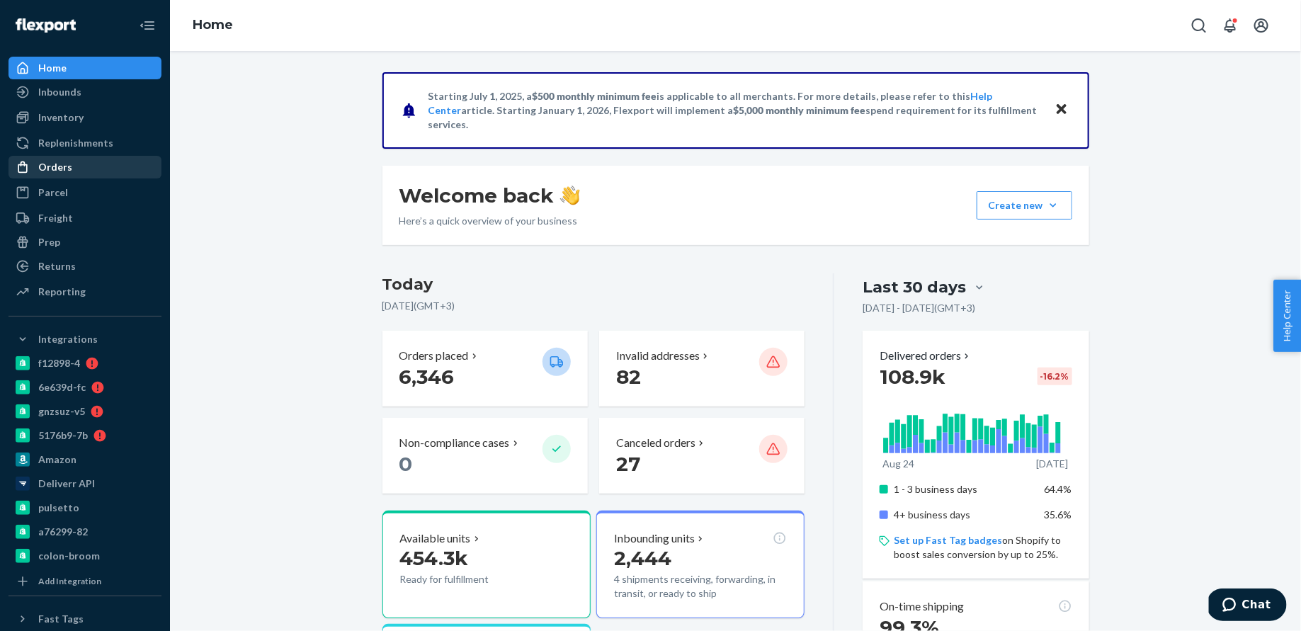
click at [121, 163] on div "Orders" at bounding box center [85, 167] width 150 height 20
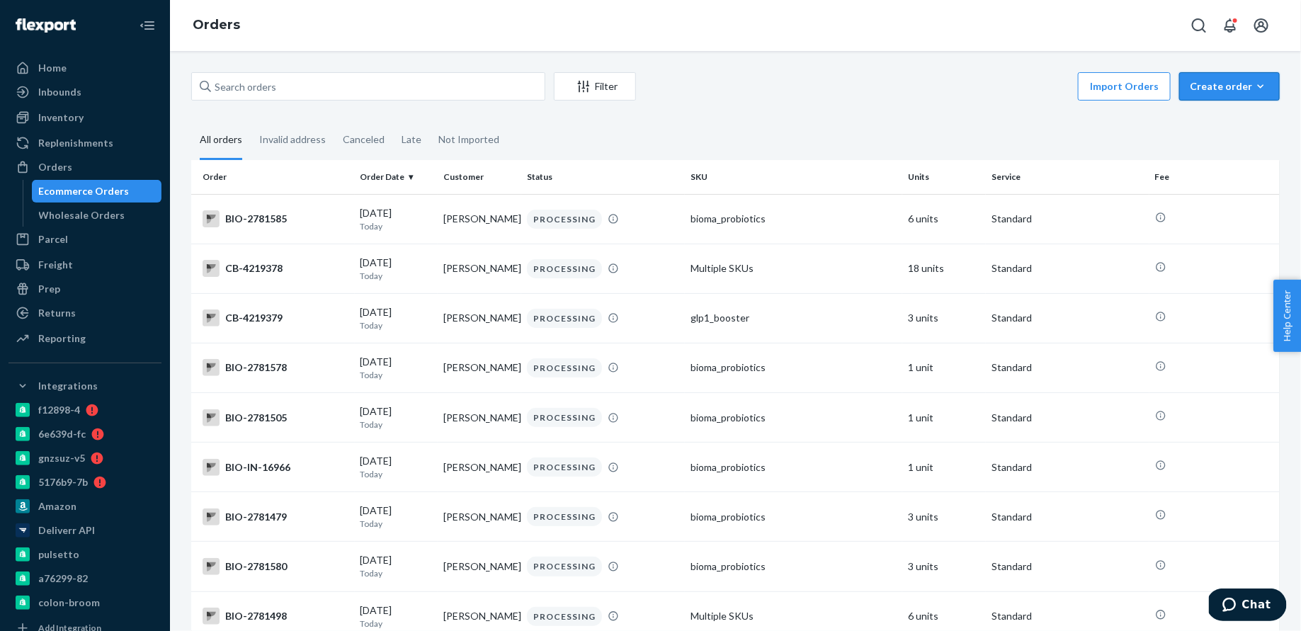
click at [1234, 86] on div "Create order" at bounding box center [1229, 86] width 79 height 14
click at [1233, 120] on span "Ecommerce order" at bounding box center [1238, 120] width 88 height 10
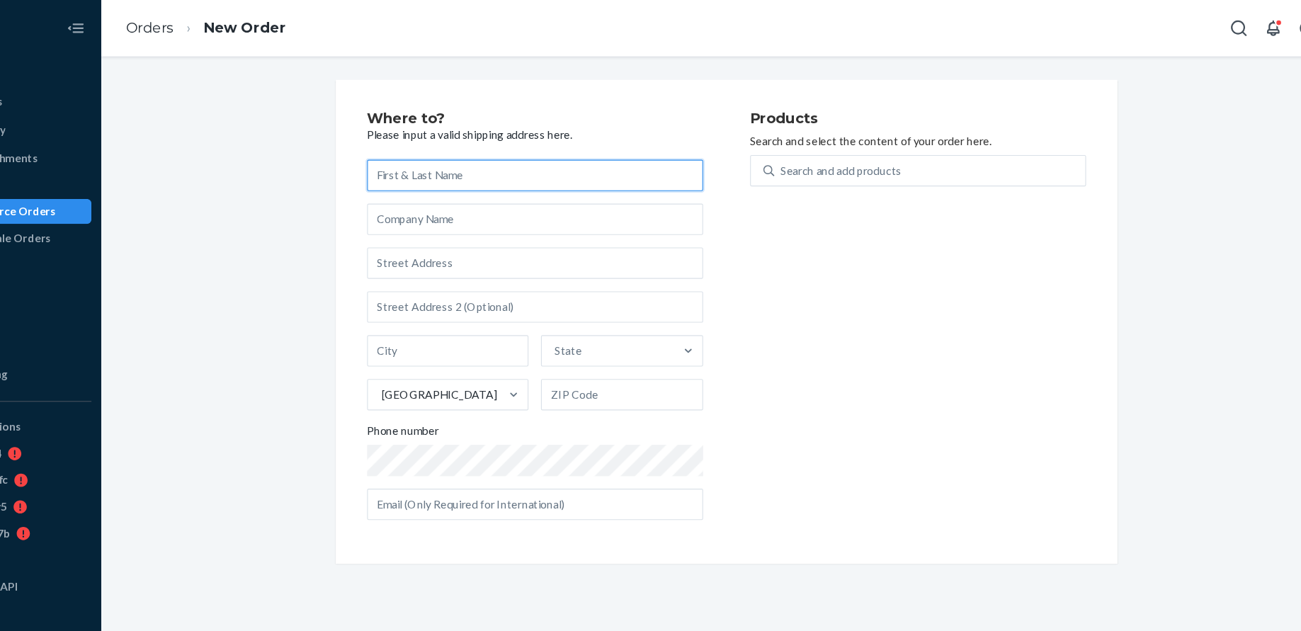
paste input "[PERSON_NAME]"
type input "[PERSON_NAME]"
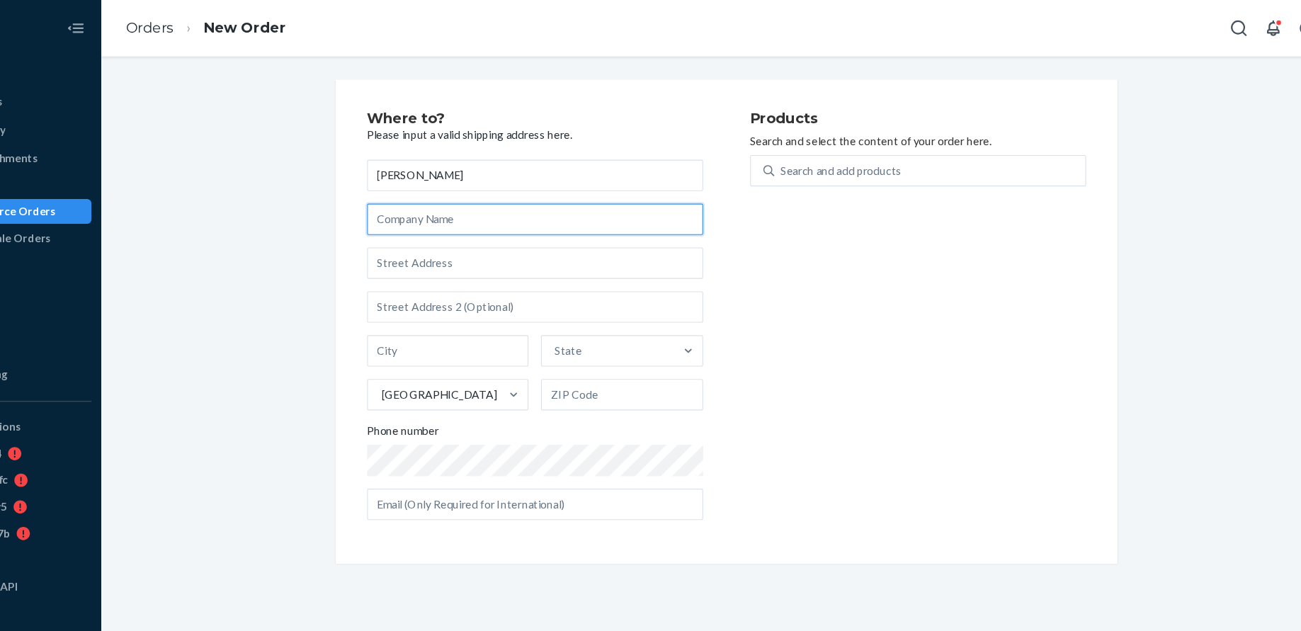
click at [498, 198] on input "text" at bounding box center [563, 198] width 304 height 28
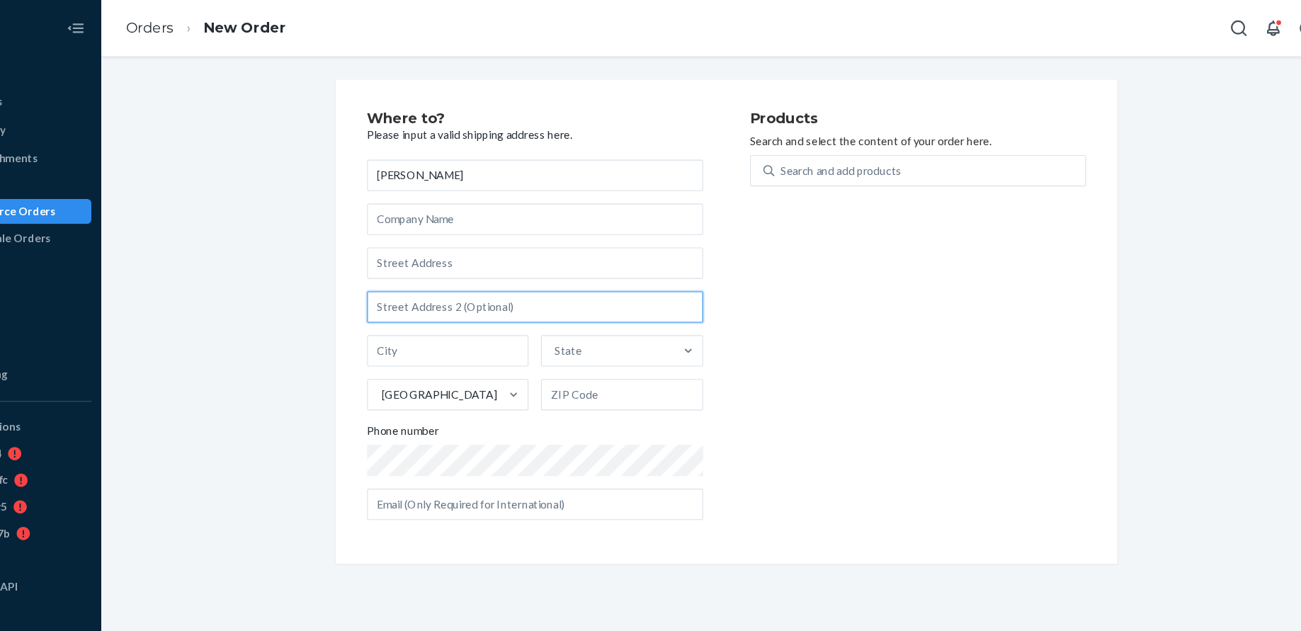
click at [508, 280] on input "text" at bounding box center [563, 278] width 304 height 28
paste input "[STREET_ADDRESS]"
type input "[STREET_ADDRESS]"
drag, startPoint x: 550, startPoint y: 276, endPoint x: 388, endPoint y: 276, distance: 162.2
click at [388, 276] on div "Where to? Please input a valid shipping address here. [PERSON_NAME] [STREET_ADD…" at bounding box center [736, 291] width 707 height 438
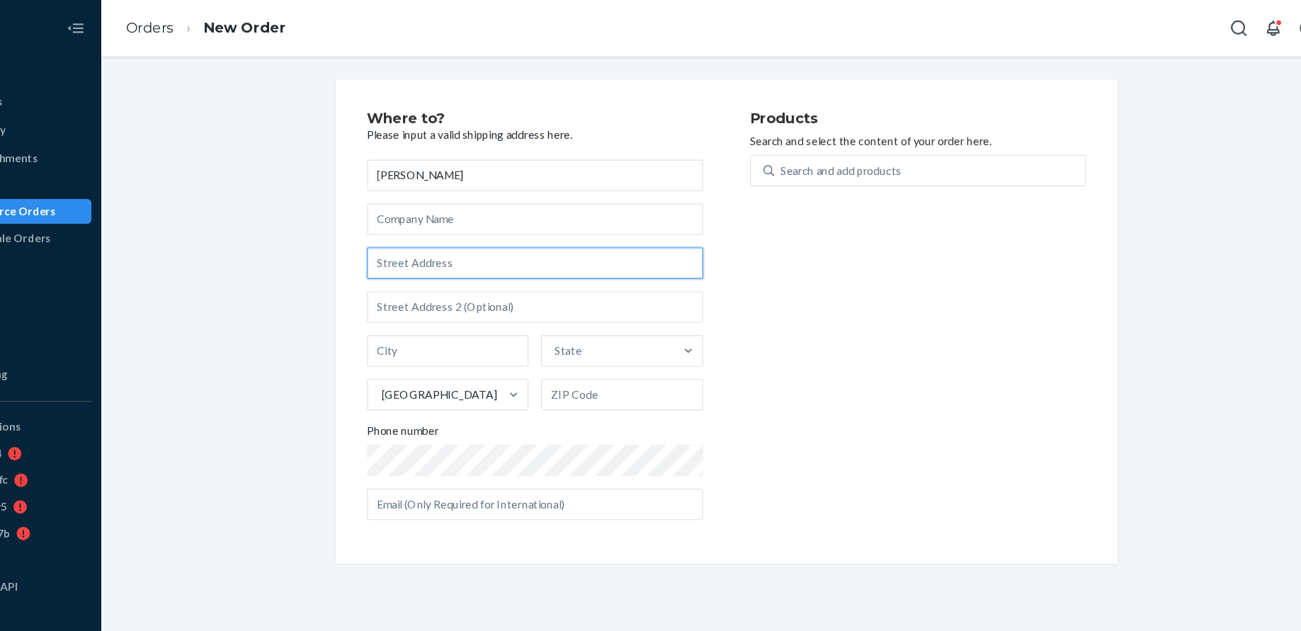
click at [475, 243] on input "text" at bounding box center [563, 238] width 304 height 28
paste input "[STREET_ADDRESS]"
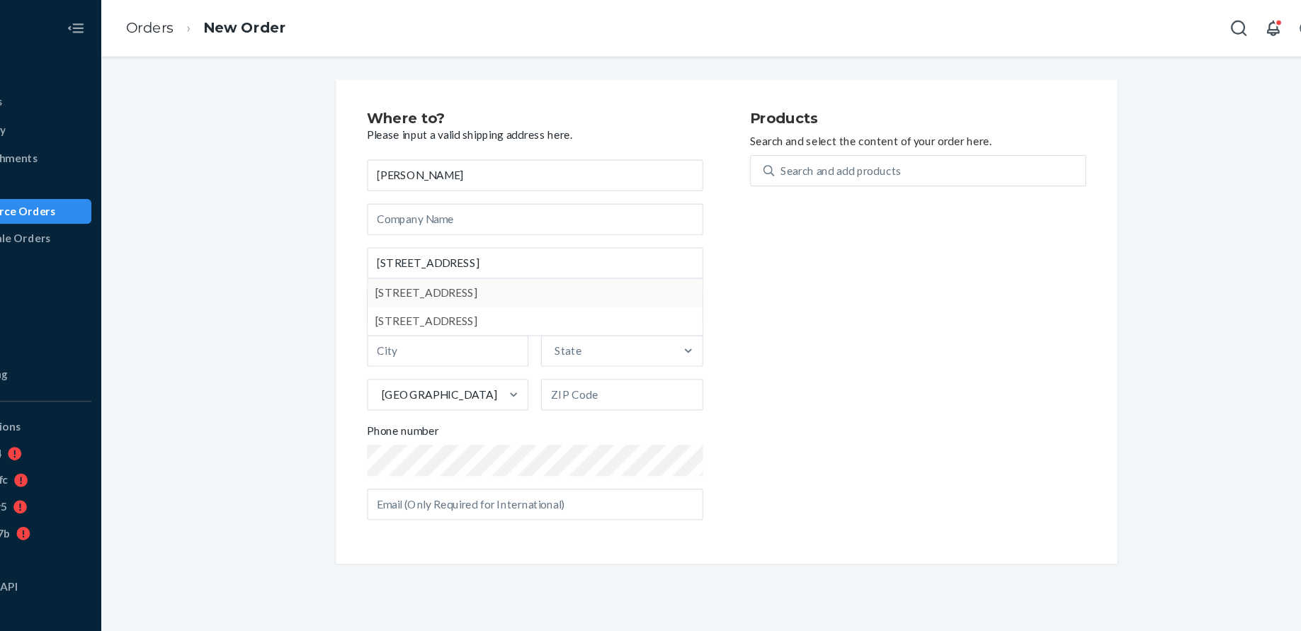
type input "[STREET_ADDRESS]"
type input "[PERSON_NAME]"
type input "85249"
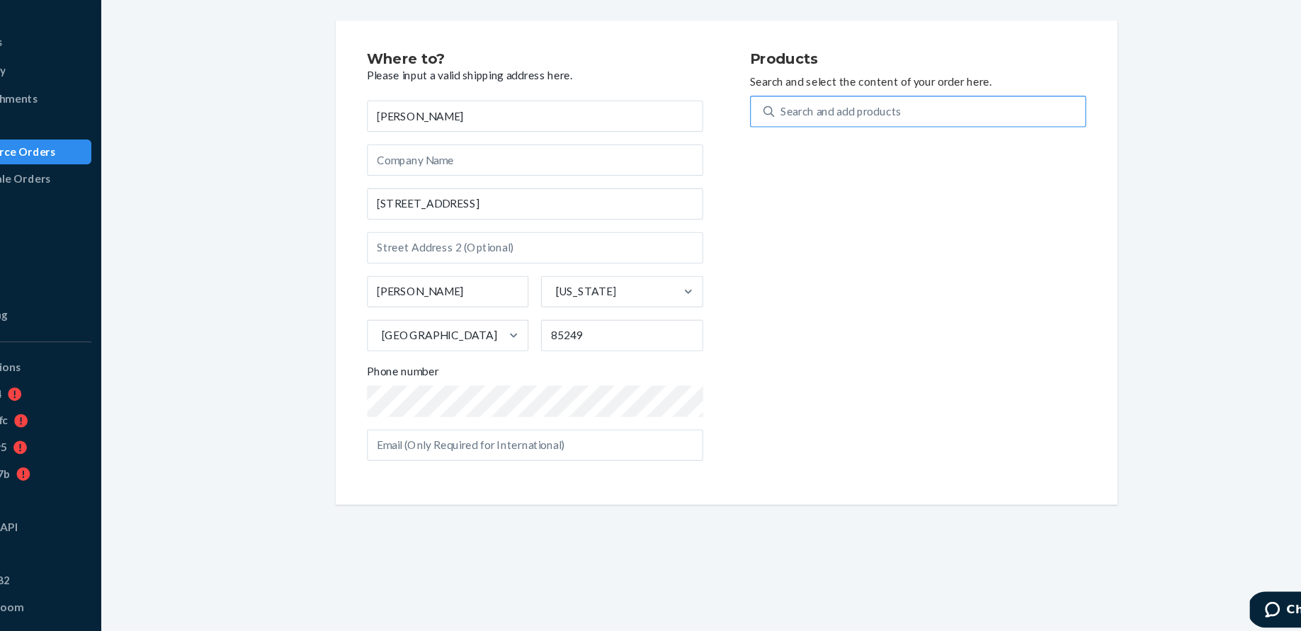
click at [965, 158] on div "Search and add products" at bounding box center [919, 155] width 281 height 26
click at [786, 158] on input "Search and add products" at bounding box center [785, 154] width 1 height 14
type input "bioma pr"
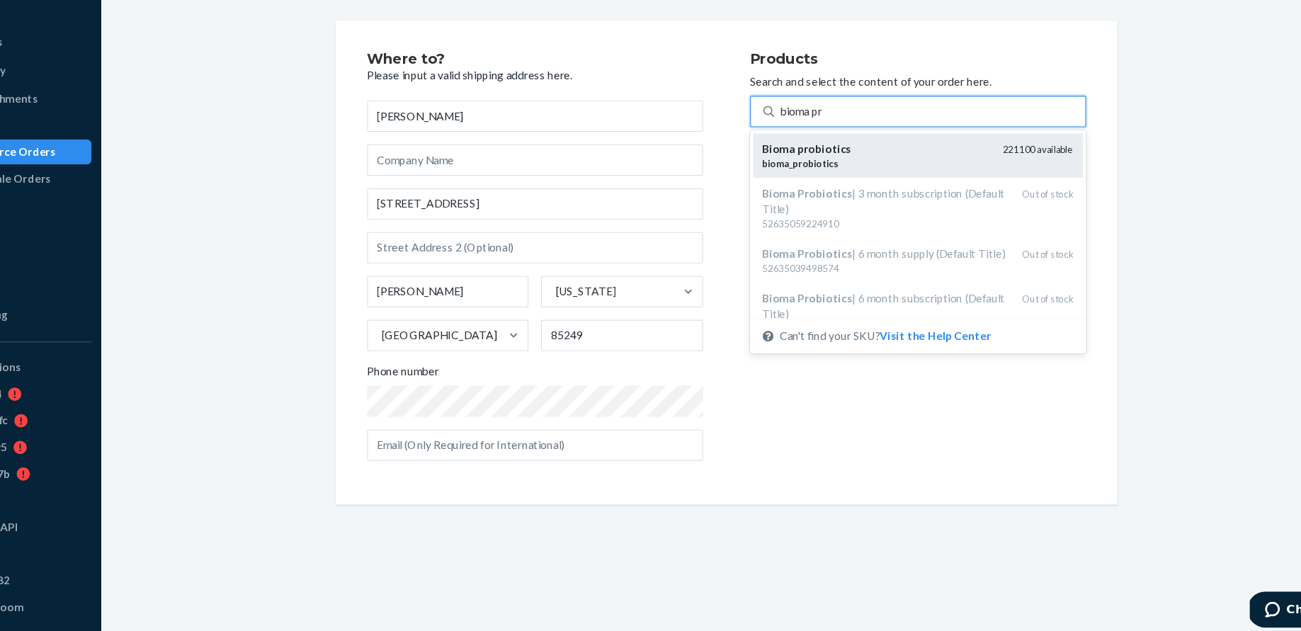
click at [949, 188] on div "Bioma probiotics" at bounding box center [872, 188] width 206 height 14
click at [825, 162] on input "bioma pr" at bounding box center [805, 154] width 40 height 14
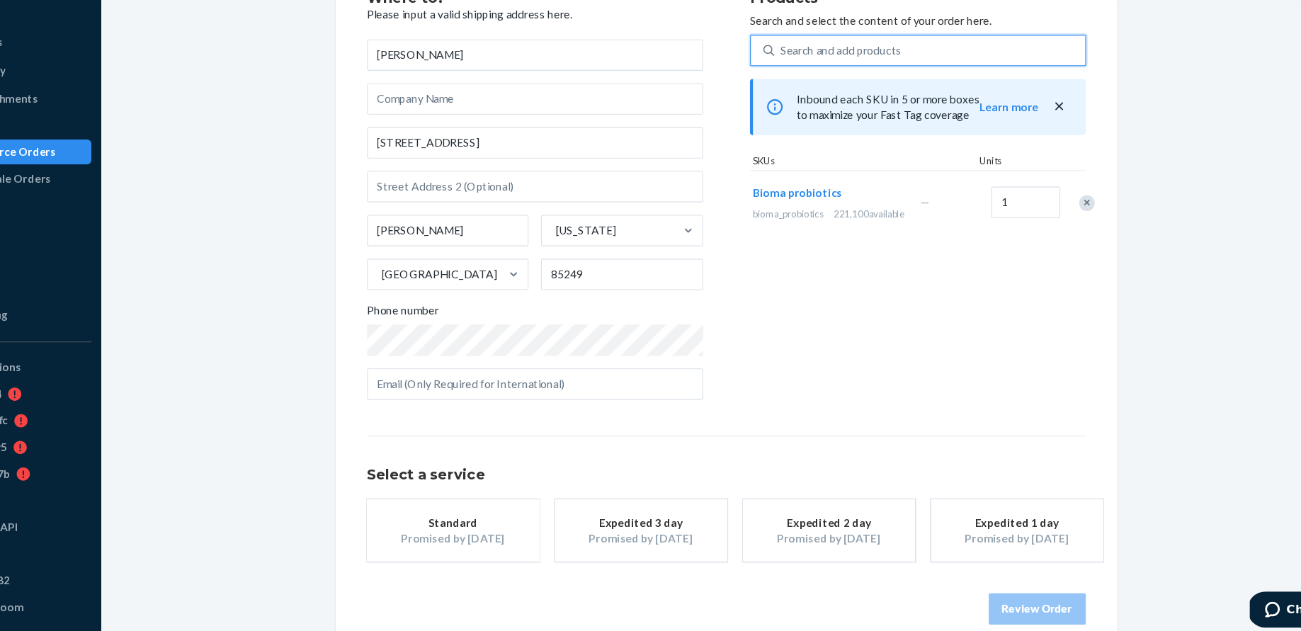
scroll to position [69, 0]
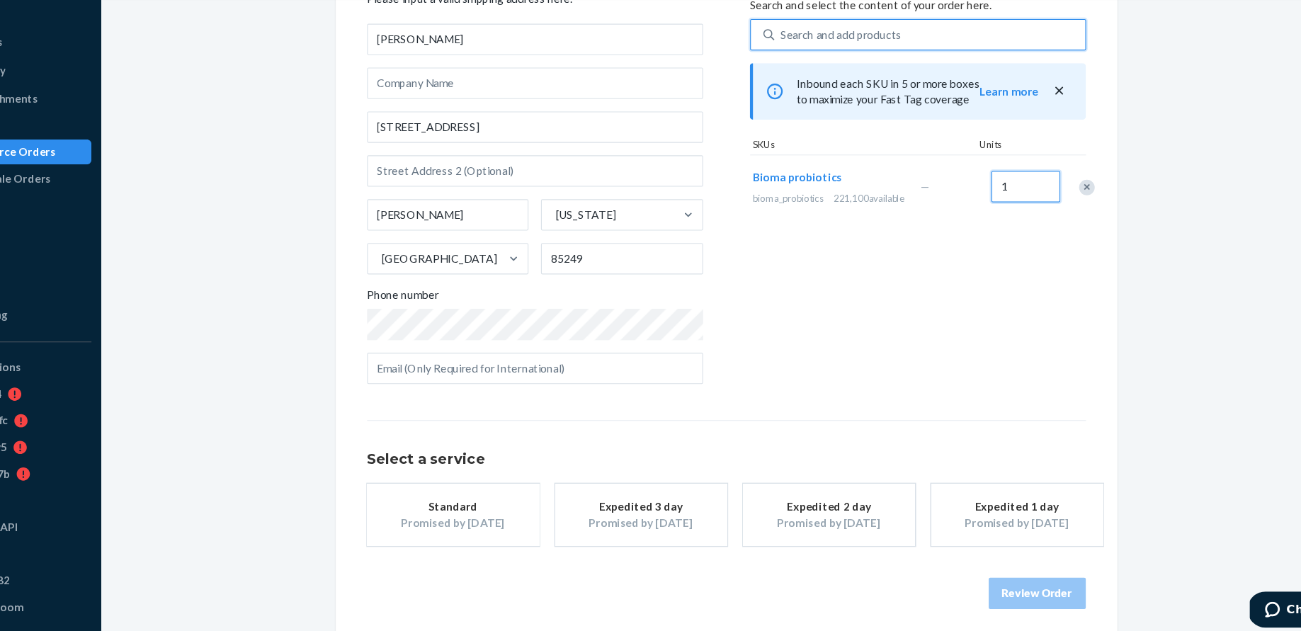
click at [992, 237] on input "1" at bounding box center [1006, 222] width 62 height 28
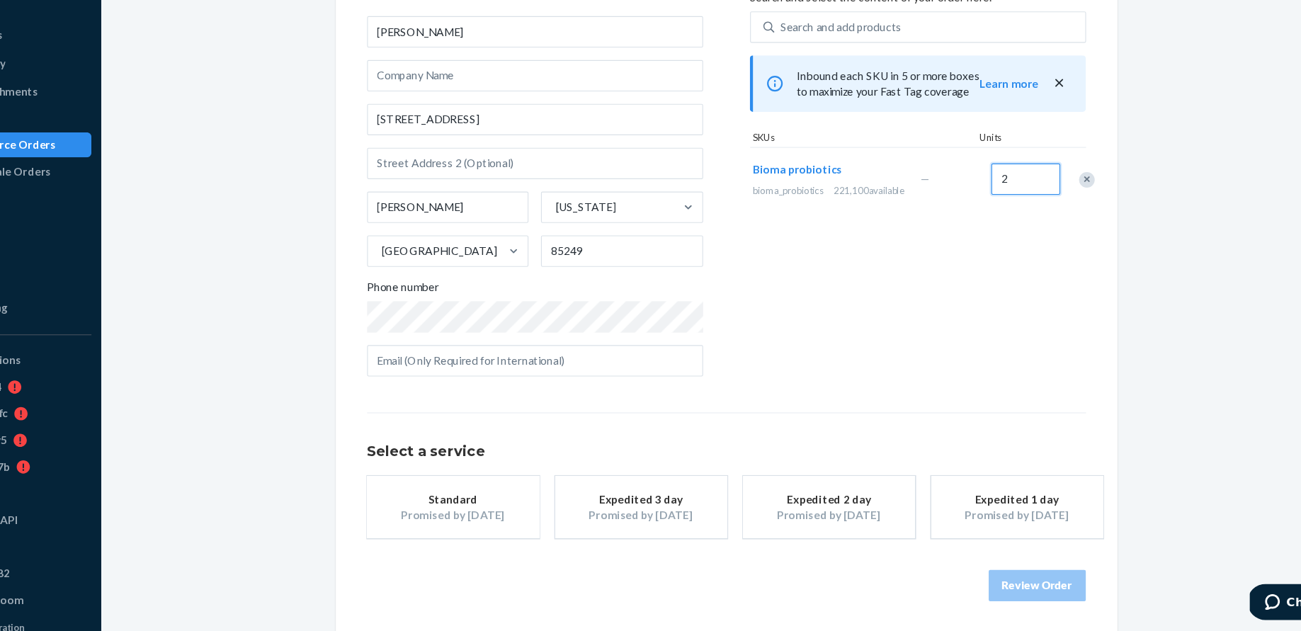
scroll to position [0, 0]
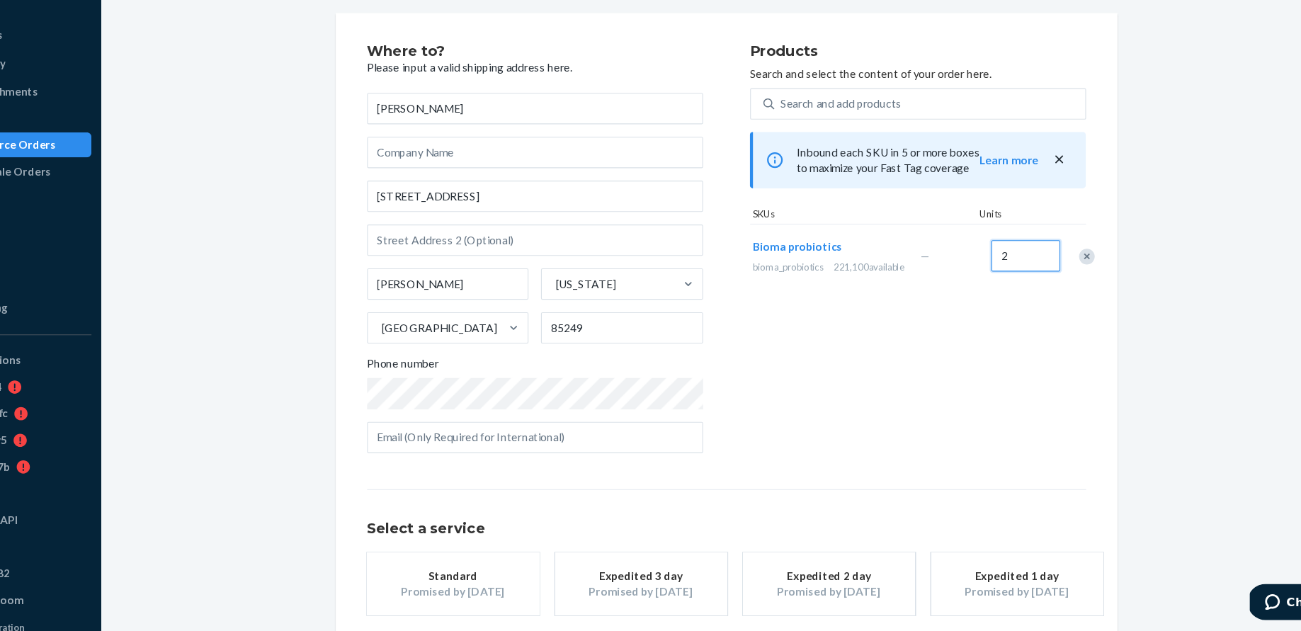
type input "2"
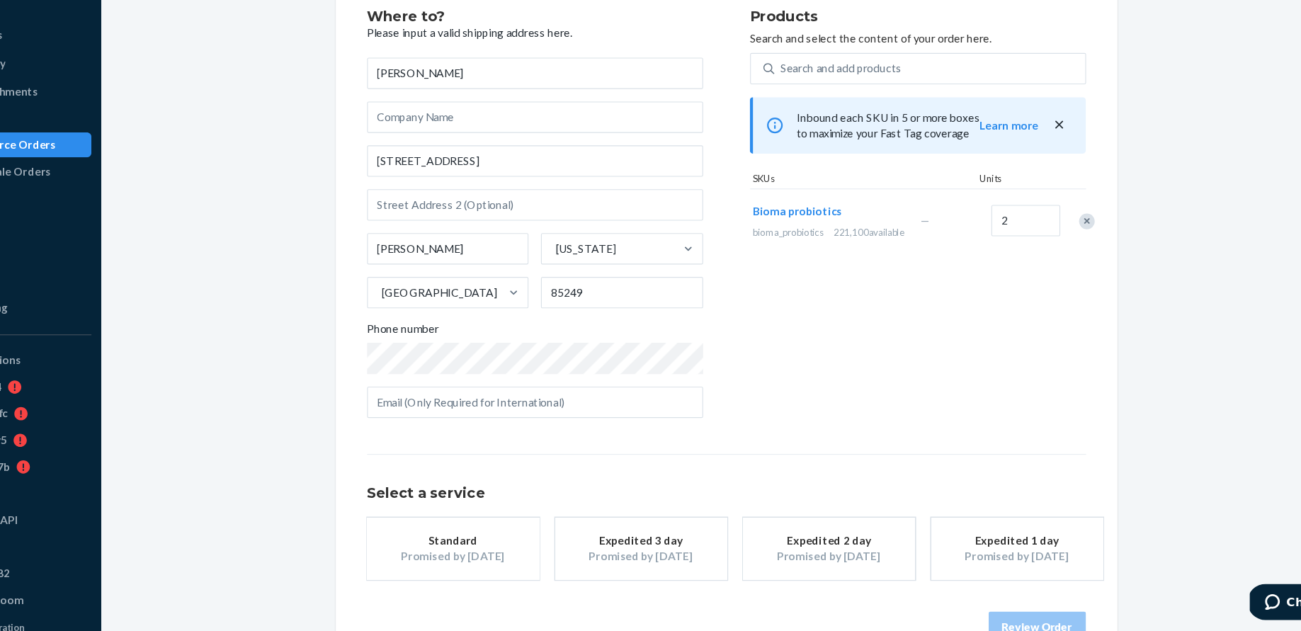
click at [681, 558] on div "Promised by [DATE]" at bounding box center [658, 564] width 113 height 14
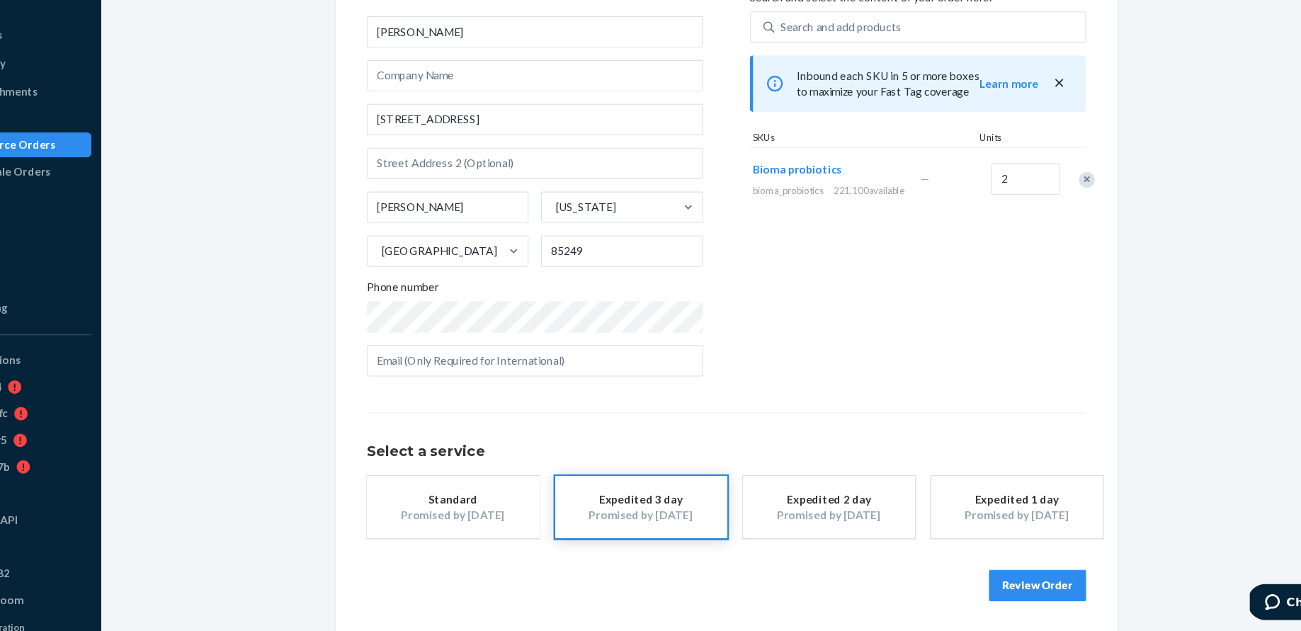
click at [1004, 594] on button "Review Order" at bounding box center [1017, 590] width 88 height 28
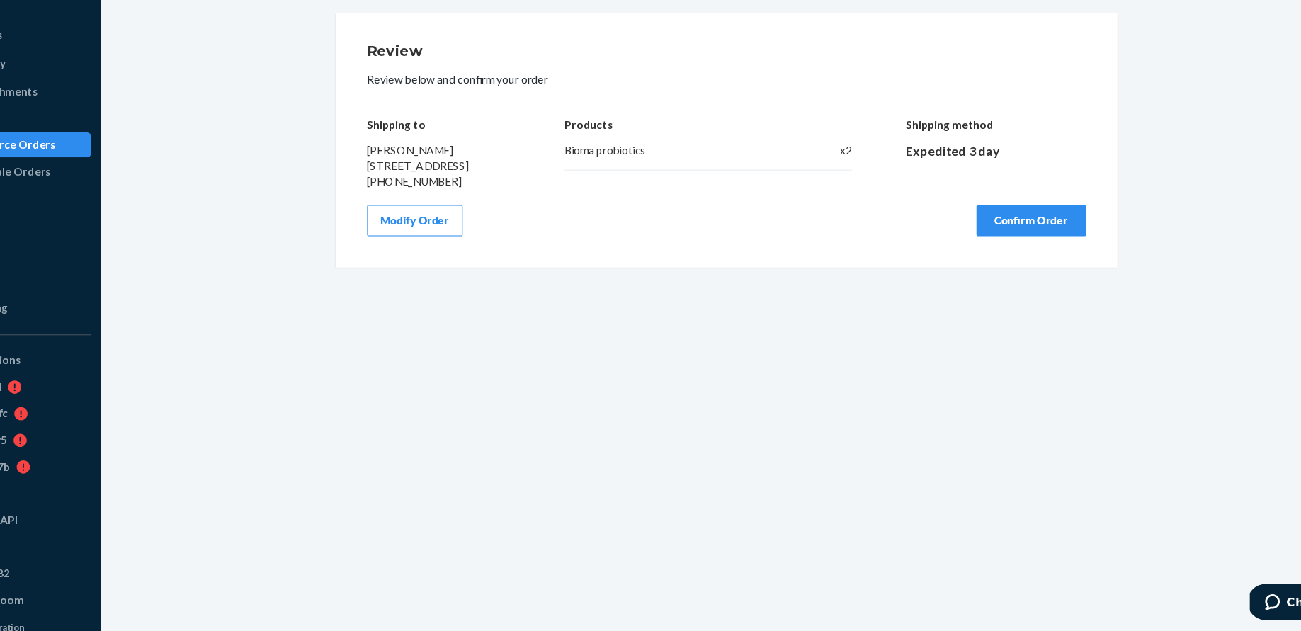
scroll to position [0, 0]
click at [984, 274] on button "Confirm Order" at bounding box center [1011, 260] width 99 height 28
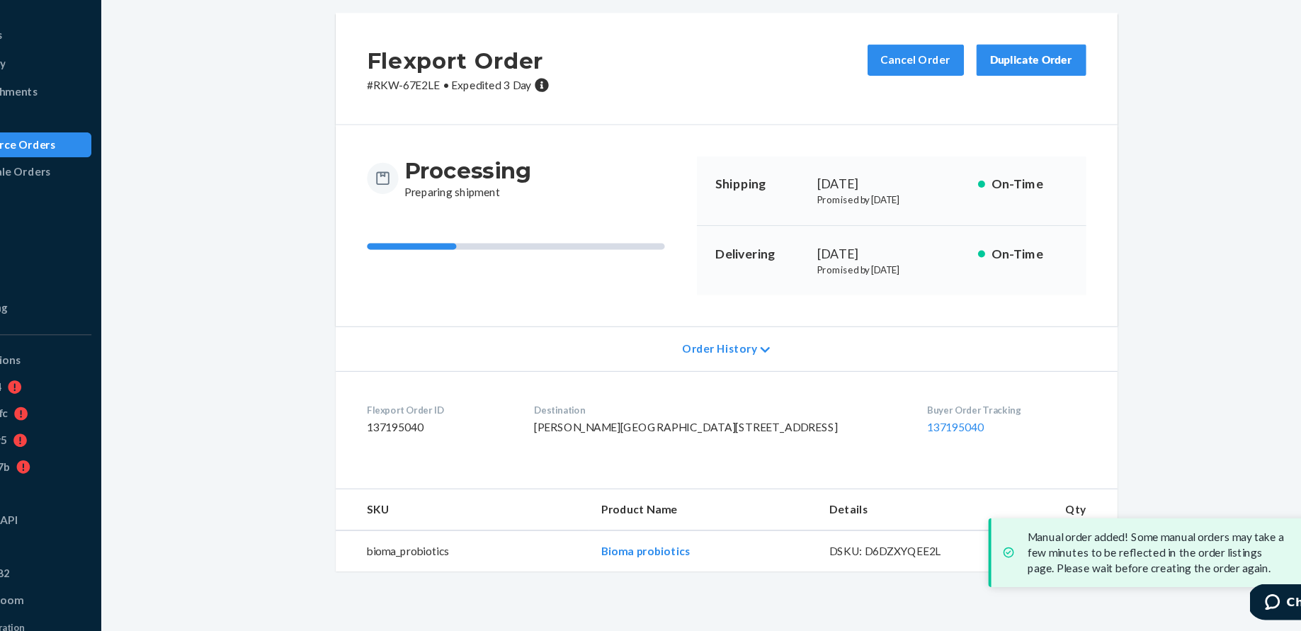
click at [439, 453] on div "Flexport Order ID 137195040" at bounding box center [475, 442] width 129 height 35
click at [445, 449] on dd "137195040" at bounding box center [475, 447] width 129 height 14
copy dd "137195040"
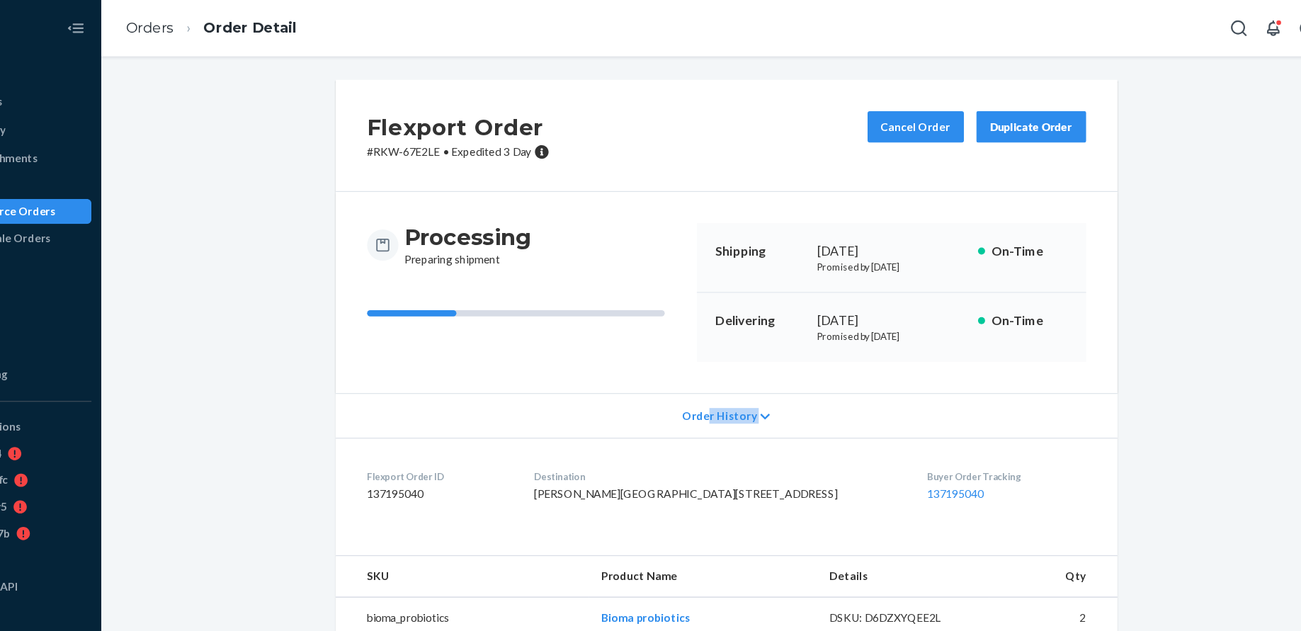
drag, startPoint x: 719, startPoint y: 368, endPoint x: 915, endPoint y: 361, distance: 196.3
click at [915, 361] on div "Order History" at bounding box center [736, 376] width 707 height 40
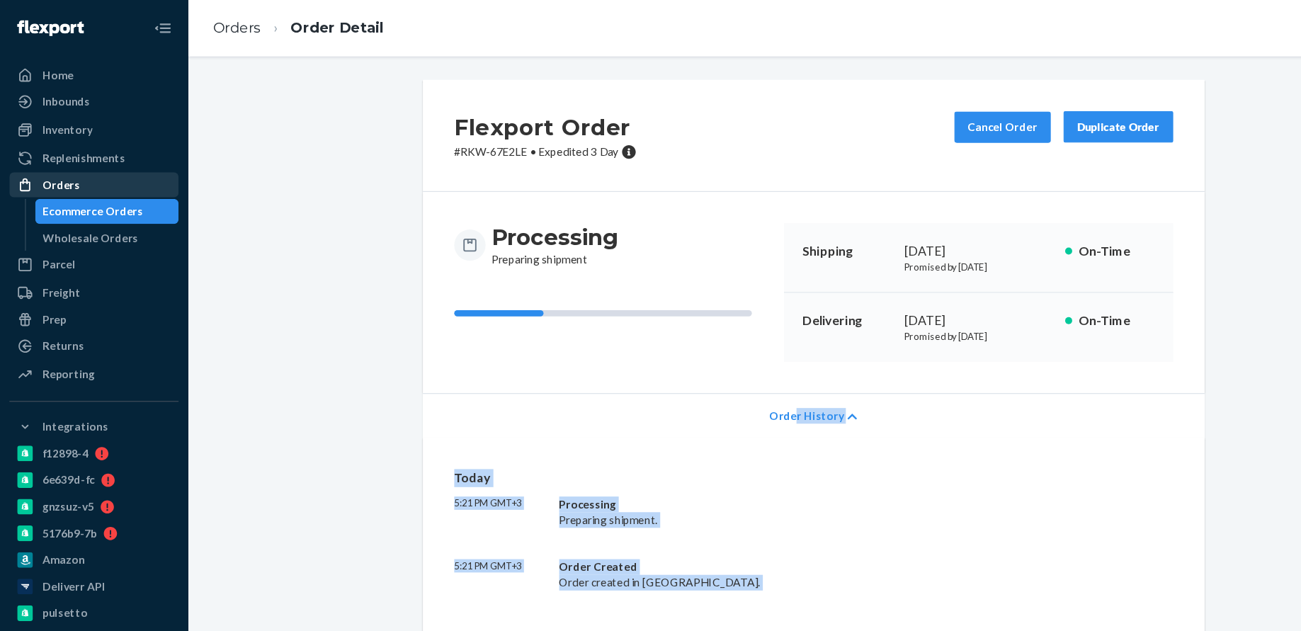
click at [80, 166] on div "Orders" at bounding box center [85, 167] width 150 height 20
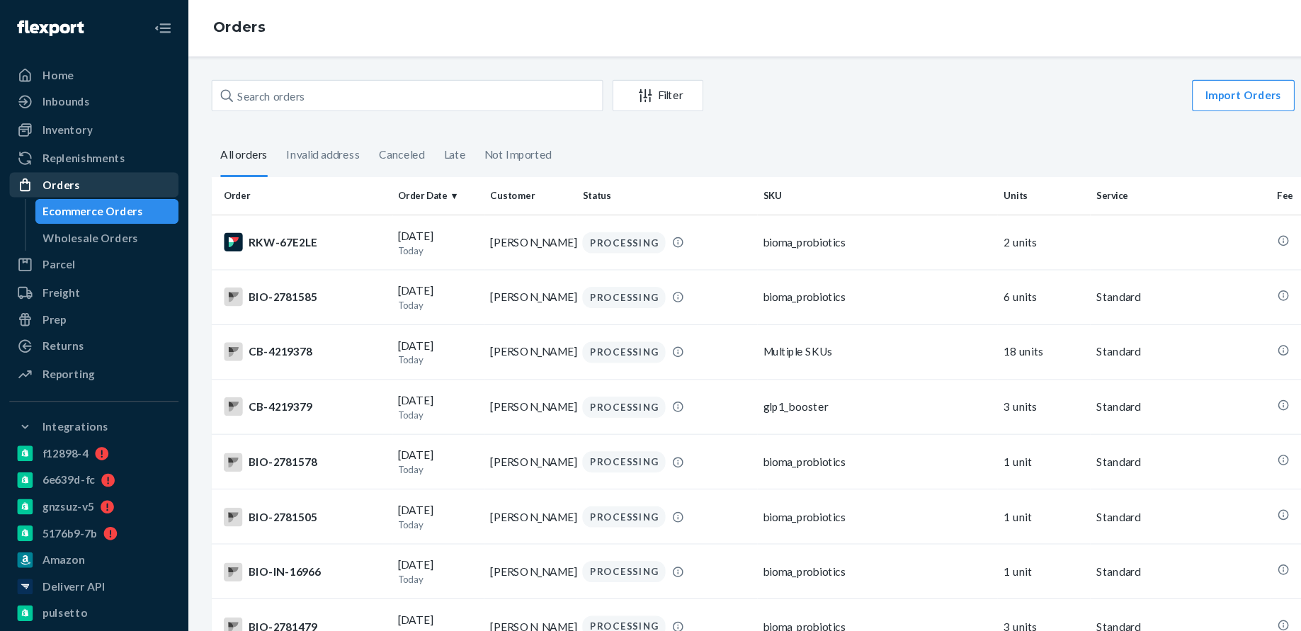
click at [74, 174] on div "Orders" at bounding box center [85, 167] width 150 height 20
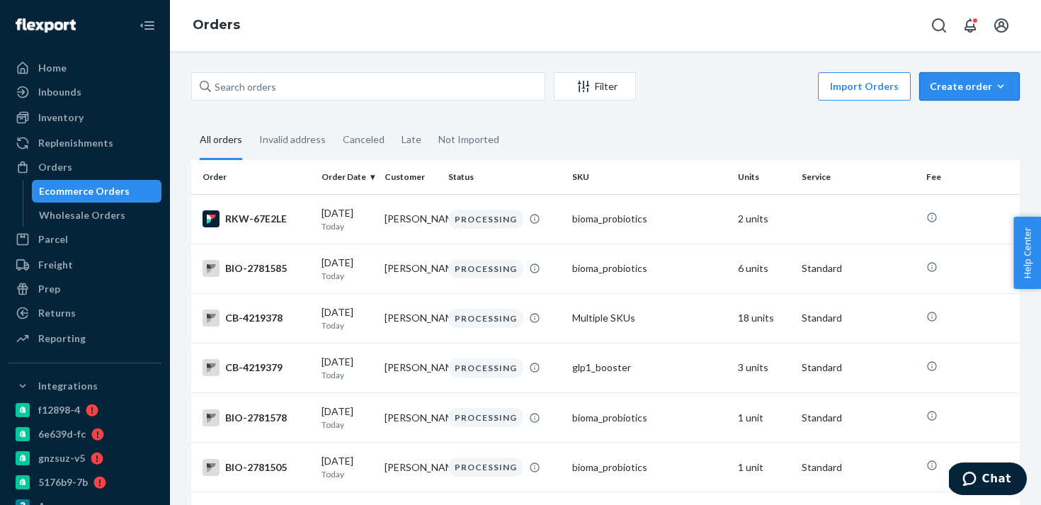
click at [954, 86] on div "Create order" at bounding box center [969, 86] width 79 height 14
click at [959, 123] on span "Ecommerce order" at bounding box center [978, 120] width 88 height 10
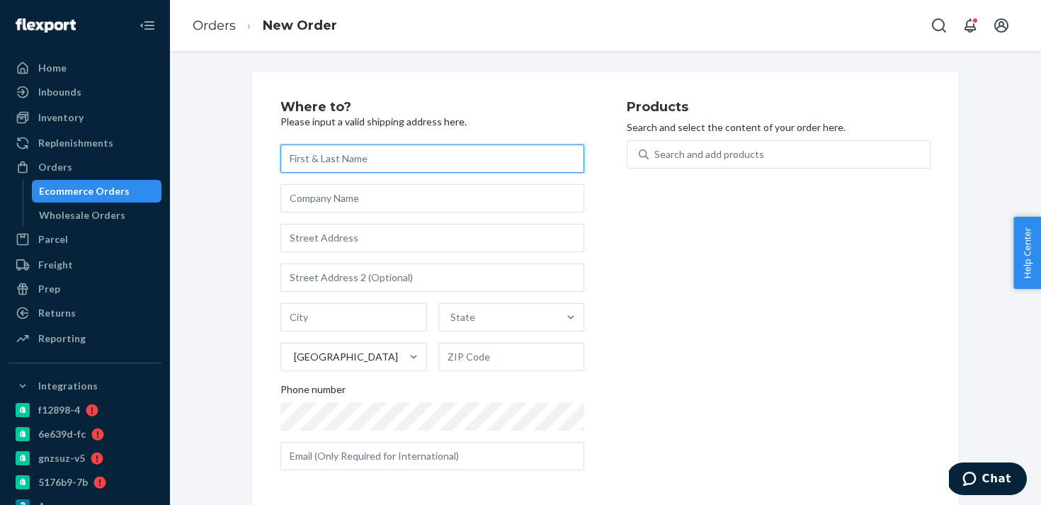
click at [393, 156] on input "text" at bounding box center [433, 159] width 304 height 28
paste input "[PERSON_NAME]"
type input "[PERSON_NAME]"
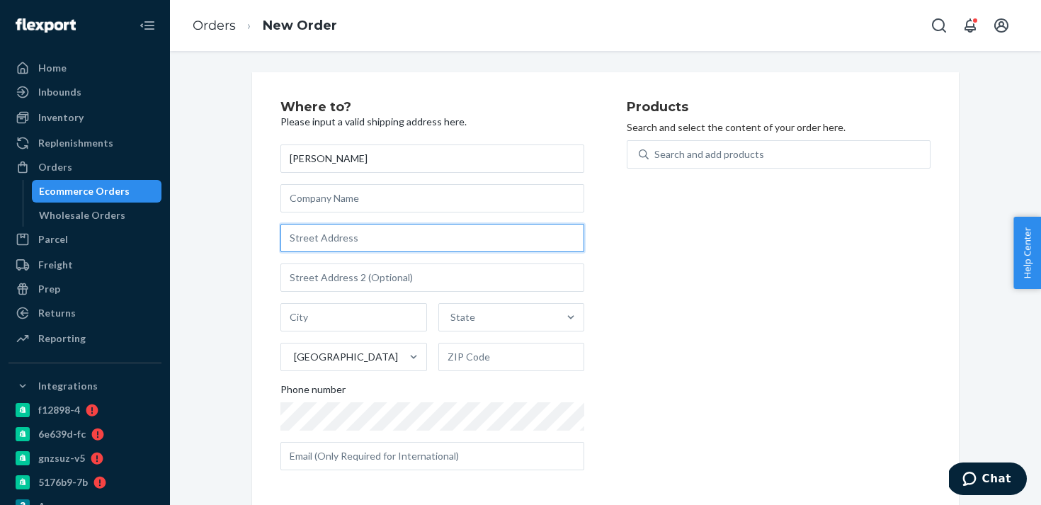
click at [389, 238] on input "text" at bounding box center [433, 238] width 304 height 28
paste input "[STREET_ADDRESS][PERSON_NAME]"
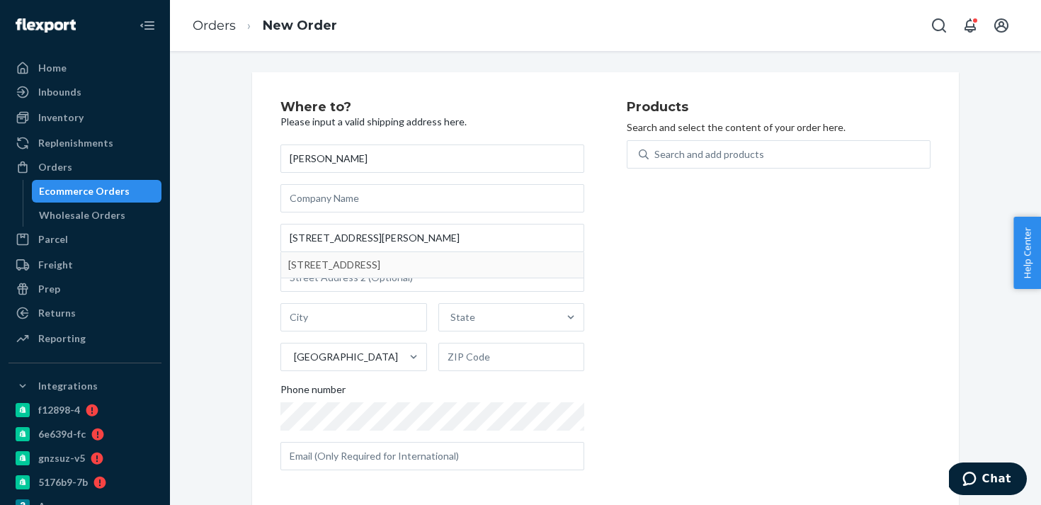
type input "[STREET_ADDRESS]"
type input "Aurora"
type input "80016"
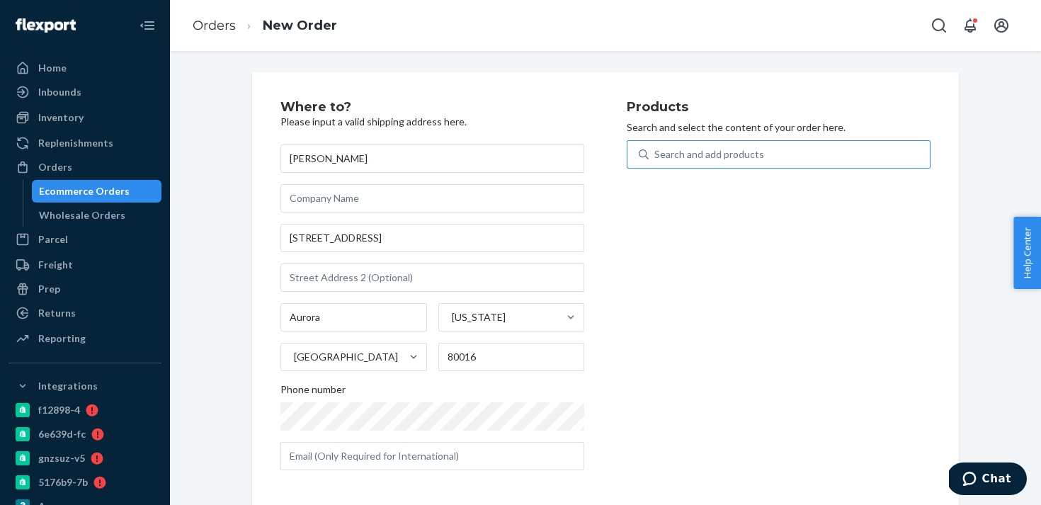
click at [761, 158] on div "Search and add products" at bounding box center [789, 155] width 281 height 26
click at [656, 158] on input "Search and add products" at bounding box center [655, 154] width 1 height 14
type input "bioma pr"
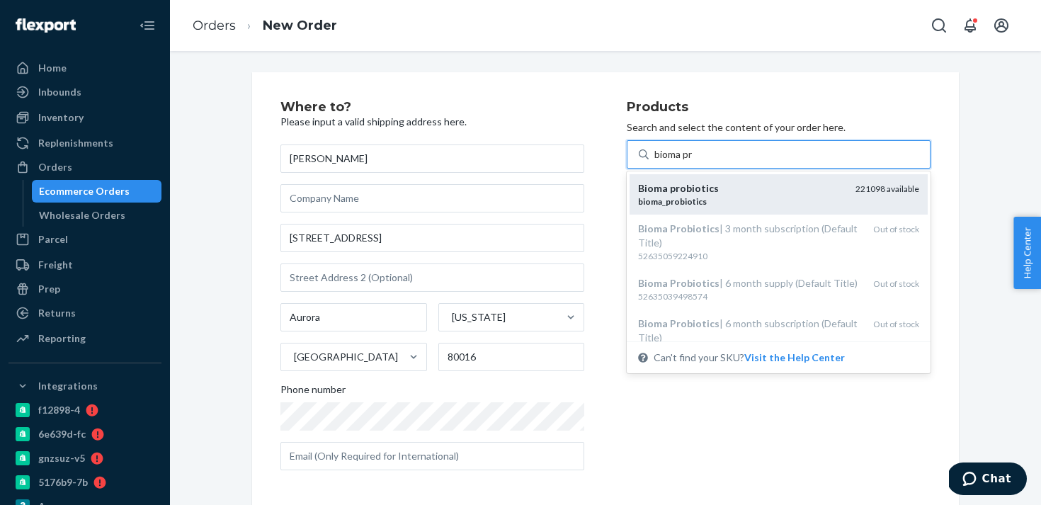
click at [767, 191] on div "Bioma probiotics" at bounding box center [741, 188] width 206 height 14
click at [694, 162] on input "bioma pr" at bounding box center [675, 154] width 40 height 14
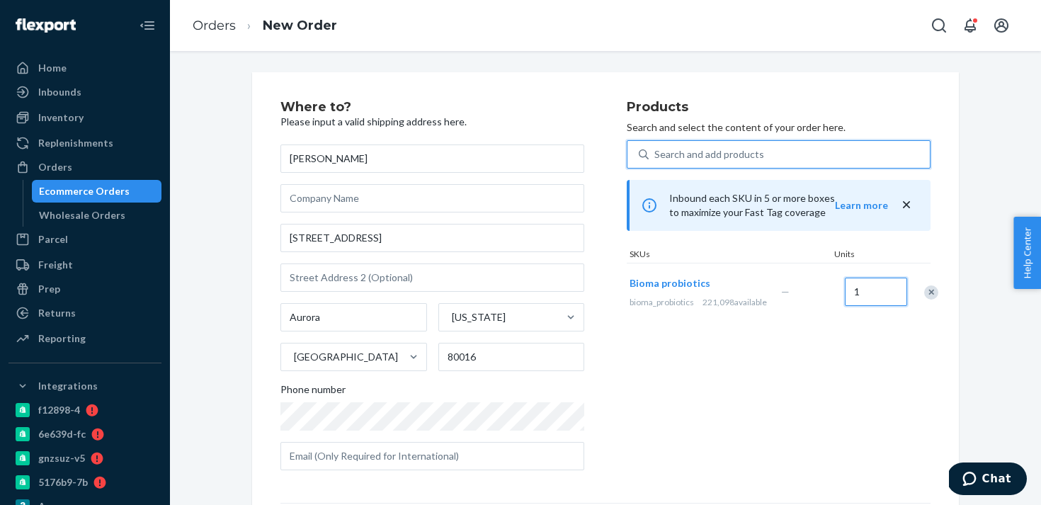
click at [872, 305] on input "1" at bounding box center [876, 292] width 62 height 28
type input "2"
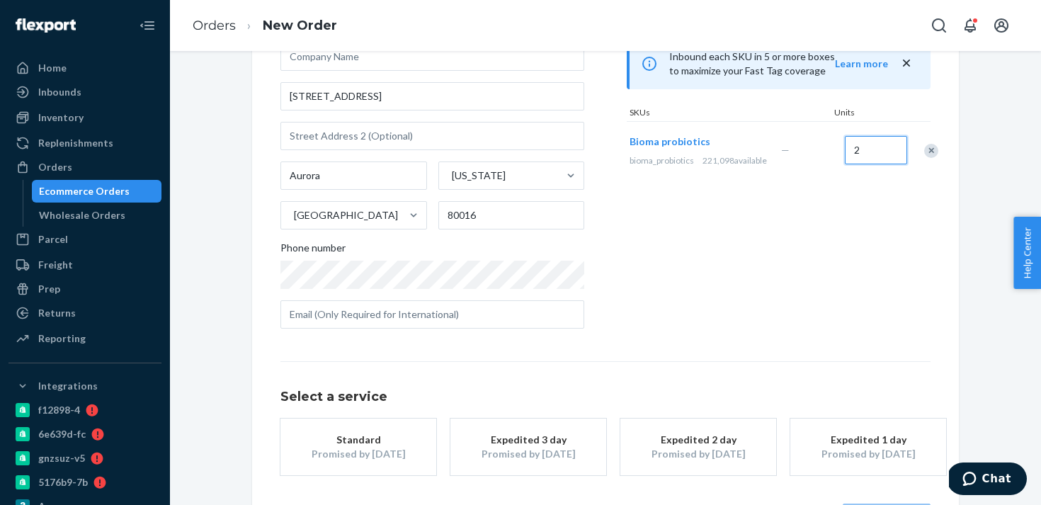
scroll to position [196, 0]
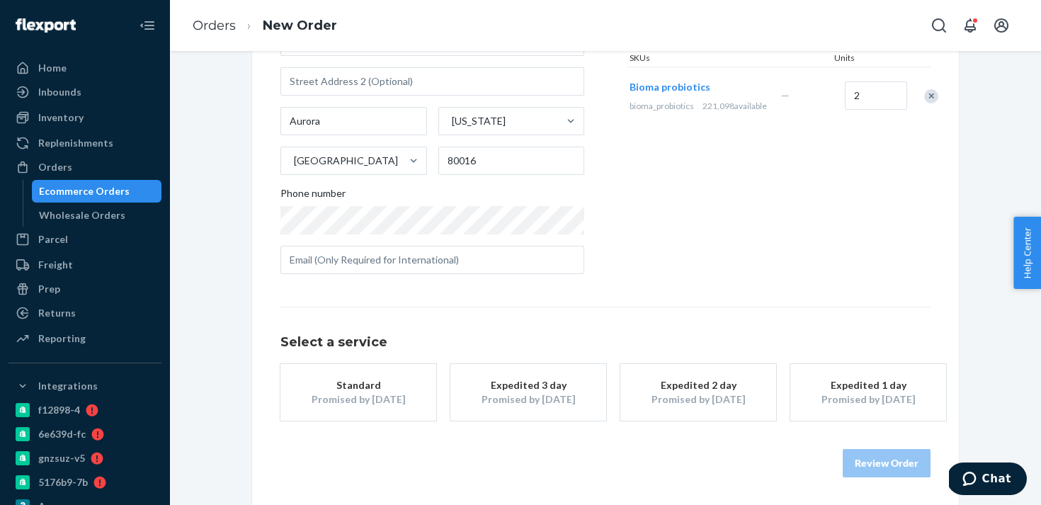
click at [495, 390] on div "Expedited 3 day" at bounding box center [528, 385] width 113 height 14
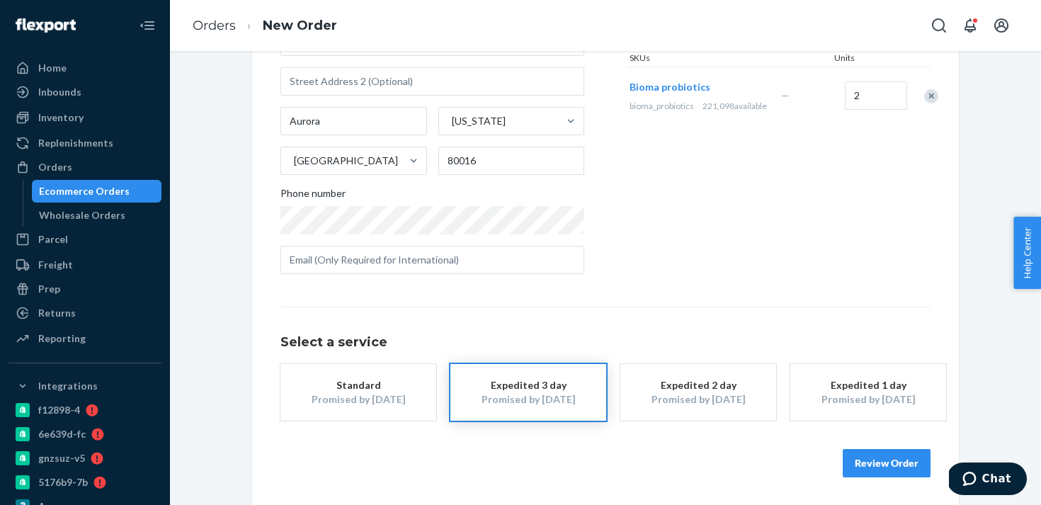
click at [880, 467] on button "Review Order" at bounding box center [887, 463] width 88 height 28
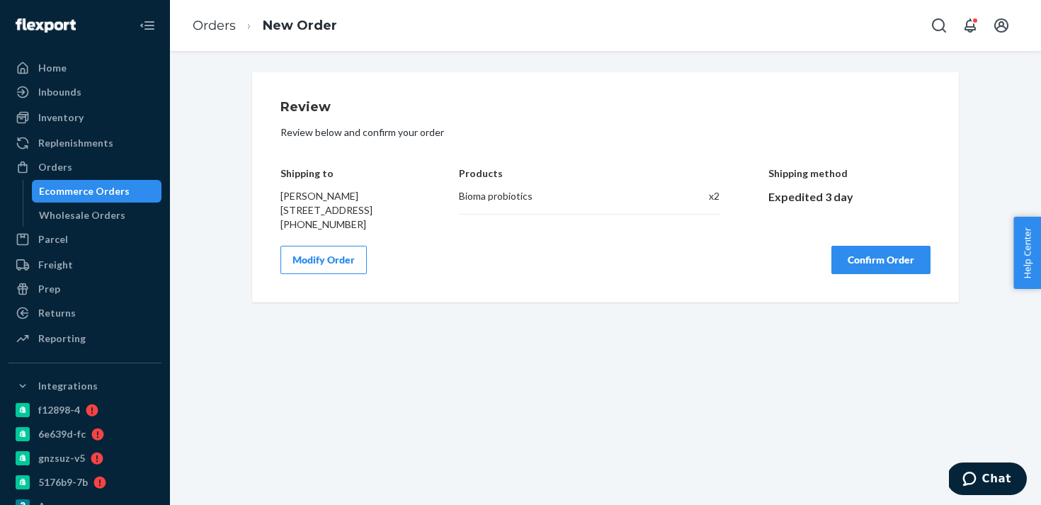
scroll to position [0, 0]
click at [878, 274] on button "Confirm Order" at bounding box center [881, 260] width 99 height 28
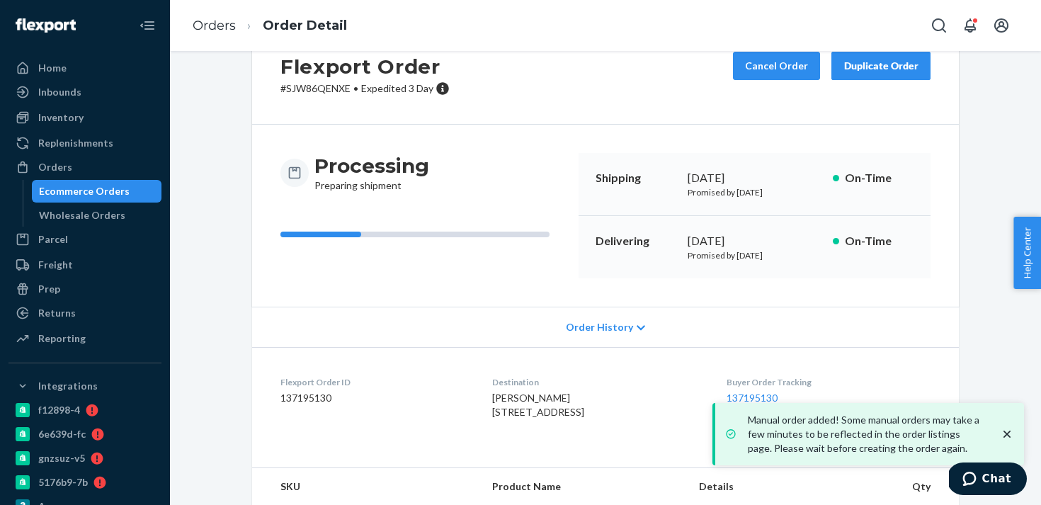
scroll to position [63, 0]
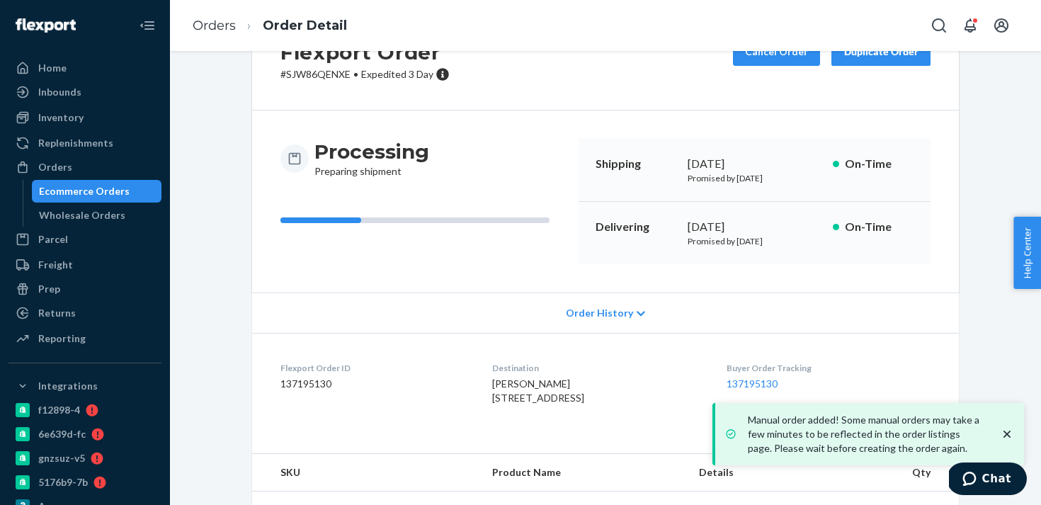
click at [315, 386] on dd "137195130" at bounding box center [375, 384] width 189 height 14
copy dd "137195130"
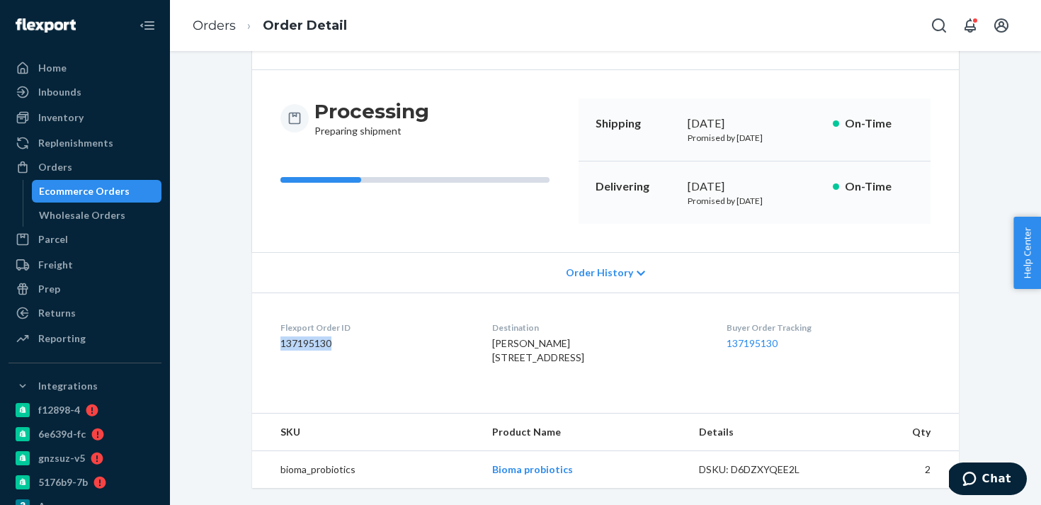
scroll to position [0, 0]
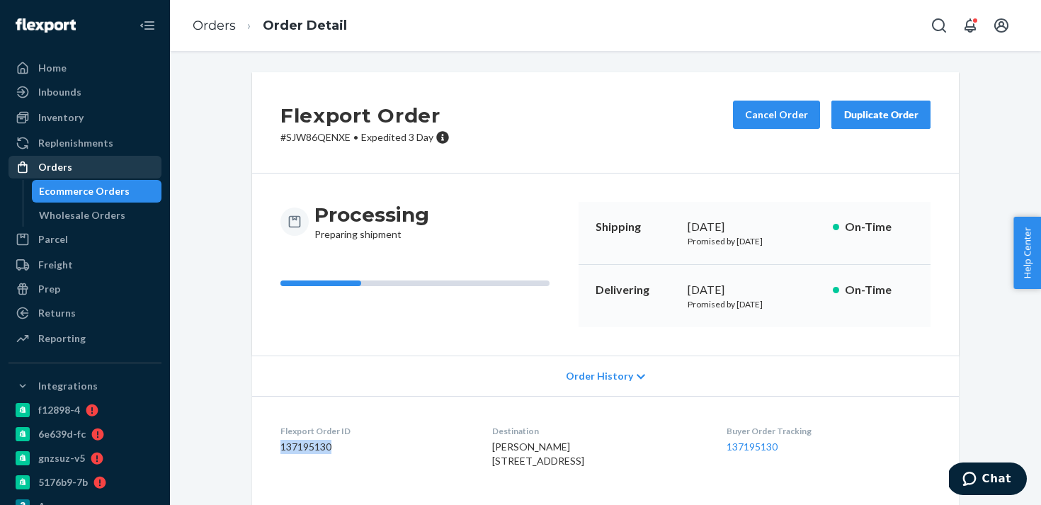
click at [123, 157] on link "Orders" at bounding box center [85, 167] width 153 height 23
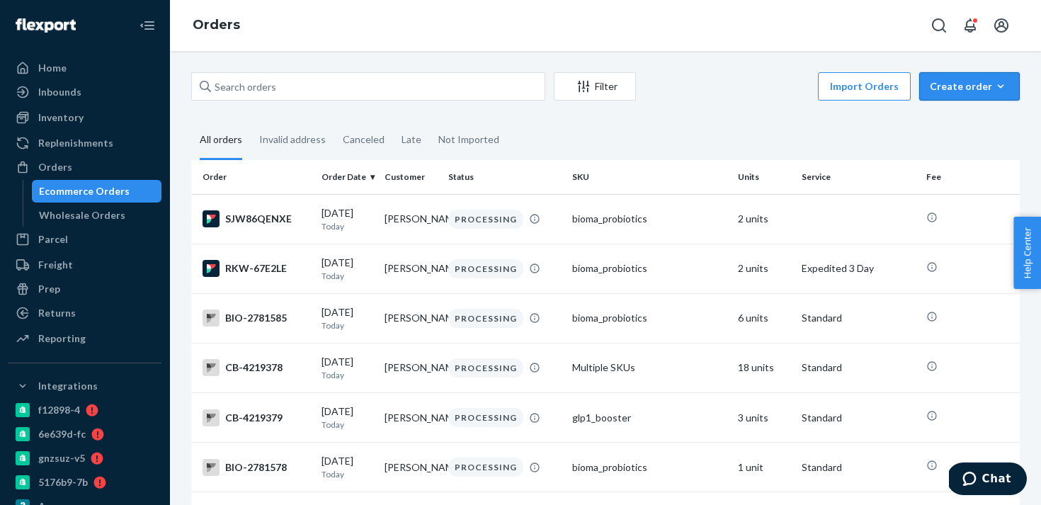
click at [985, 87] on div "Create order" at bounding box center [969, 86] width 79 height 14
click at [970, 121] on span "Ecommerce order" at bounding box center [978, 120] width 88 height 10
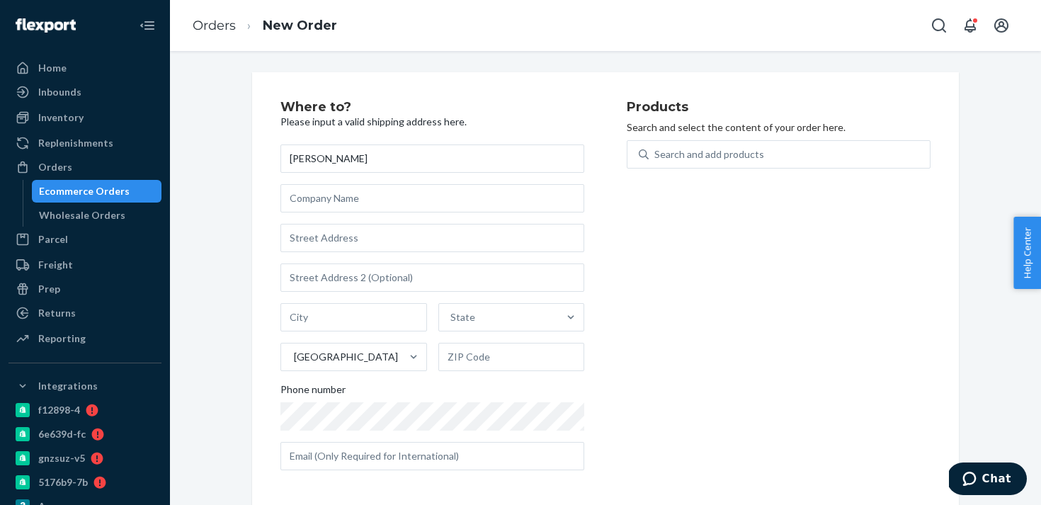
type input "[PERSON_NAME]"
click at [366, 227] on input "text" at bounding box center [433, 238] width 304 height 28
paste input "[STREET_ADDRESS][PERSON_NAME]"
type input "[STREET_ADDRESS][PERSON_NAME]"
type input "Wooburn Green"
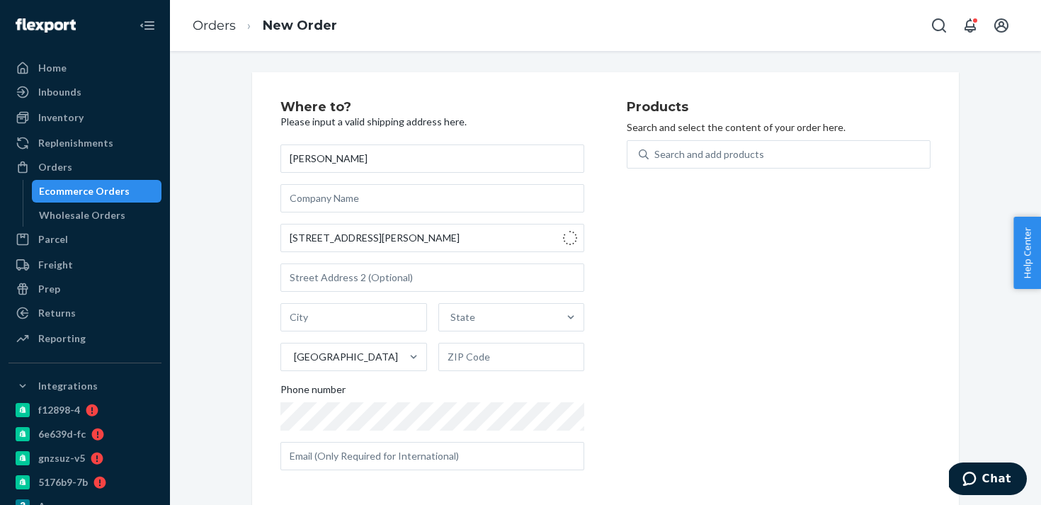
type input "HP10 0FD"
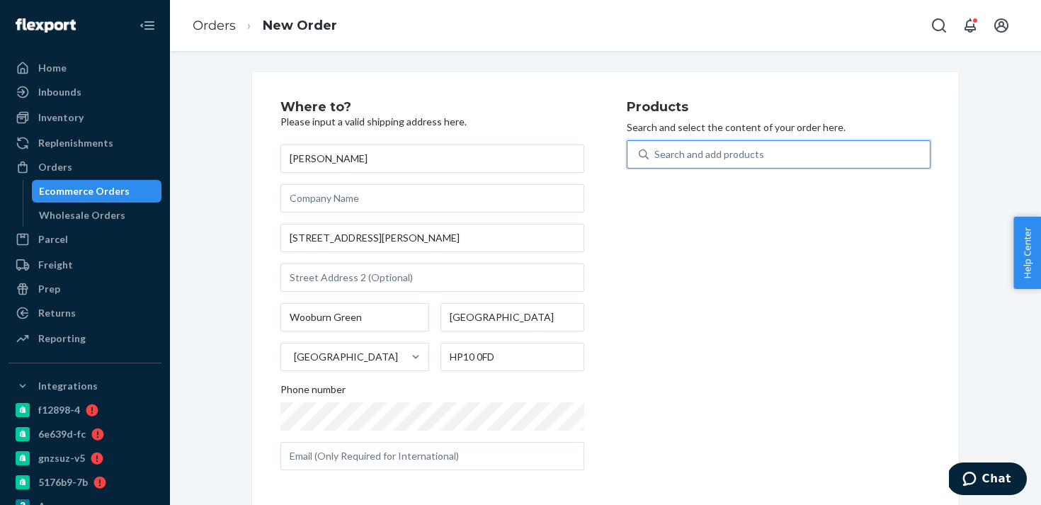
click at [676, 162] on div "Search and add products" at bounding box center [789, 155] width 281 height 26
click at [656, 162] on input "0 results available. Use Up and Down to choose options, press Enter to select t…" at bounding box center [655, 154] width 1 height 14
type input "prob"
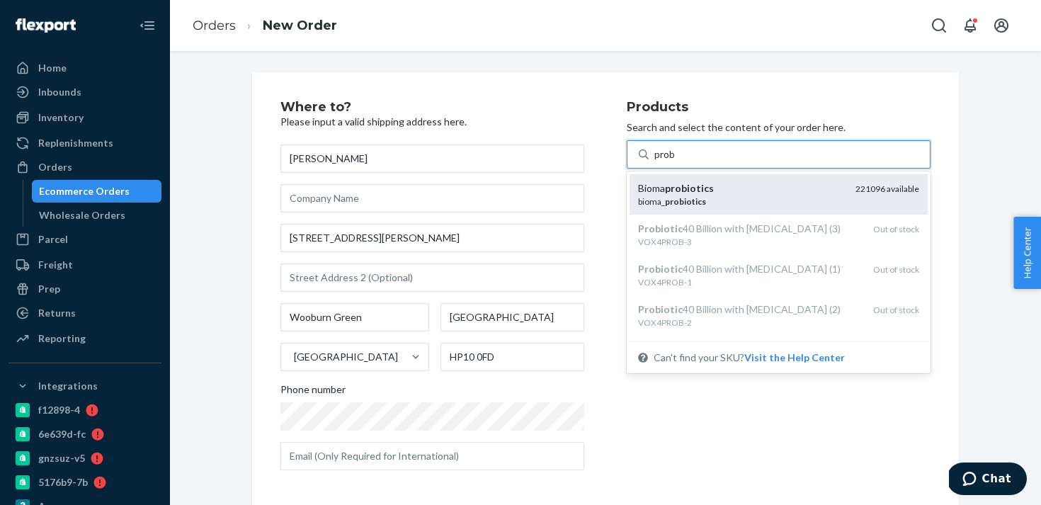
click at [713, 192] on div "Bioma probiotics" at bounding box center [741, 188] width 206 height 14
click at [676, 162] on input "prob" at bounding box center [666, 154] width 22 height 14
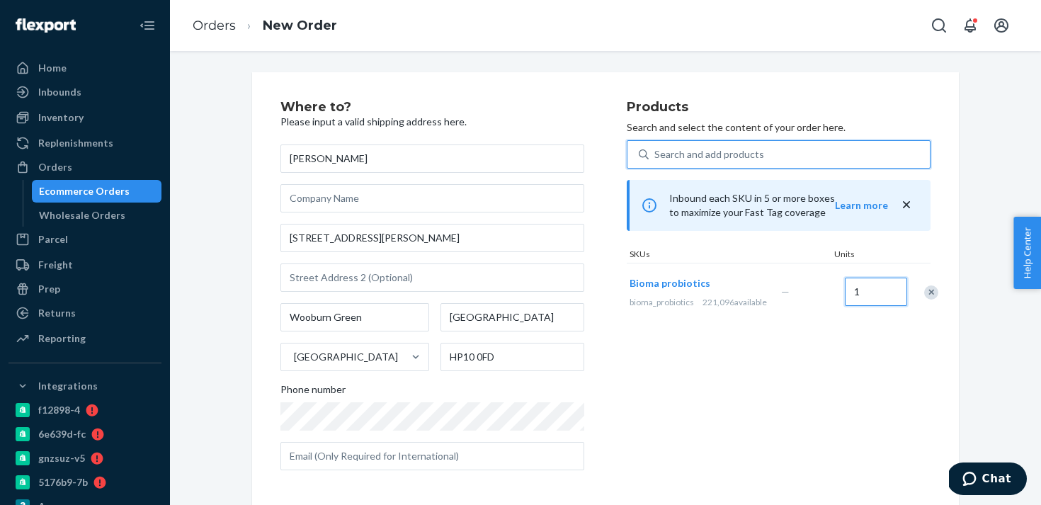
click at [860, 300] on input "1" at bounding box center [876, 292] width 62 height 28
type input "2"
click at [742, 154] on div "Search and add products" at bounding box center [710, 154] width 110 height 14
click at [656, 154] on input "0 results available. Use Up and Down to choose options, press Enter to select t…" at bounding box center [655, 154] width 1 height 14
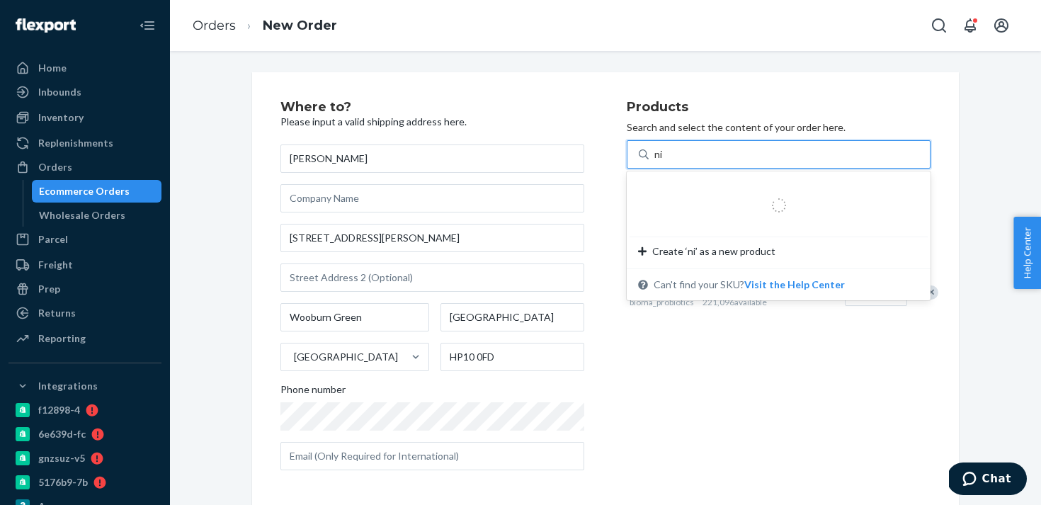
type input "nig"
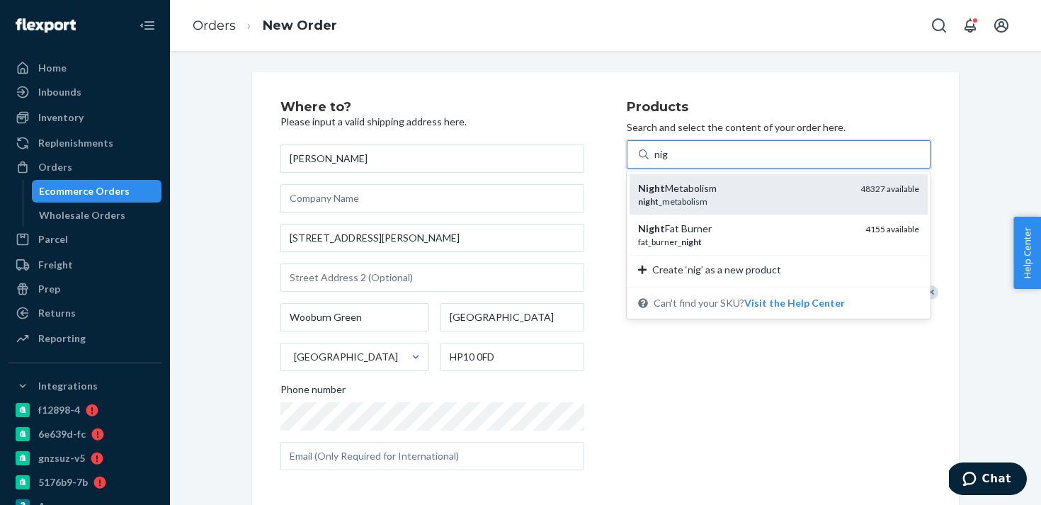
click at [742, 183] on div "Night Metabolism" at bounding box center [743, 188] width 211 height 14
click at [669, 162] on input "nig" at bounding box center [662, 154] width 15 height 14
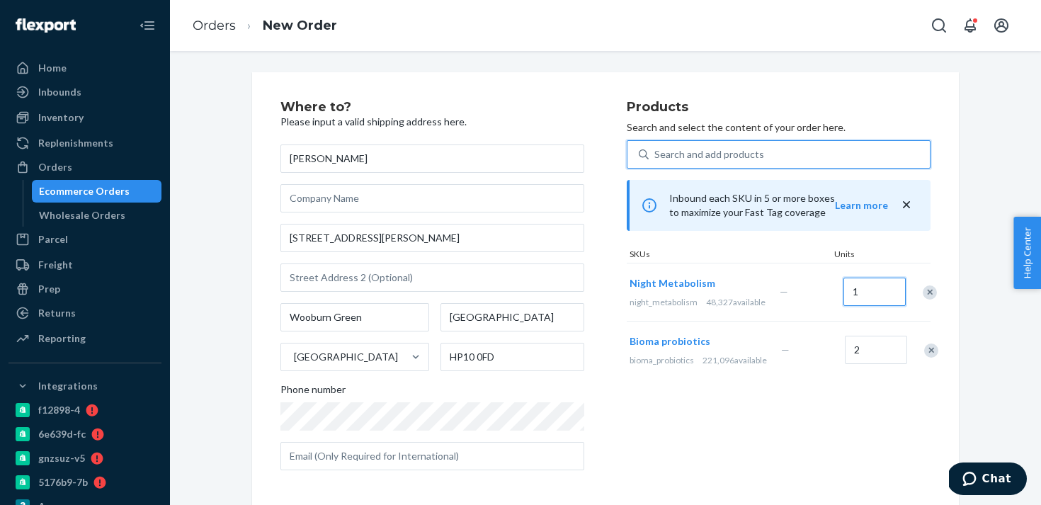
click at [855, 306] on input "1" at bounding box center [875, 292] width 62 height 28
type input "2"
click at [760, 158] on div "Search and add products" at bounding box center [710, 154] width 110 height 14
click at [656, 158] on input "Search and add products" at bounding box center [655, 154] width 1 height 14
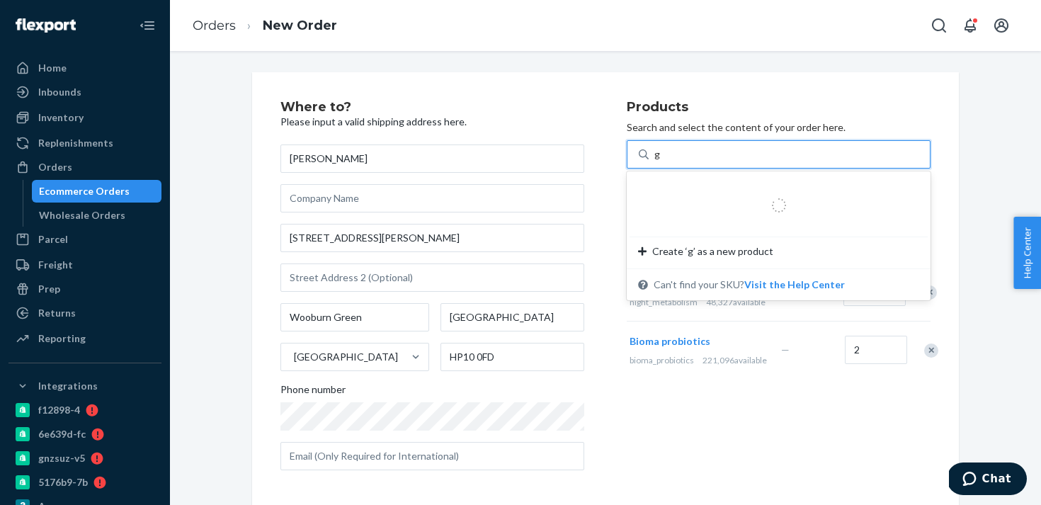
type input "gl"
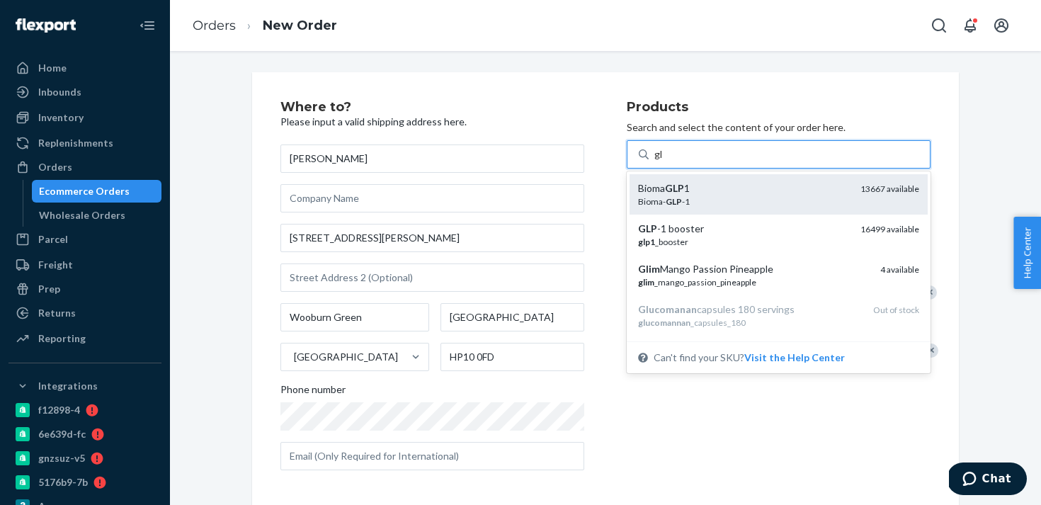
click at [773, 207] on div "Bioma- GLP -1" at bounding box center [743, 202] width 211 height 12
click at [664, 162] on input "gl" at bounding box center [659, 154] width 9 height 14
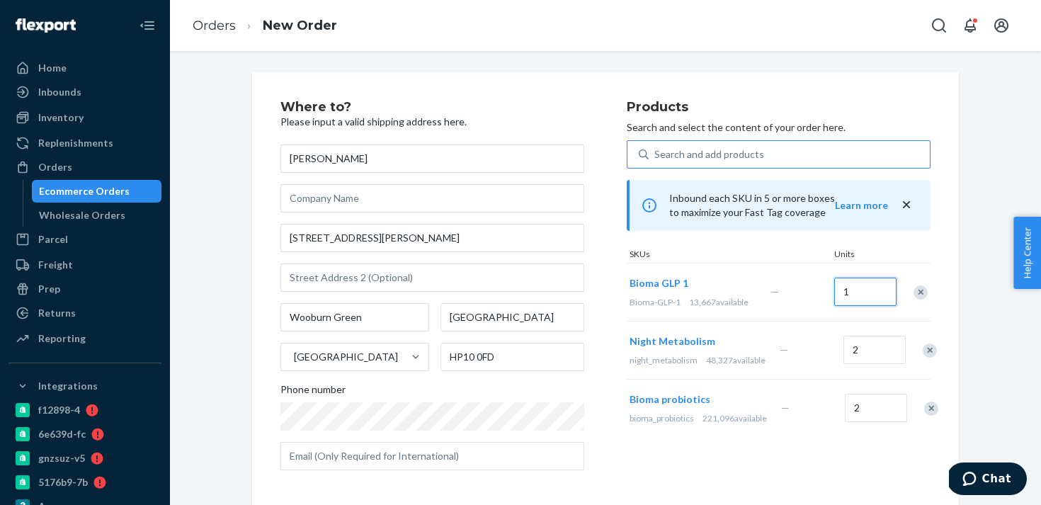
click at [868, 301] on input "1" at bounding box center [865, 292] width 62 height 28
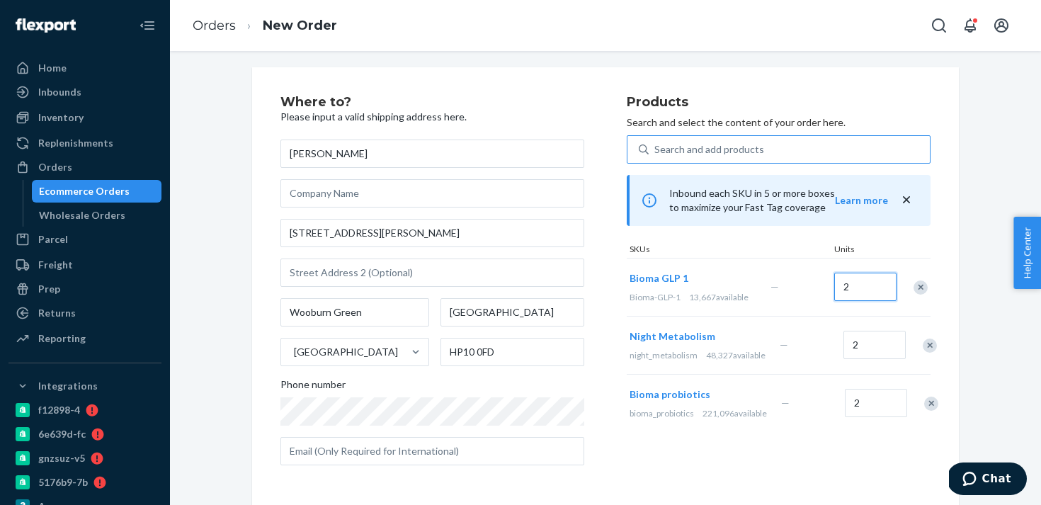
type input "2"
click at [635, 460] on div "Products Search and select the content of your order here. Search and add produ…" at bounding box center [779, 286] width 304 height 381
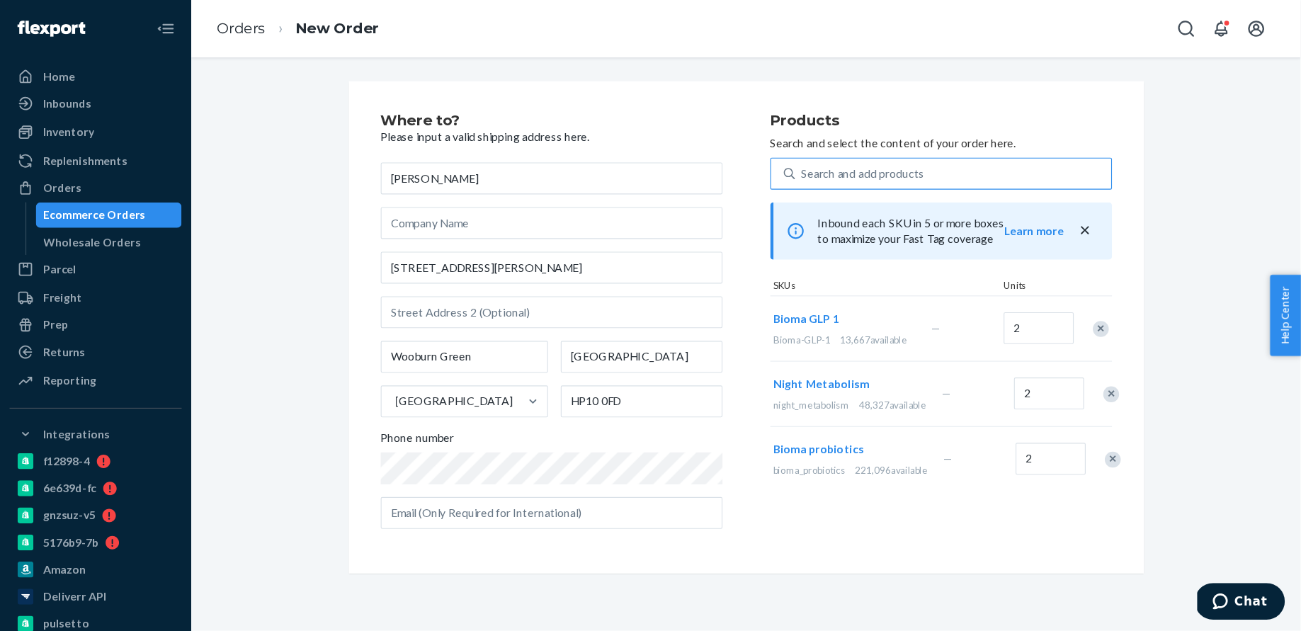
scroll to position [0, 0]
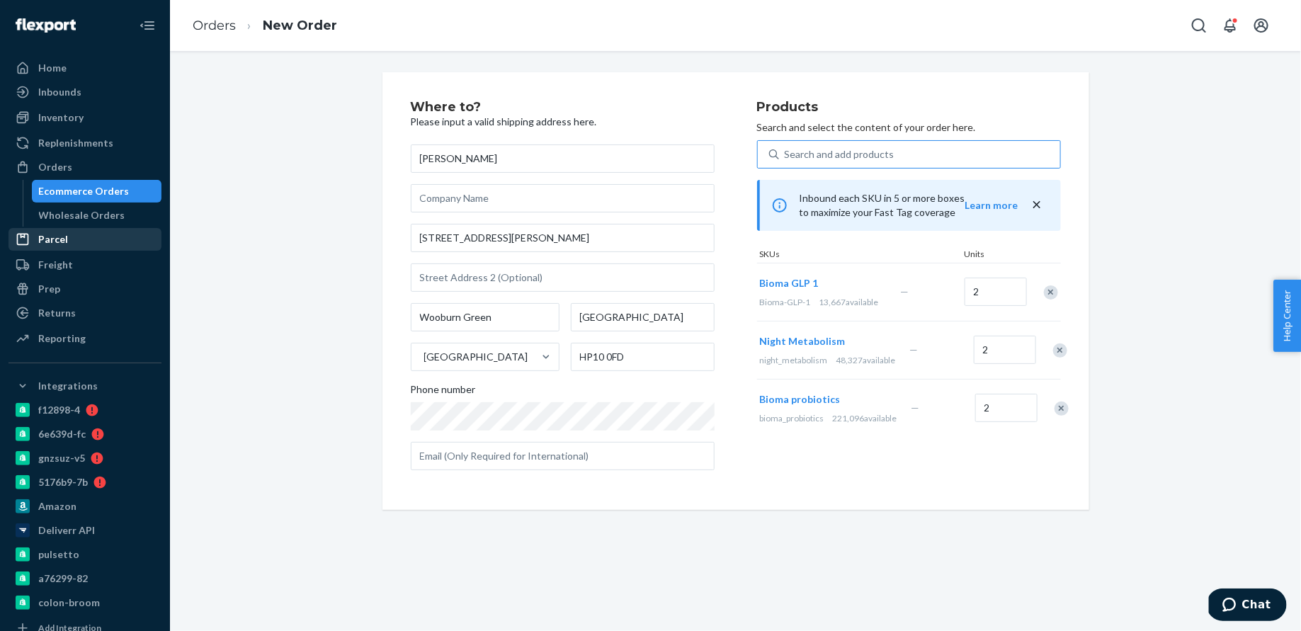
click at [79, 237] on div "Parcel" at bounding box center [85, 240] width 150 height 20
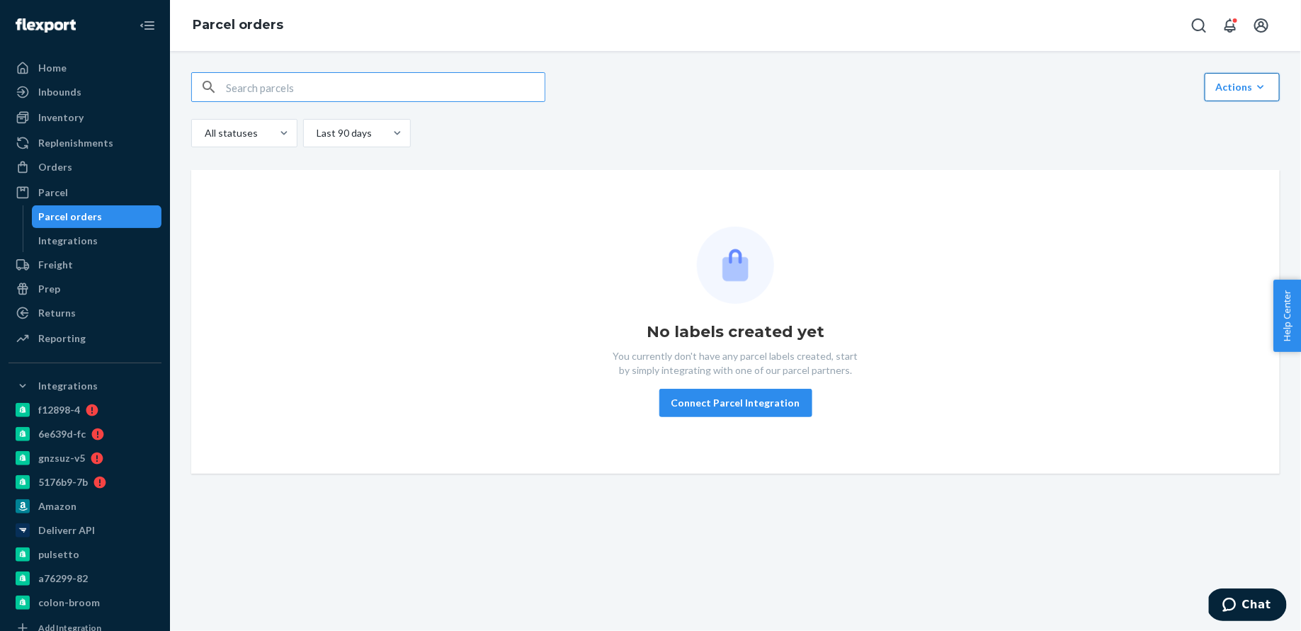
click at [1240, 89] on div "Actions" at bounding box center [1243, 87] width 54 height 14
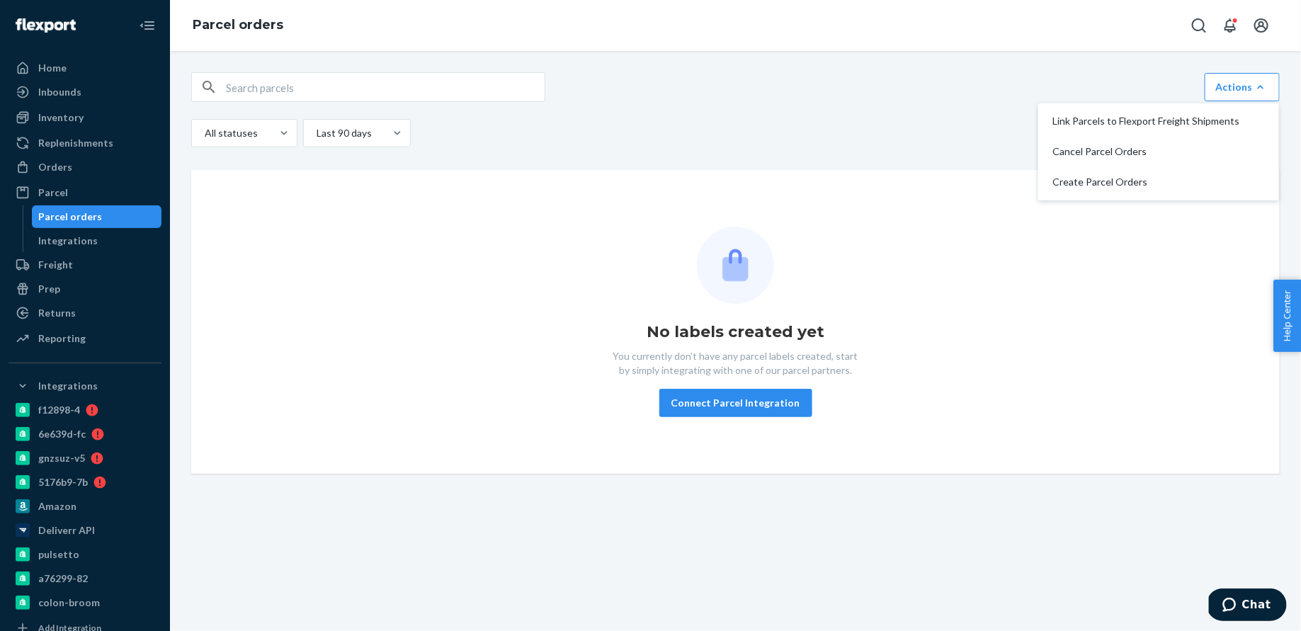
click at [870, 94] on div "Link Parcels to Flexport Freight Shipments Cancel Parcel Orders Create Parcel O…" at bounding box center [735, 87] width 1089 height 30
click at [113, 164] on div "Orders" at bounding box center [85, 167] width 150 height 20
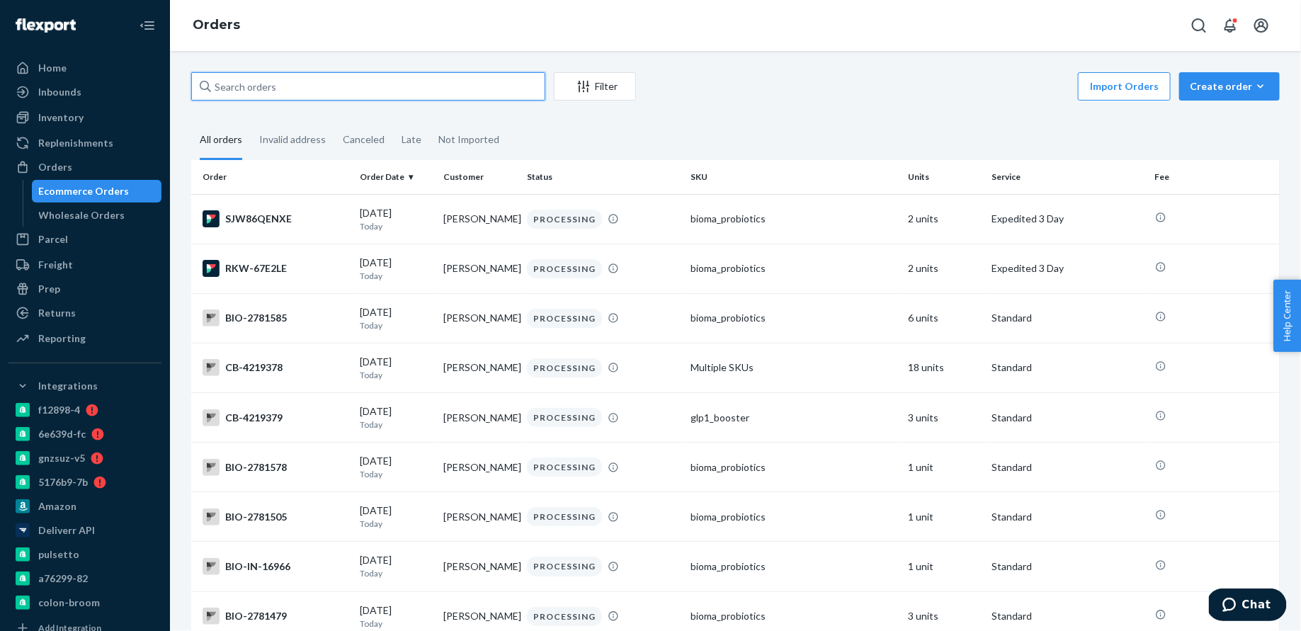
click at [350, 89] on input "text" at bounding box center [368, 86] width 354 height 28
type input "[PERSON_NAME]"
